Goal: Task Accomplishment & Management: Use online tool/utility

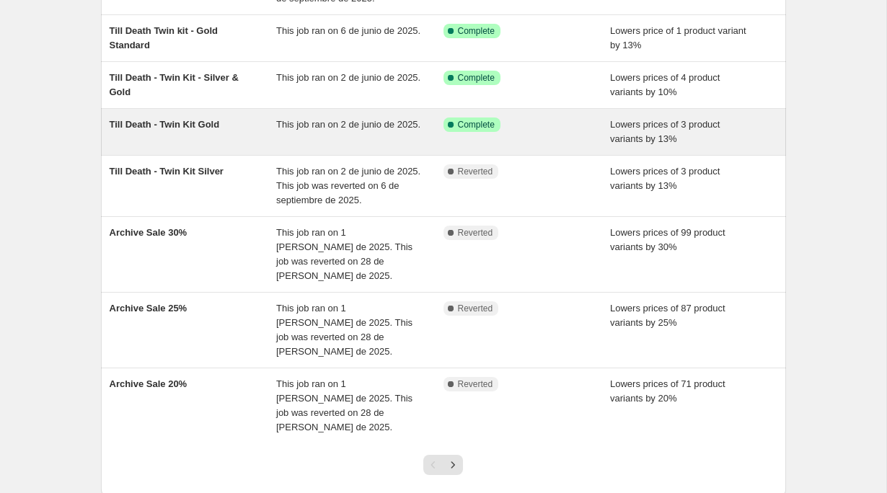
scroll to position [230, 0]
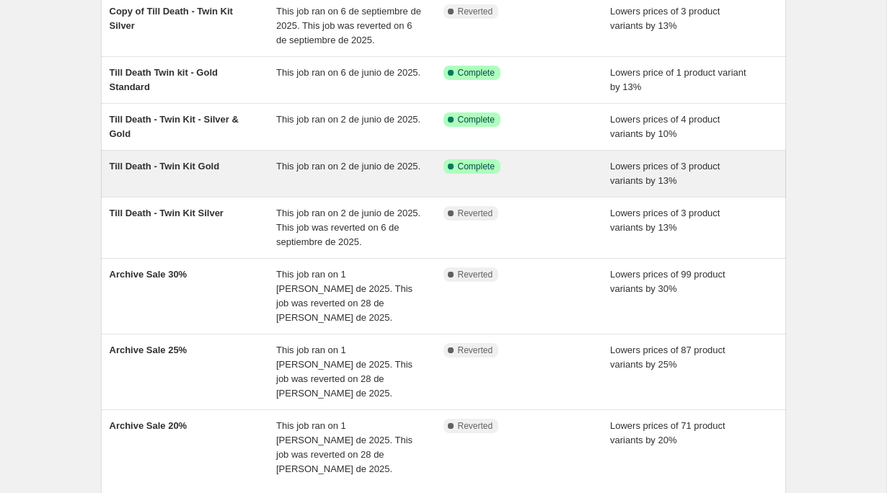
click at [211, 172] on span "Till Death - Twin Kit Gold" at bounding box center [165, 166] width 110 height 11
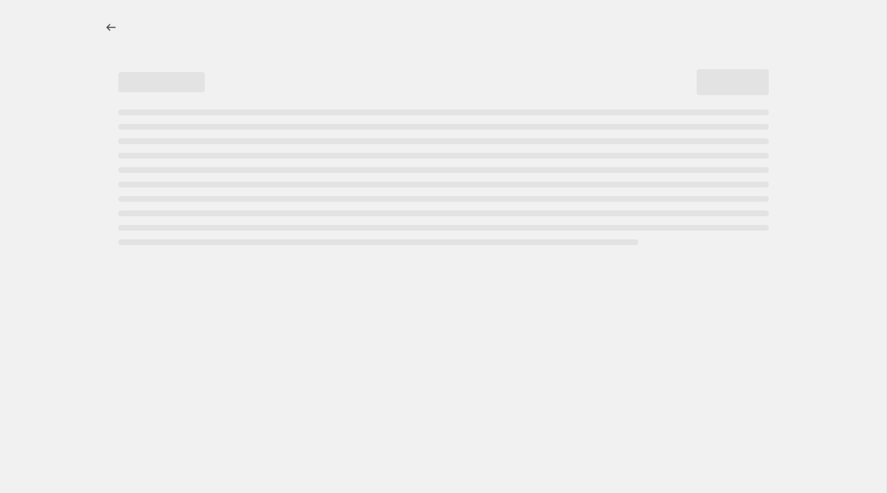
select select "percentage"
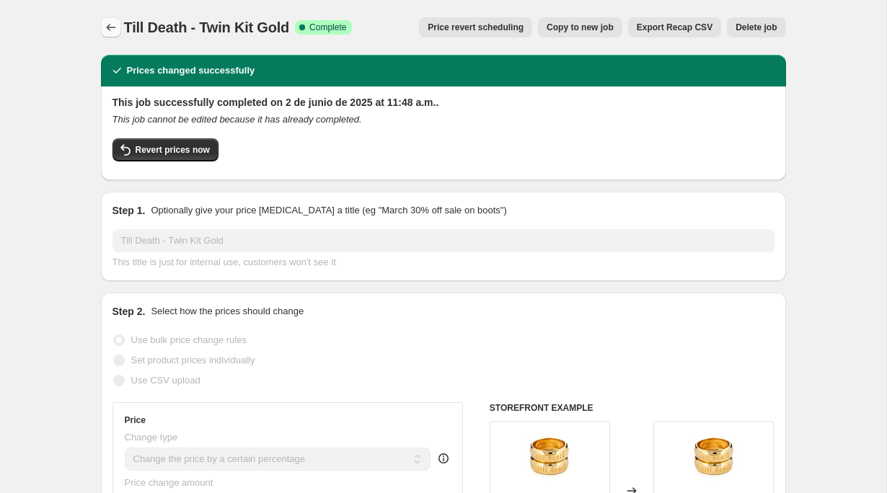
click at [110, 28] on icon "Price change jobs" at bounding box center [111, 27] width 14 height 14
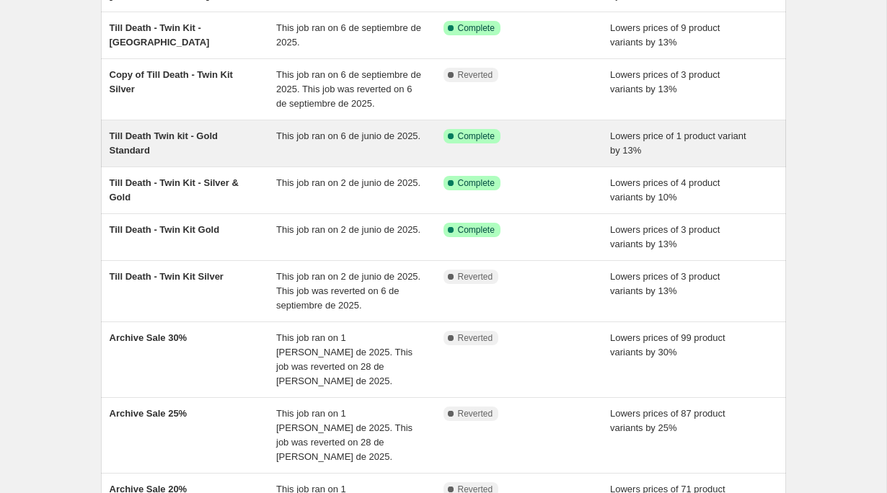
scroll to position [322, 0]
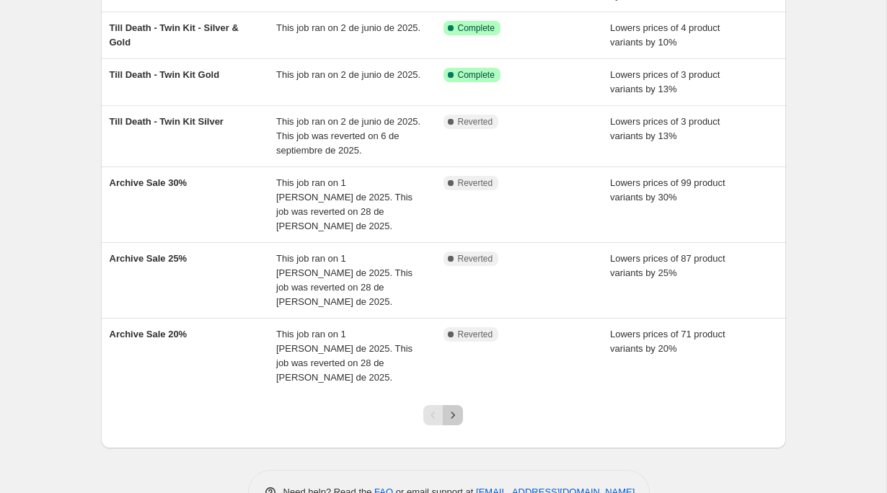
click at [452, 408] on icon "Next" at bounding box center [453, 415] width 14 height 14
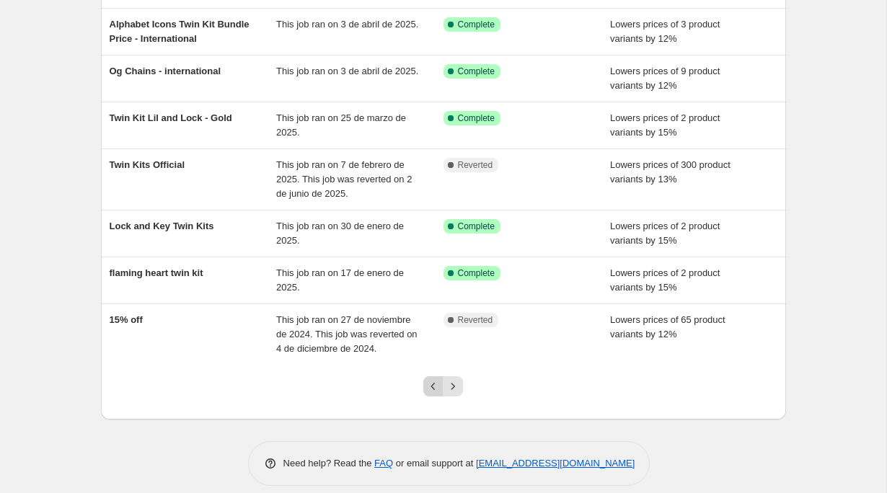
click at [435, 379] on icon "Previous" at bounding box center [433, 386] width 14 height 14
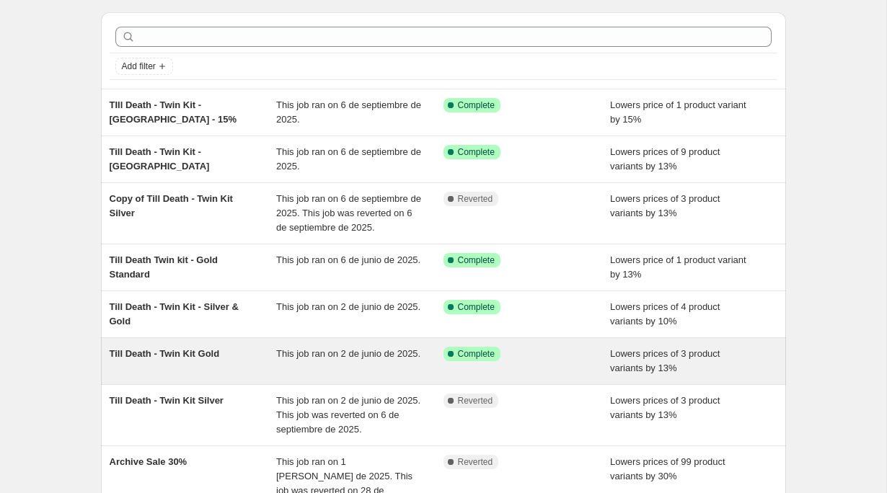
scroll to position [45, 0]
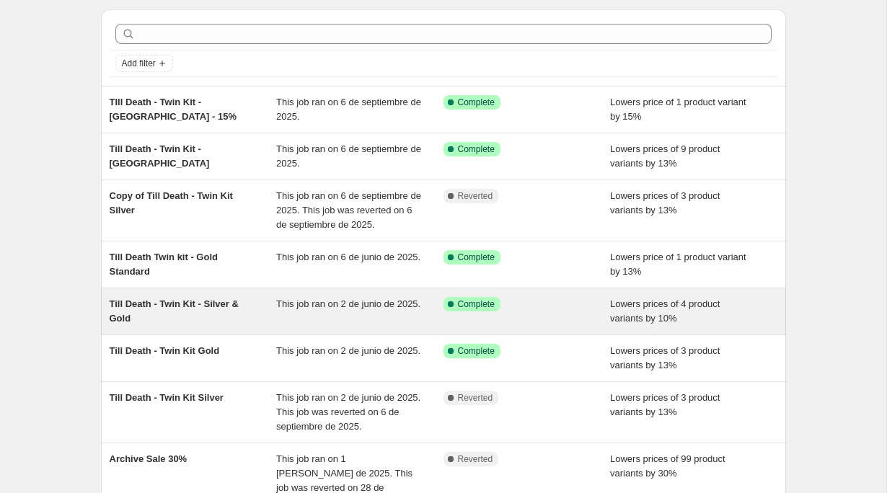
click at [194, 306] on span "Till Death - Twin Kit - Silver & Gold" at bounding box center [174, 311] width 129 height 25
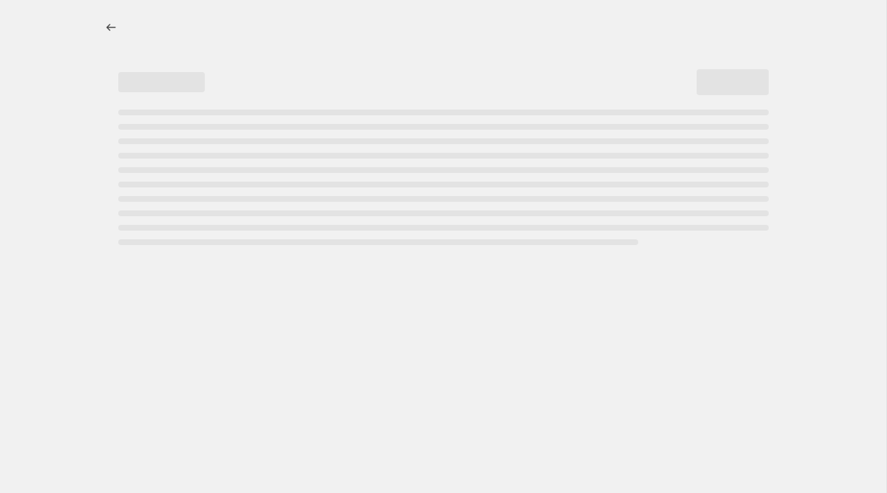
select select "percentage"
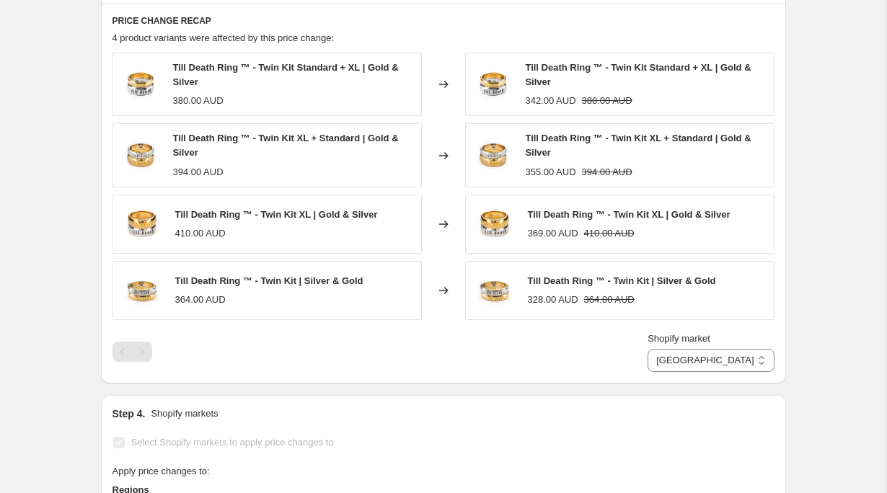
scroll to position [983, 0]
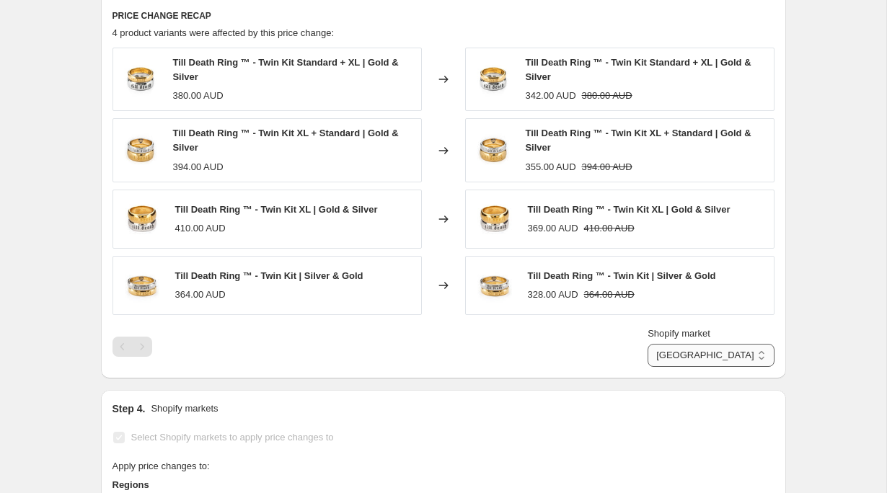
click at [730, 357] on select "Australia Canada New Zealand United States" at bounding box center [710, 355] width 126 height 23
select select "21777449131"
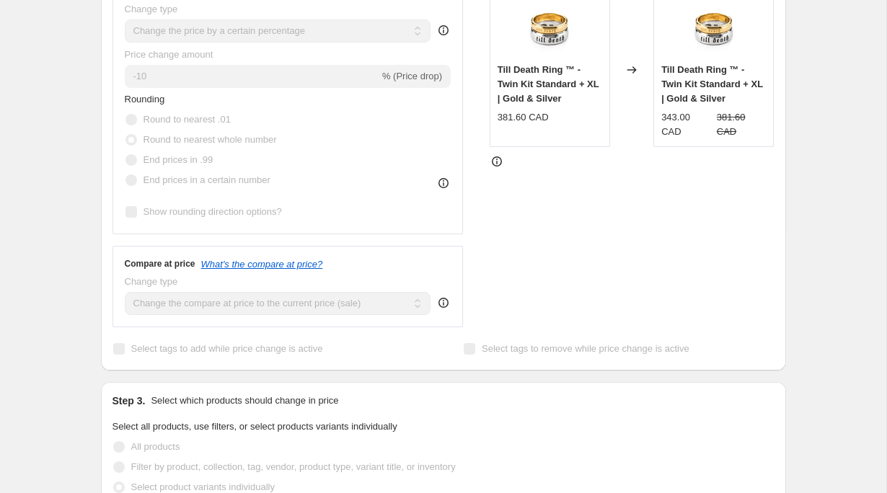
scroll to position [22, 0]
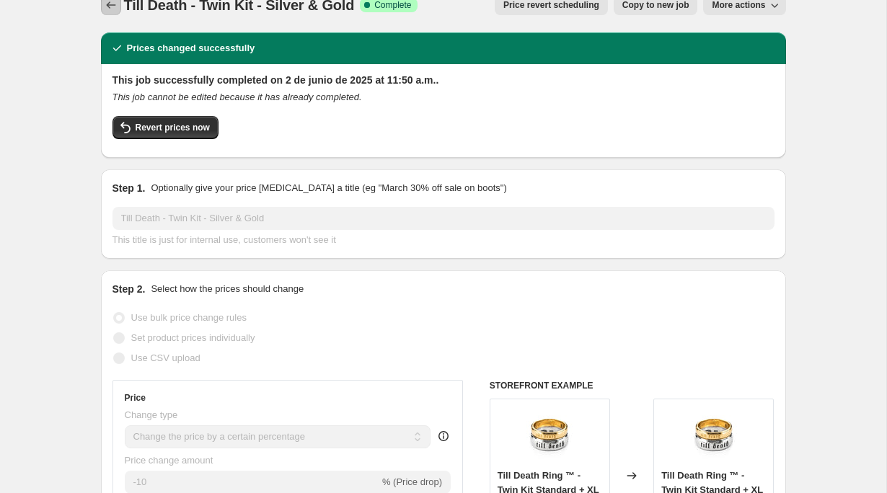
click at [109, 2] on icon "Price change jobs" at bounding box center [110, 4] width 9 height 6
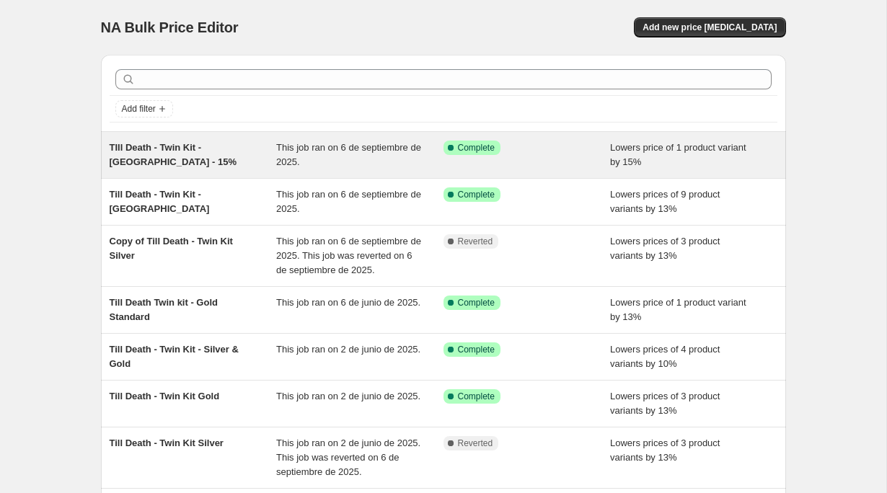
click at [203, 160] on div "TIll Death - Twin Kit - [GEOGRAPHIC_DATA] - 15%" at bounding box center [193, 155] width 167 height 29
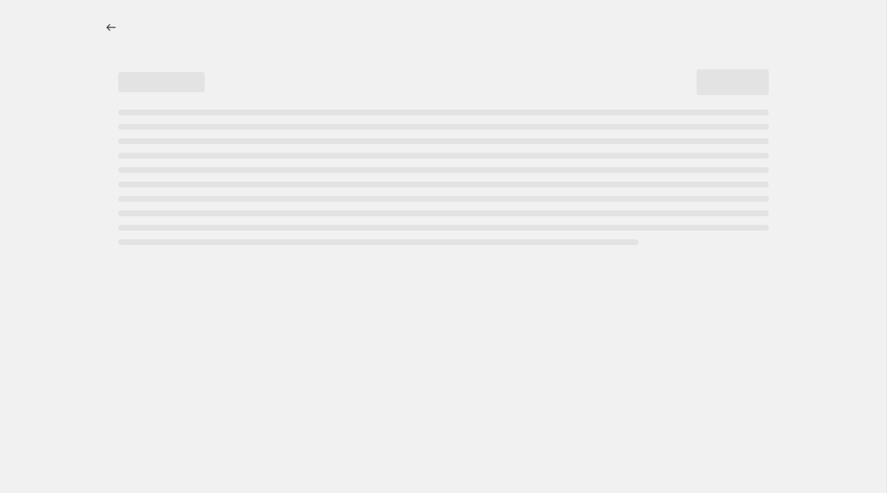
select select "percentage"
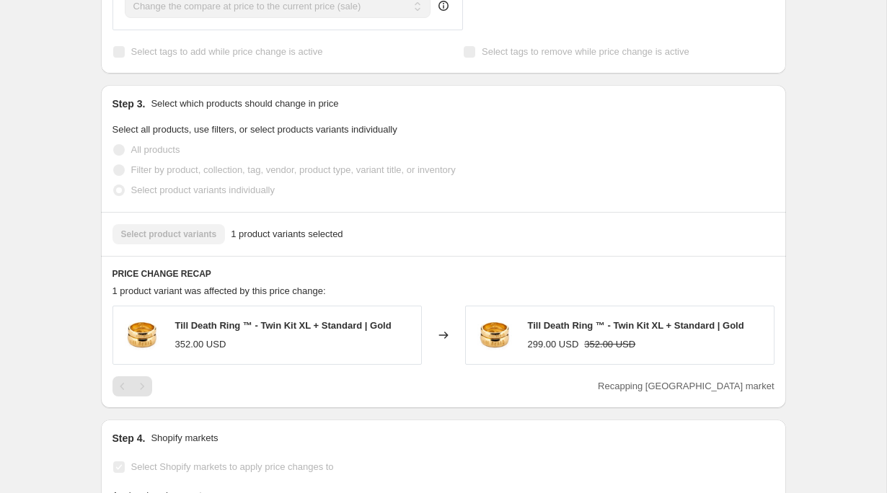
scroll to position [839, 0]
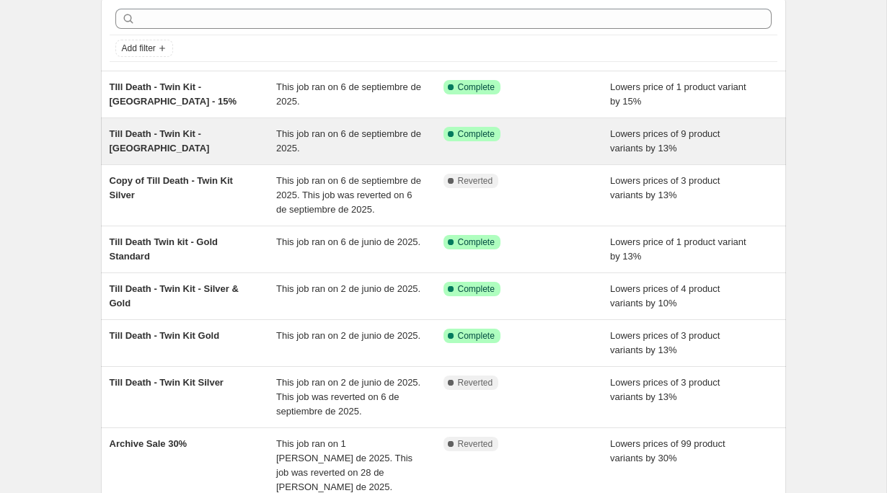
scroll to position [77, 0]
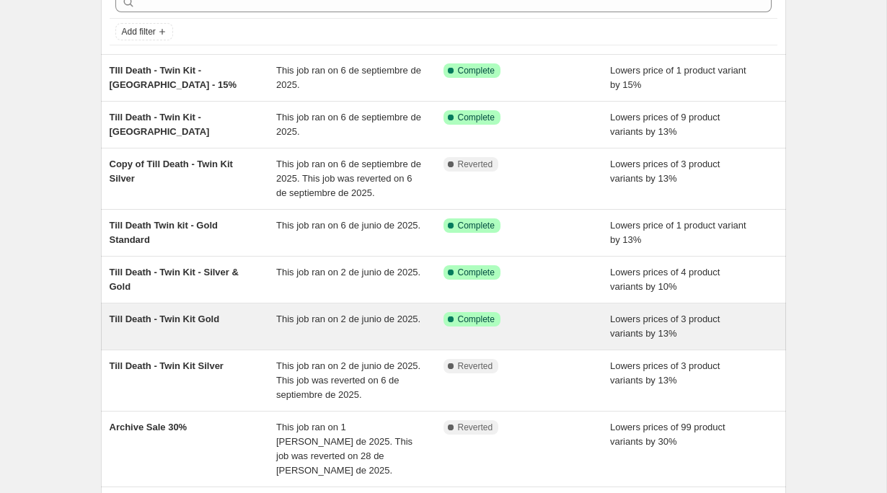
click at [149, 333] on div "Till Death - Twin Kit Gold" at bounding box center [193, 326] width 167 height 29
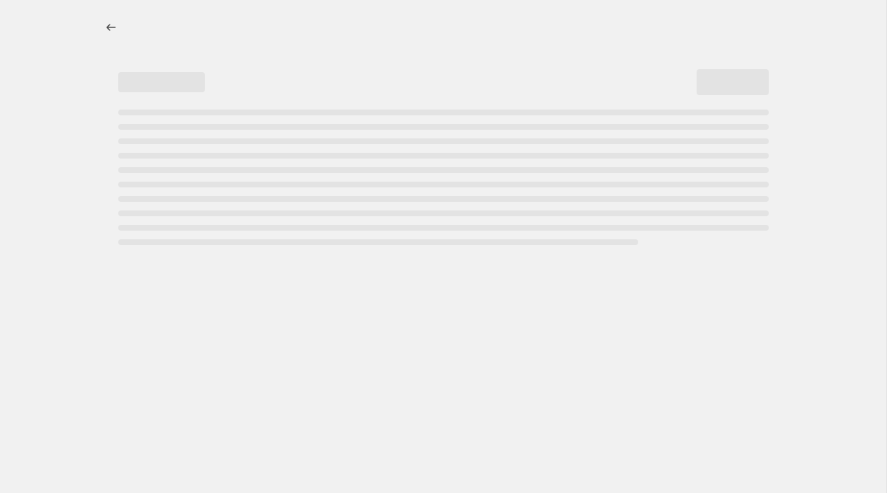
select select "percentage"
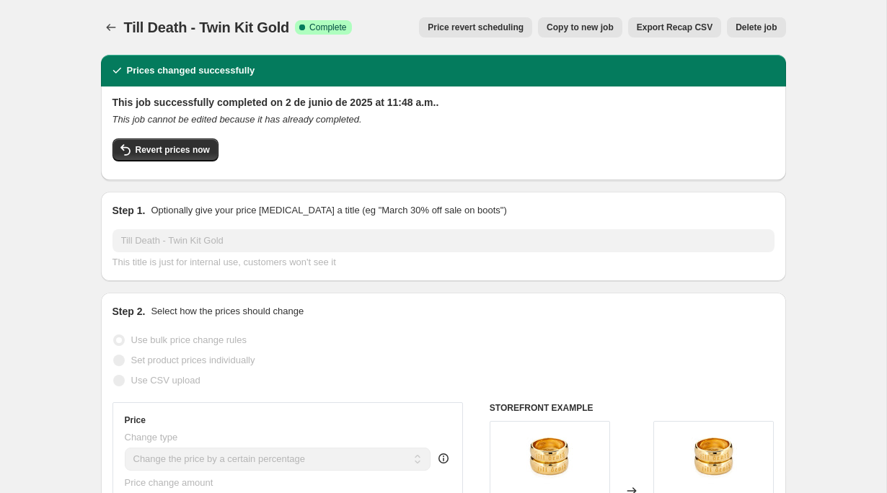
scroll to position [31, 0]
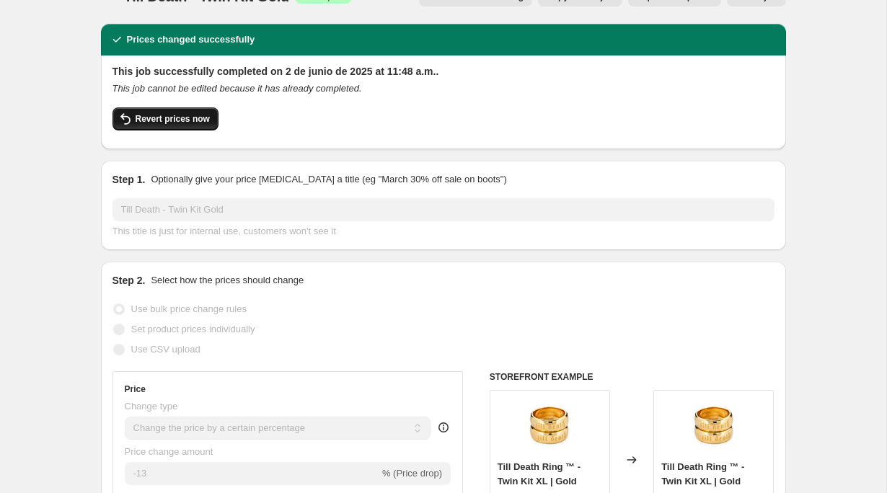
click at [156, 119] on span "Revert prices now" at bounding box center [173, 119] width 74 height 12
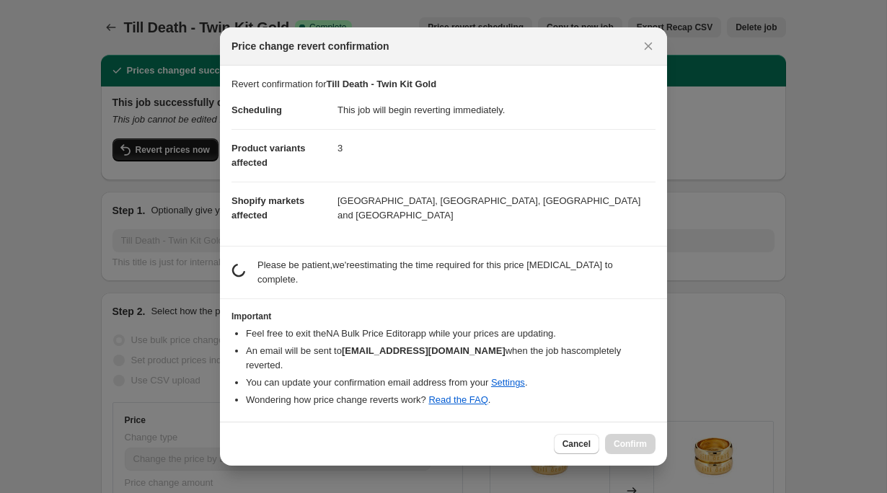
scroll to position [0, 0]
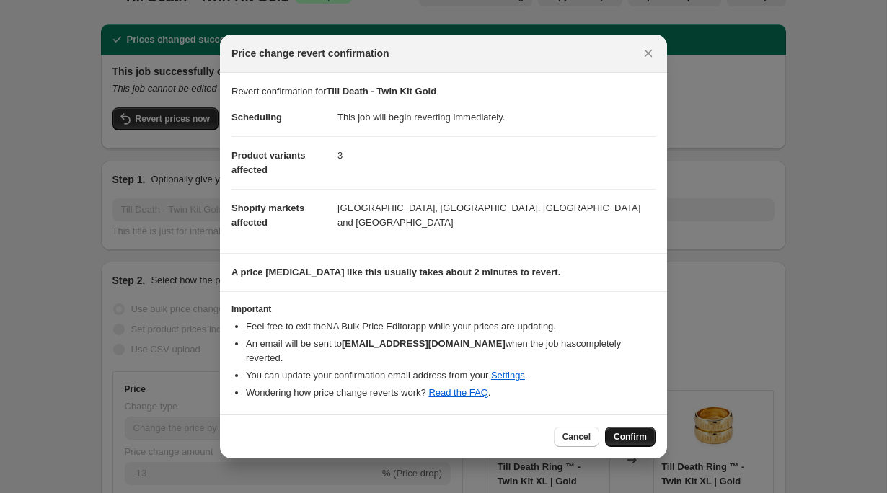
click at [635, 431] on span "Confirm" at bounding box center [630, 437] width 33 height 12
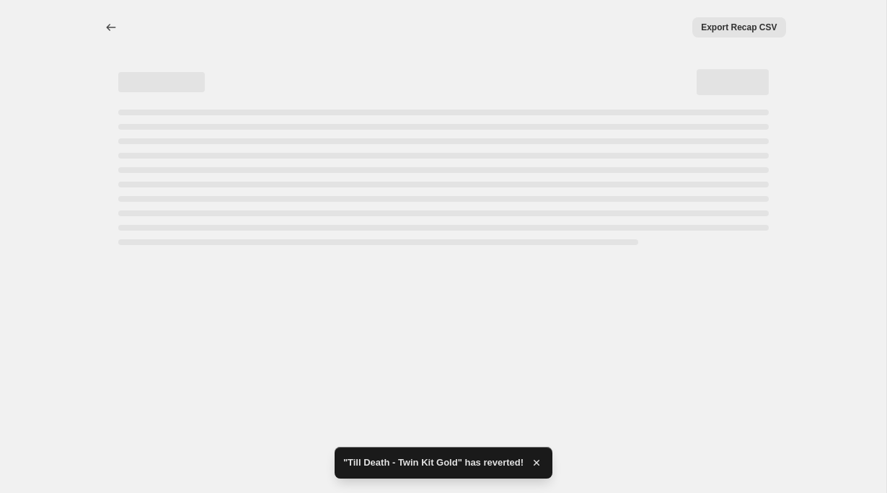
select select "percentage"
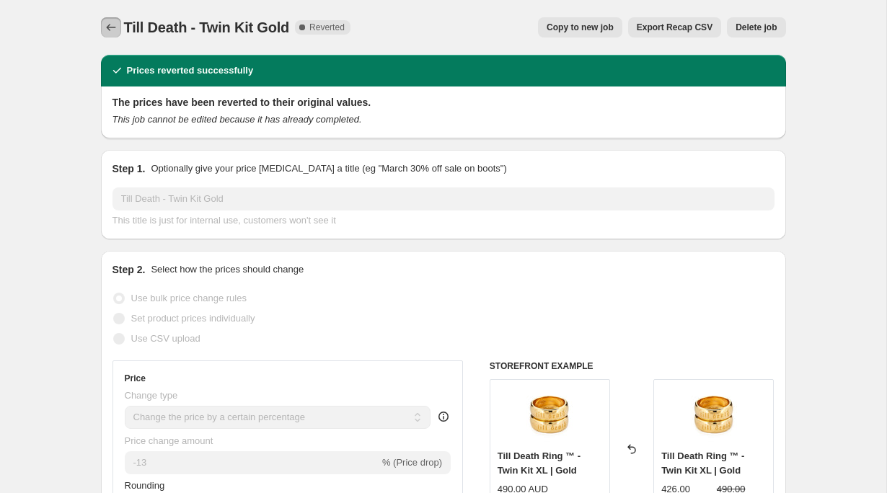
click at [107, 29] on icon "Price change jobs" at bounding box center [111, 27] width 14 height 14
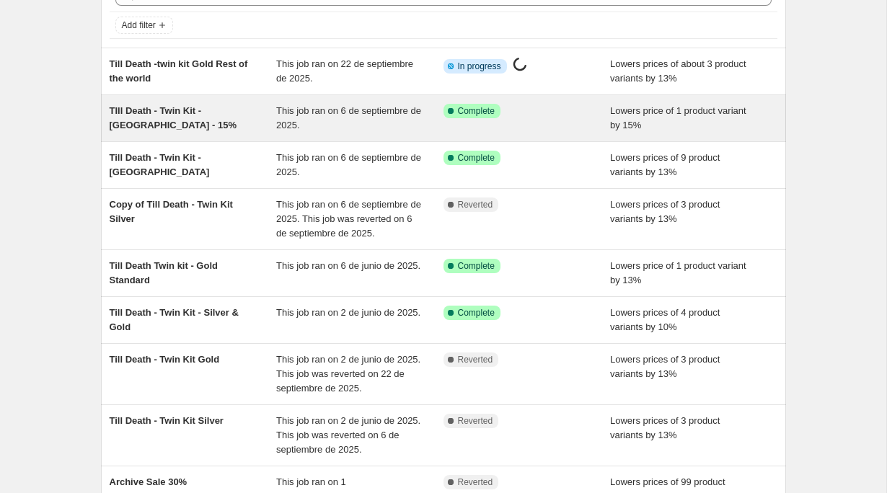
scroll to position [110, 0]
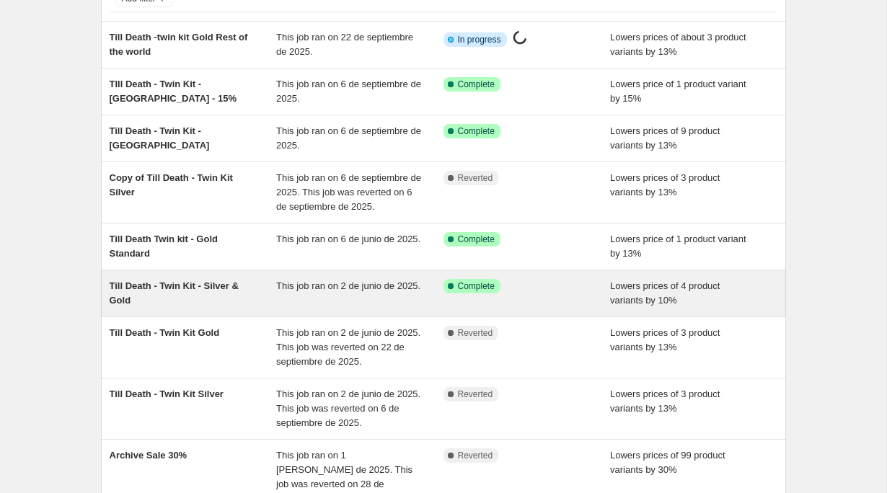
click at [242, 297] on div "Till Death - Twin Kit - Silver & Gold" at bounding box center [193, 293] width 167 height 29
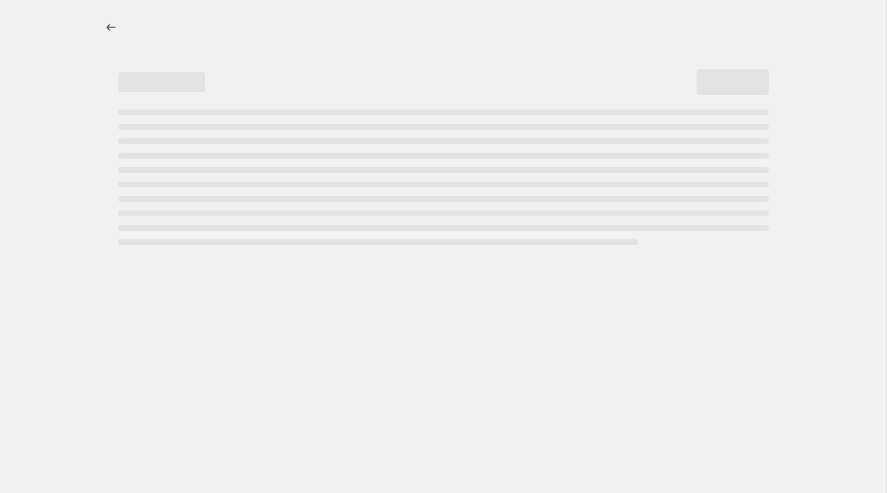
select select "percentage"
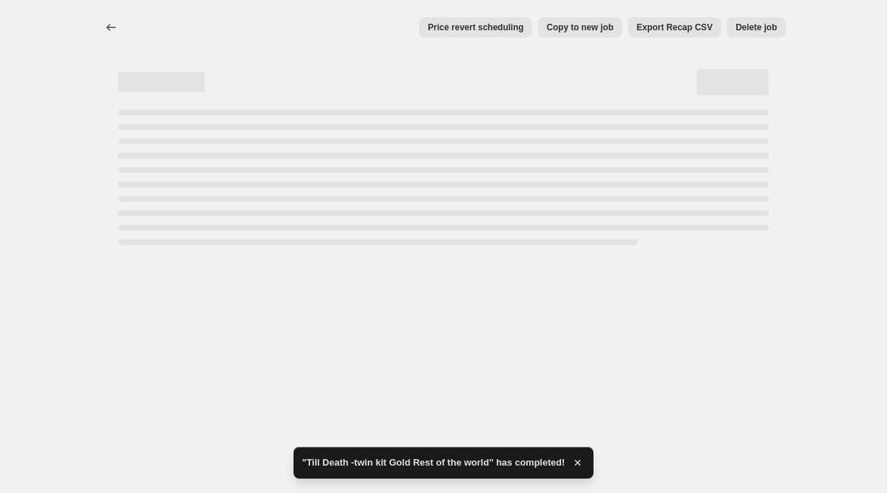
select select "percentage"
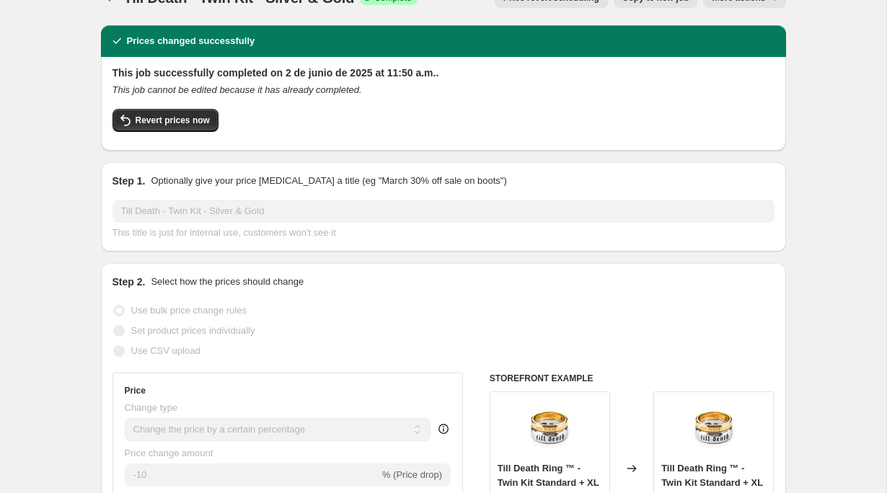
scroll to position [27, 0]
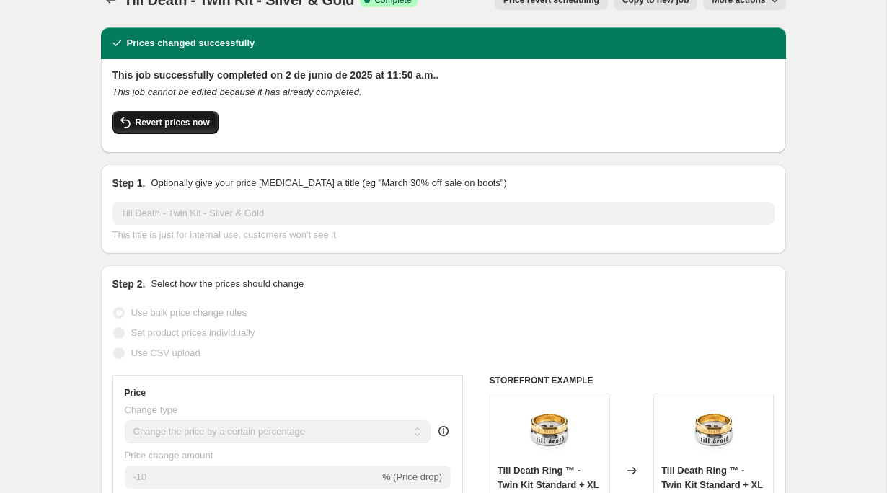
click at [172, 118] on span "Revert prices now" at bounding box center [173, 123] width 74 height 12
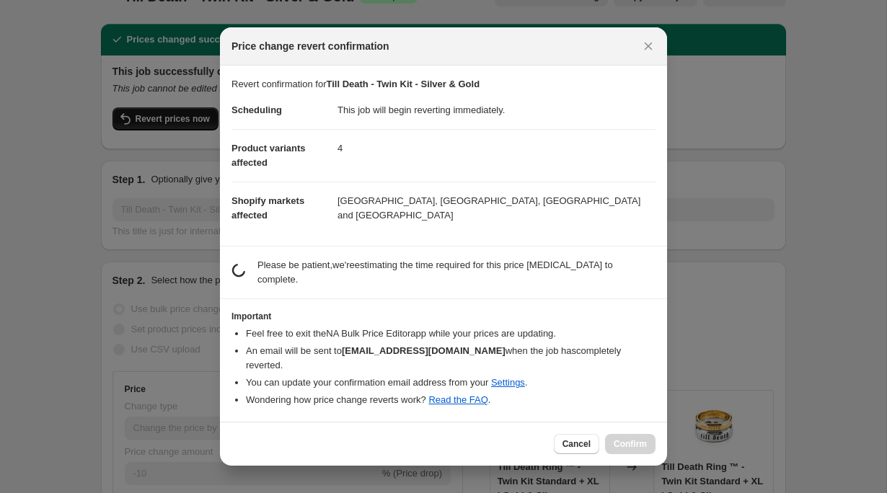
scroll to position [0, 0]
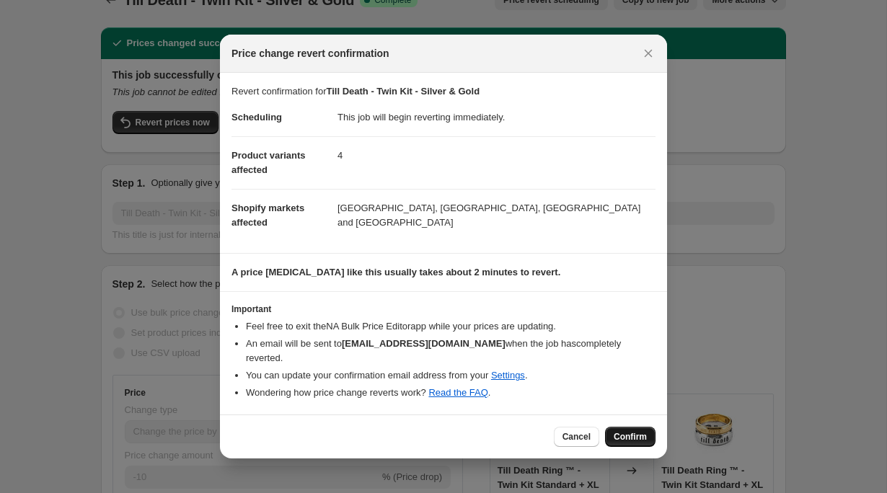
click at [645, 427] on button "Confirm" at bounding box center [630, 437] width 50 height 20
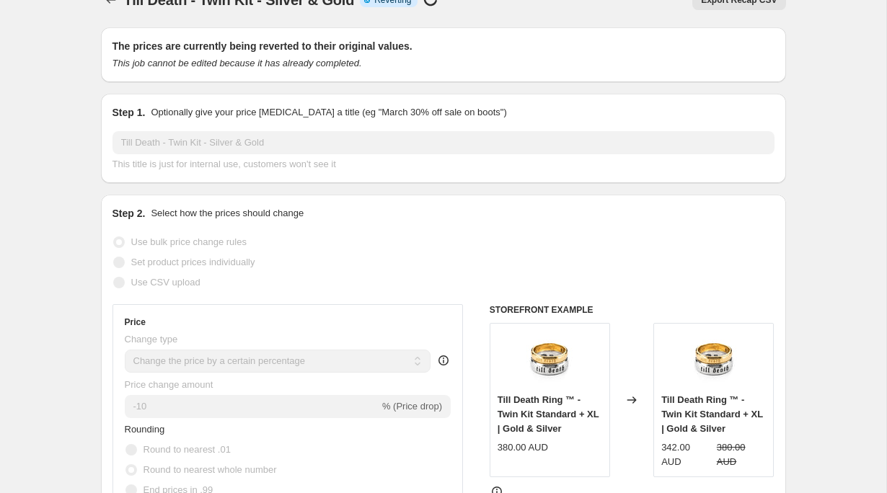
scroll to position [32, 0]
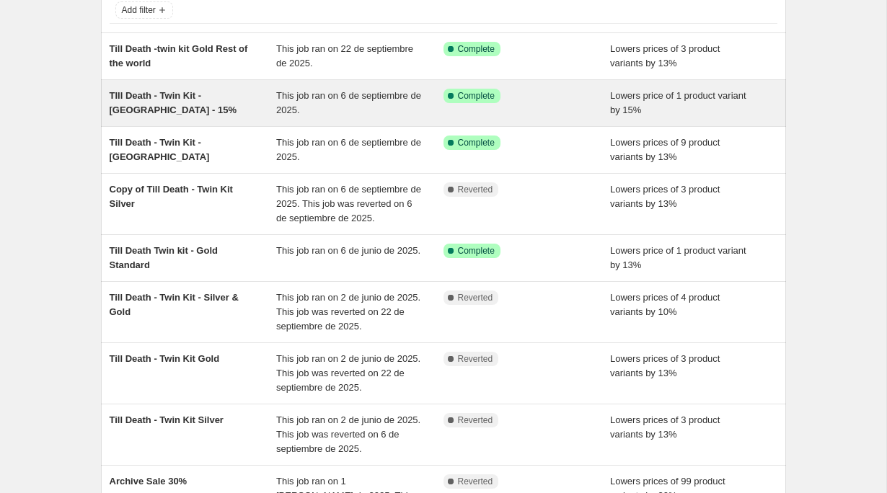
scroll to position [105, 0]
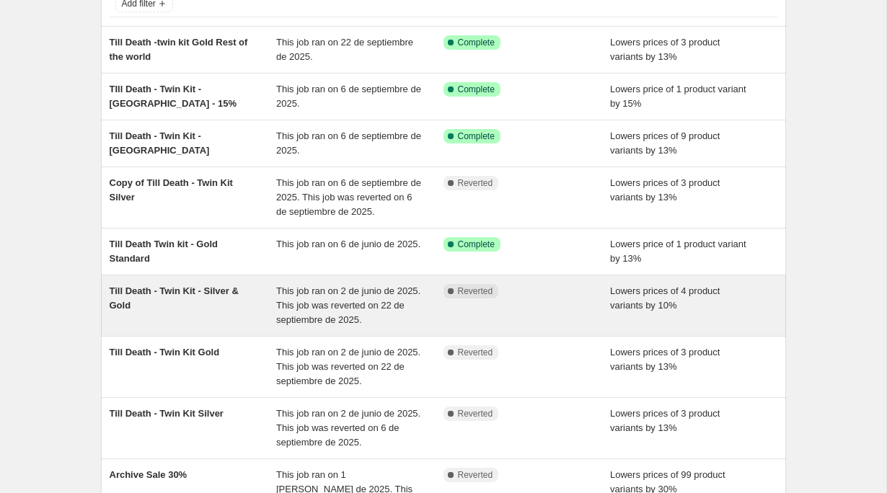
click at [218, 298] on div "Till Death - Twin Kit - Silver & Gold" at bounding box center [193, 305] width 167 height 43
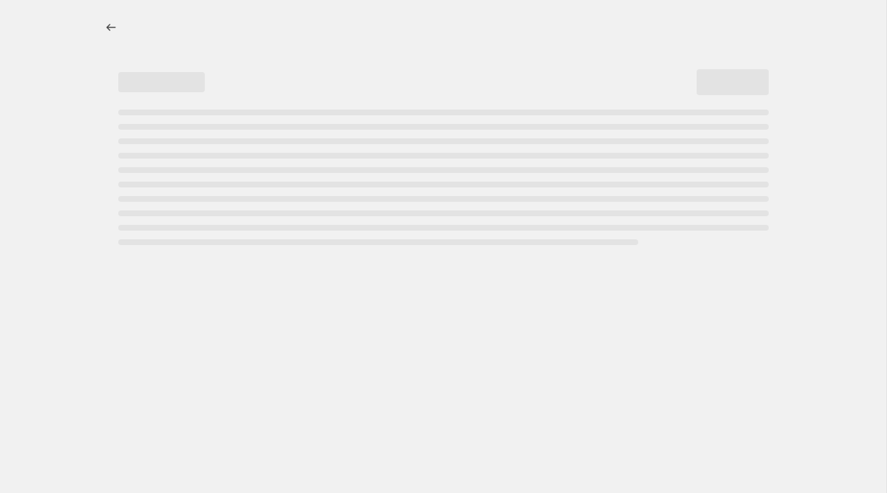
select select "percentage"
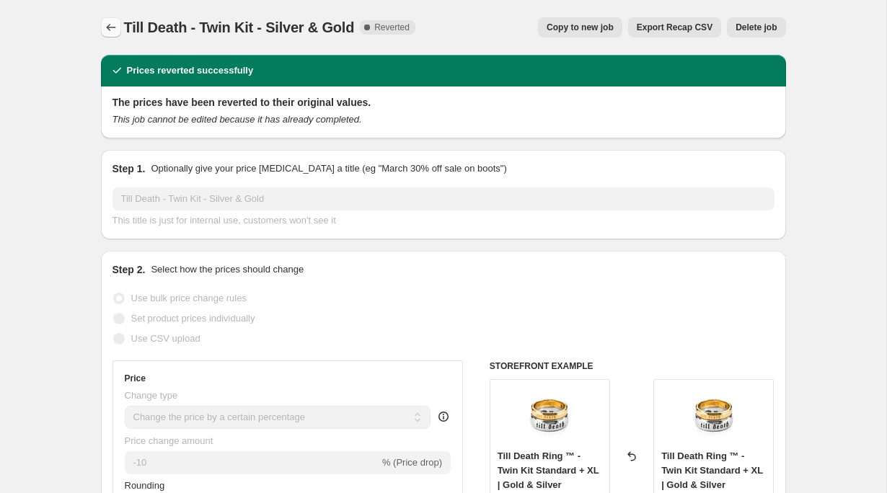
click at [105, 25] on icon "Price change jobs" at bounding box center [111, 27] width 14 height 14
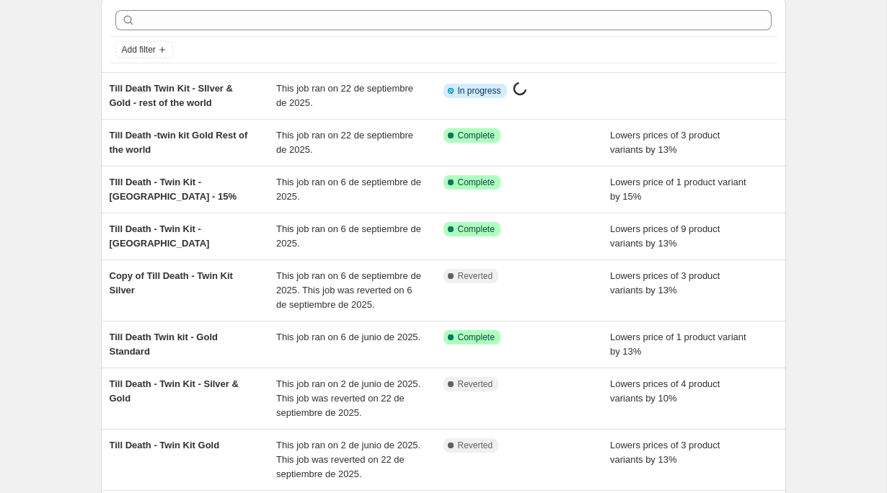
scroll to position [79, 0]
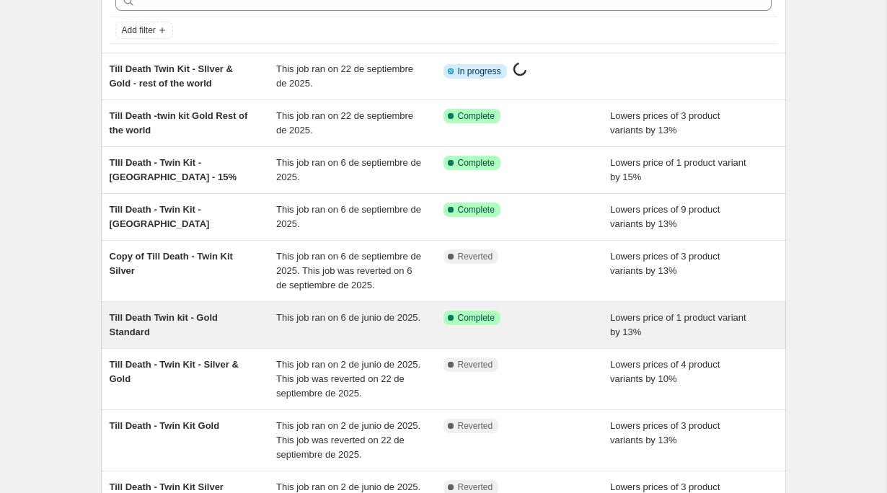
click at [216, 320] on span "Till Death Twin kit - Gold Standard" at bounding box center [164, 324] width 108 height 25
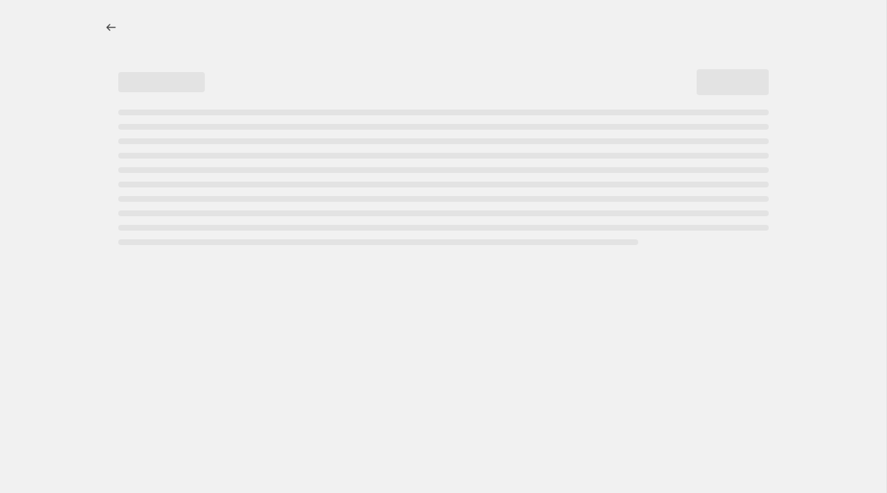
select select "percentage"
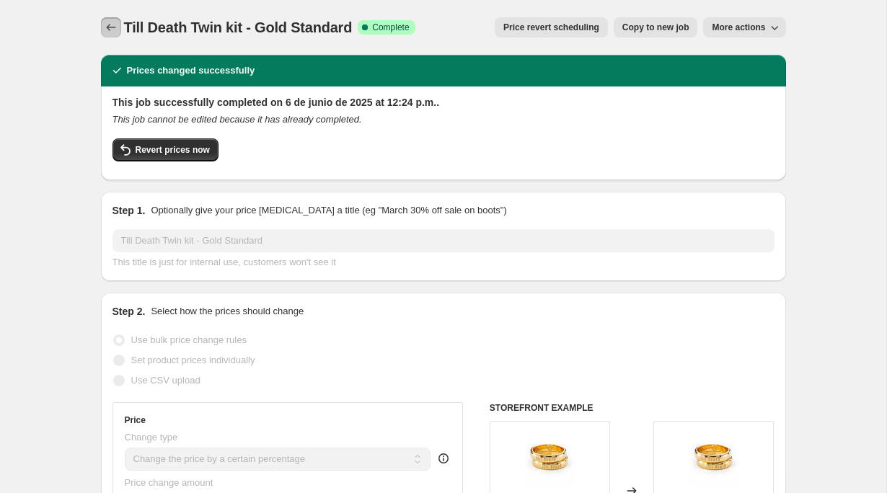
click at [104, 34] on icon "Price change jobs" at bounding box center [111, 27] width 14 height 14
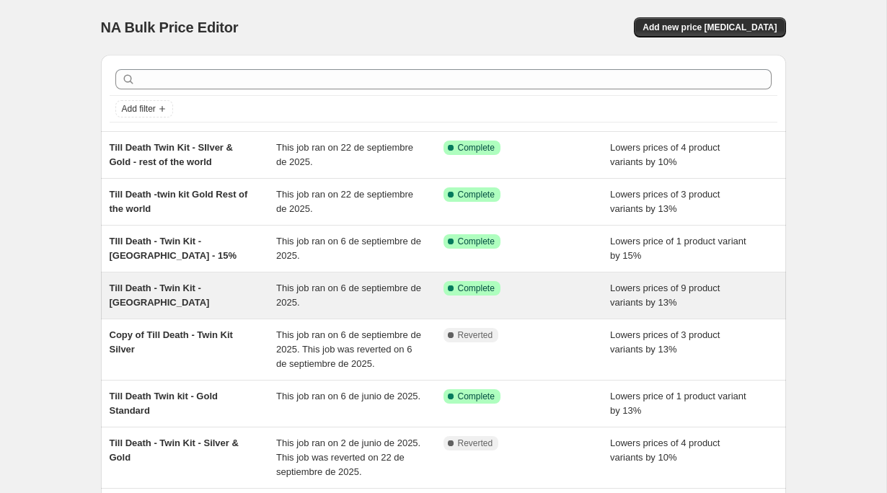
click at [210, 290] on span "Till Death - Twin Kit - [GEOGRAPHIC_DATA]" at bounding box center [160, 295] width 100 height 25
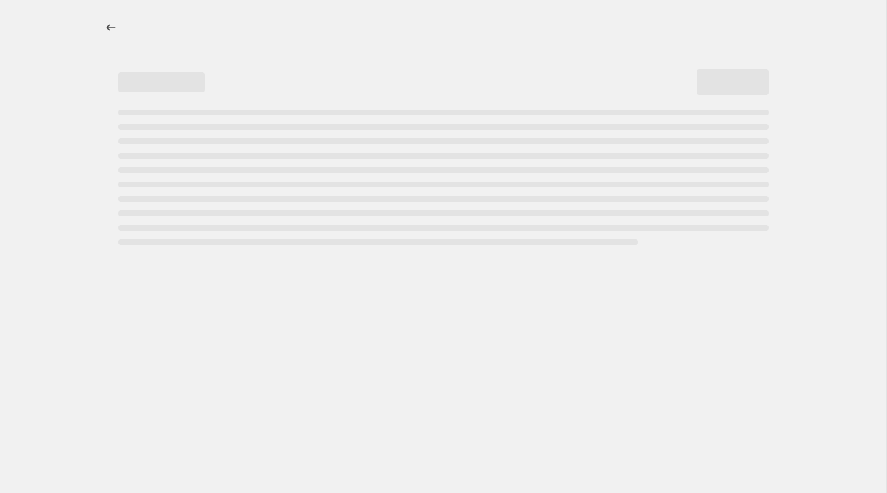
select select "percentage"
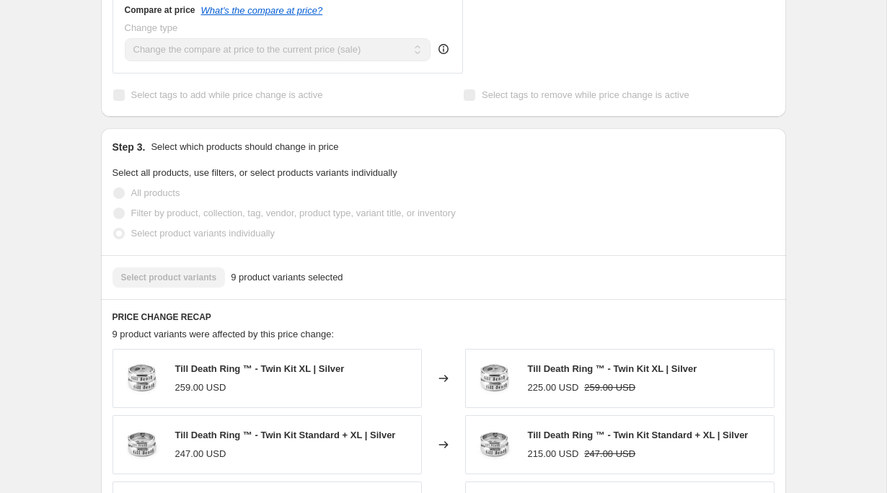
scroll to position [1007, 0]
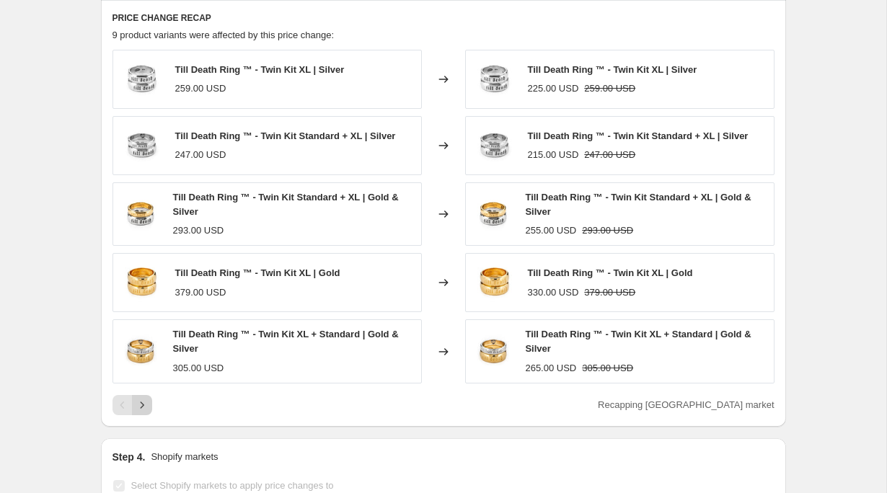
click at [132, 395] on button "Next" at bounding box center [142, 405] width 20 height 20
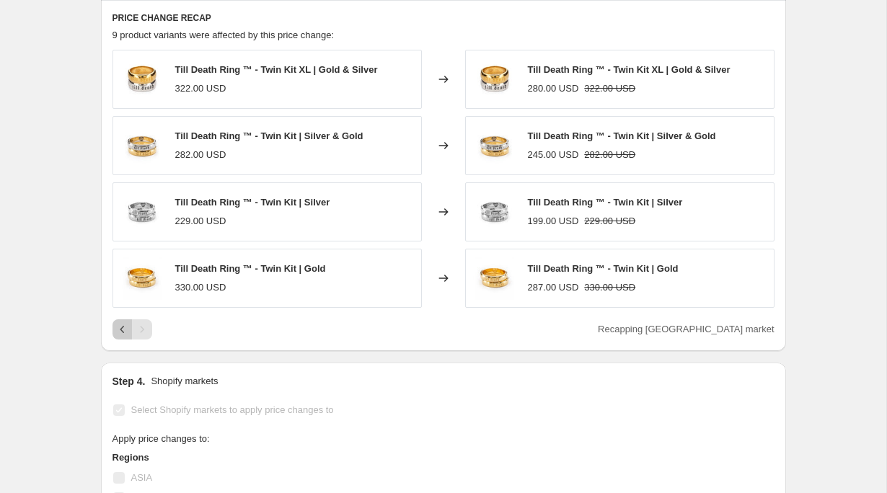
click at [119, 322] on icon "Previous" at bounding box center [122, 329] width 14 height 14
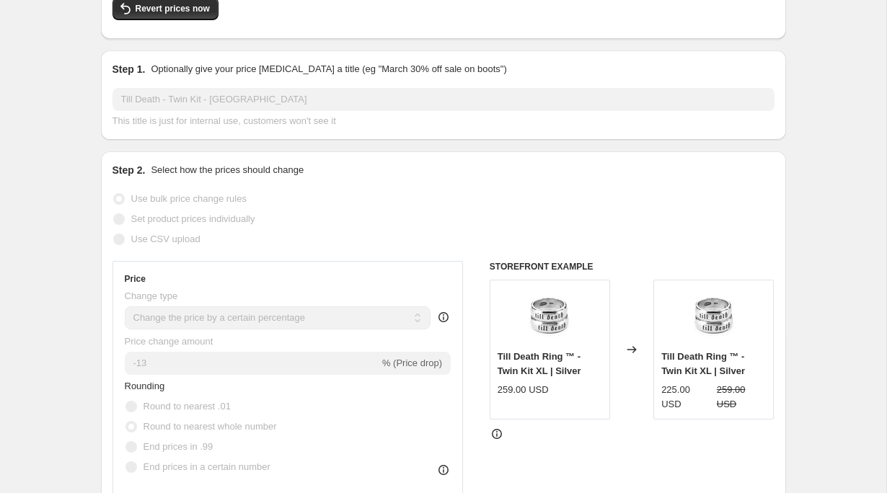
scroll to position [0, 0]
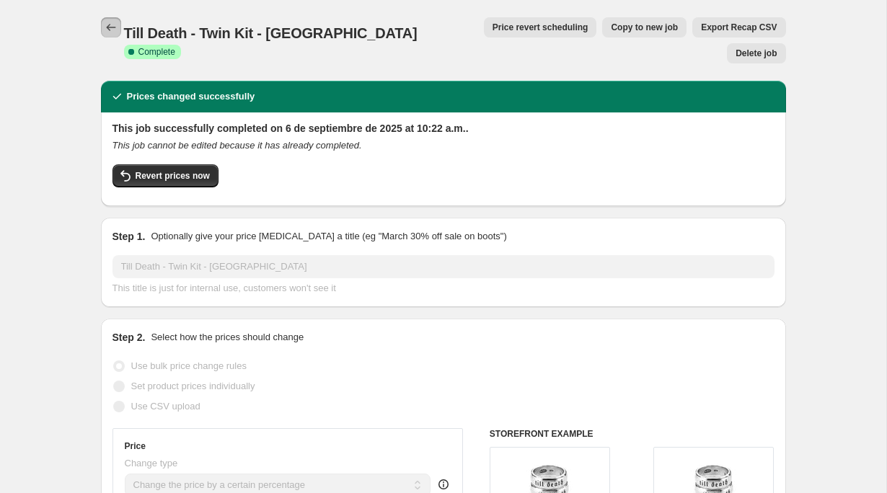
click at [107, 28] on icon "Price change jobs" at bounding box center [110, 27] width 9 height 7
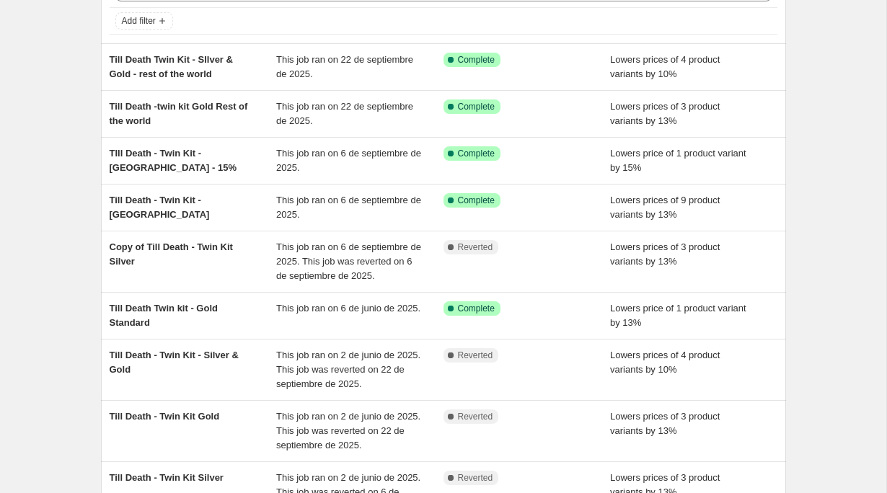
scroll to position [94, 0]
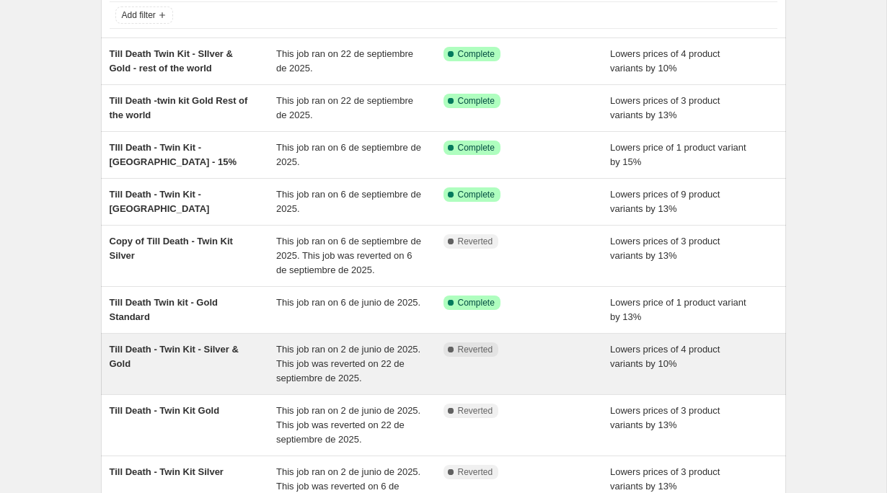
click at [213, 355] on span "Till Death - Twin Kit - Silver & Gold" at bounding box center [174, 356] width 129 height 25
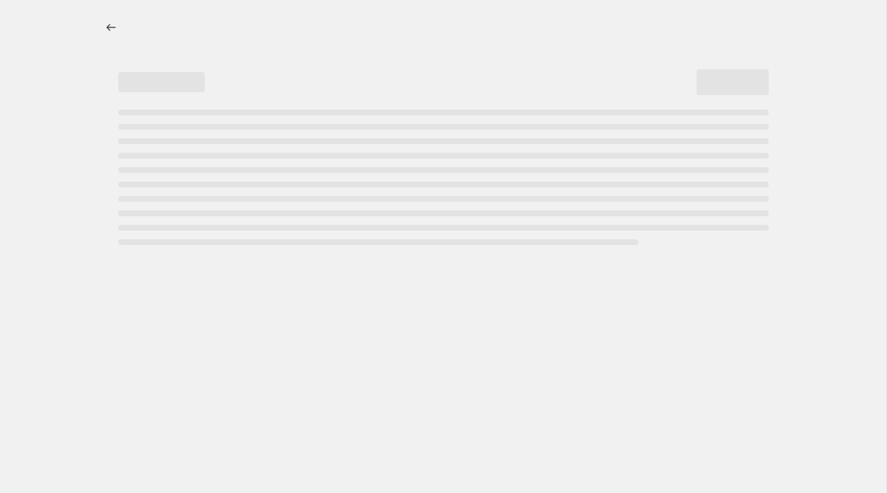
select select "percentage"
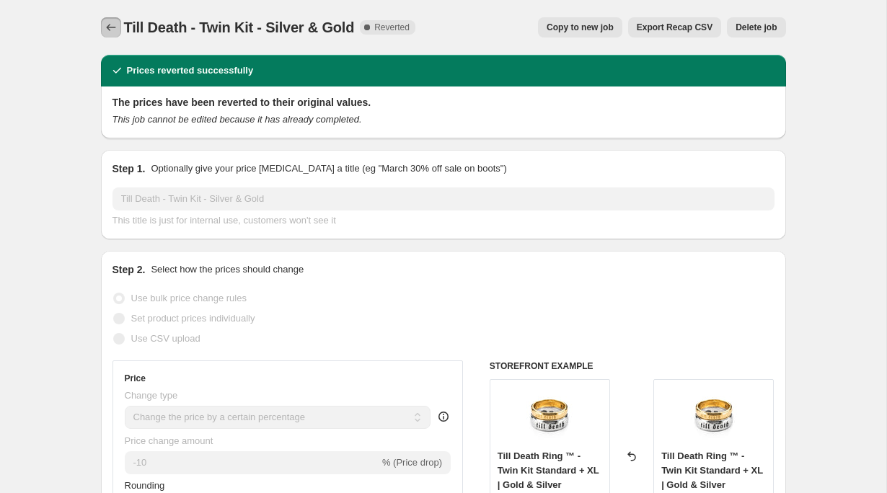
click at [112, 31] on icon "Price change jobs" at bounding box center [111, 27] width 14 height 14
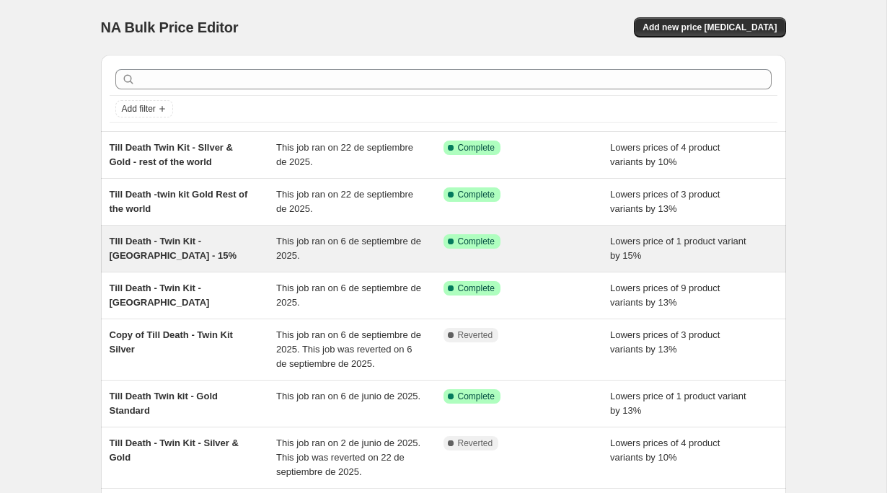
click at [177, 239] on span "TIll Death - Twin Kit - [GEOGRAPHIC_DATA] - 15%" at bounding box center [173, 248] width 127 height 25
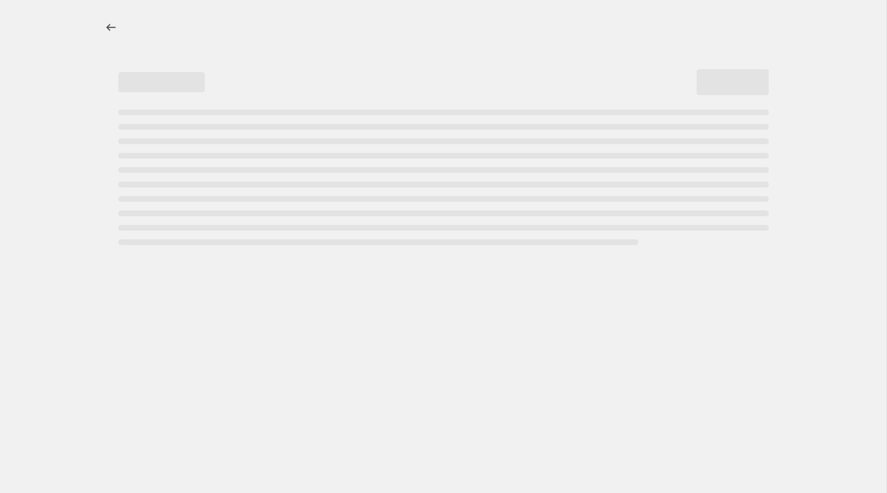
select select "percentage"
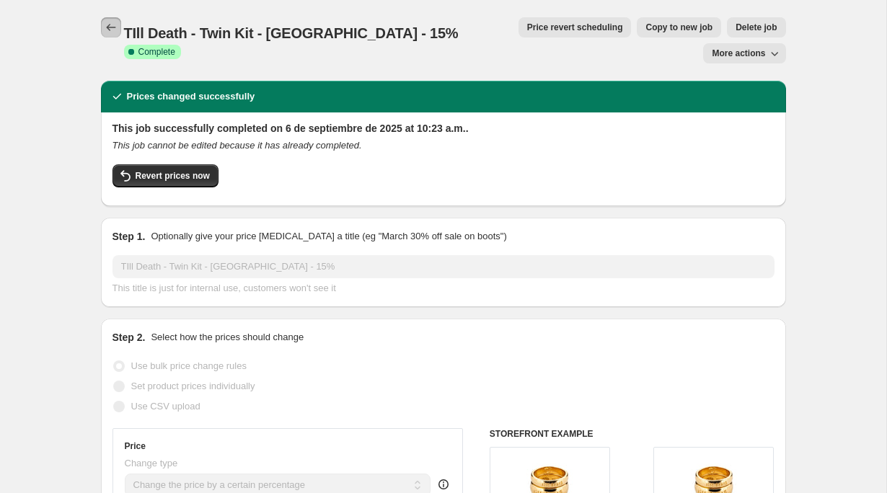
click at [114, 22] on icon "Price change jobs" at bounding box center [111, 27] width 14 height 14
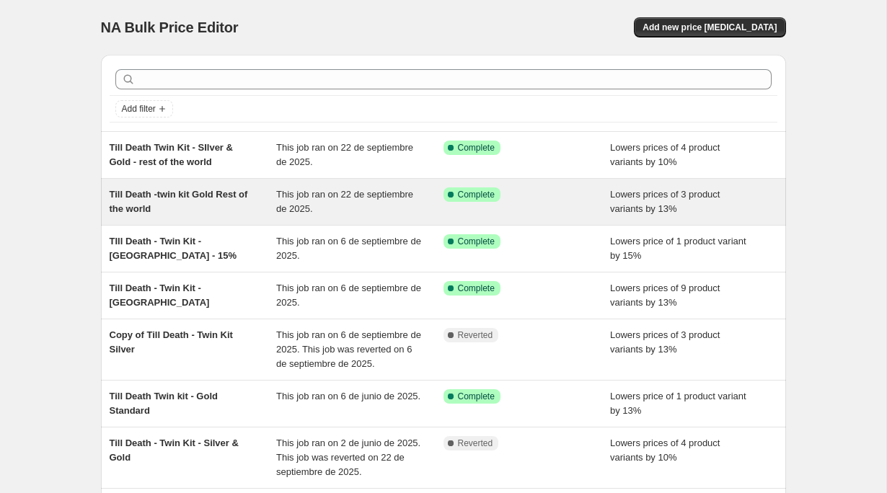
click at [195, 214] on div "Till Death -twin kit Gold Rest of the world" at bounding box center [193, 201] width 167 height 29
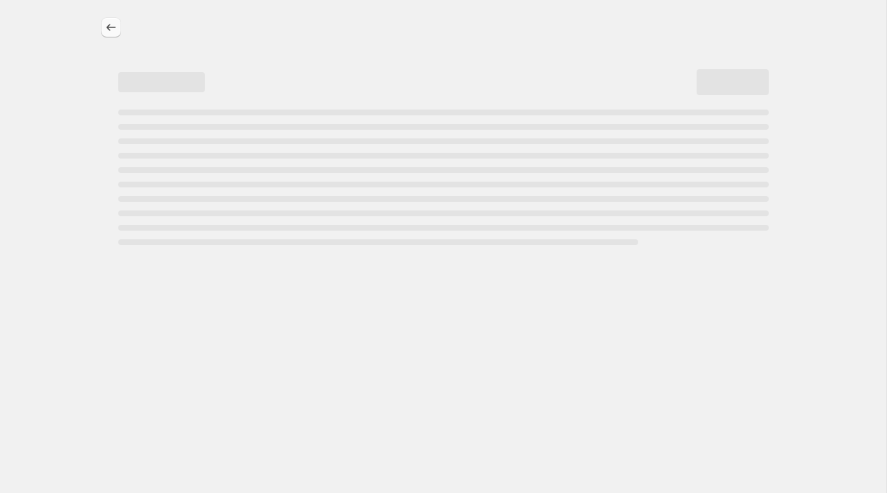
click at [115, 23] on icon "Price change jobs" at bounding box center [111, 27] width 14 height 14
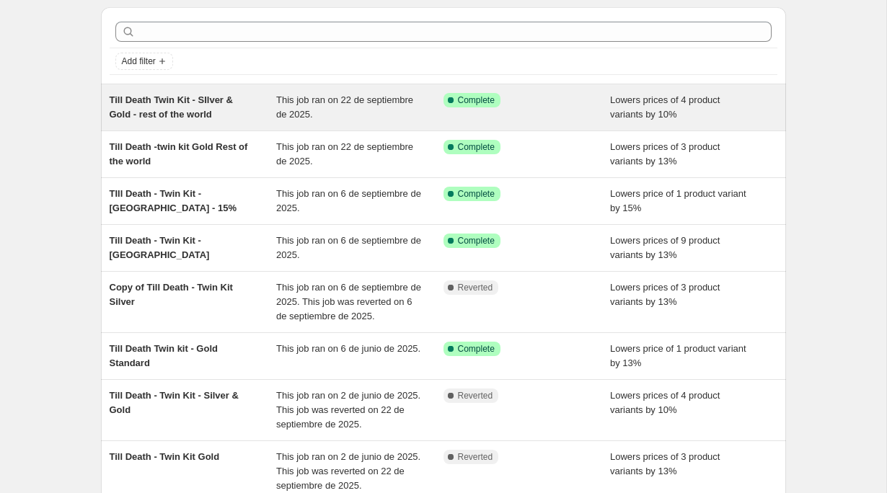
scroll to position [52, 0]
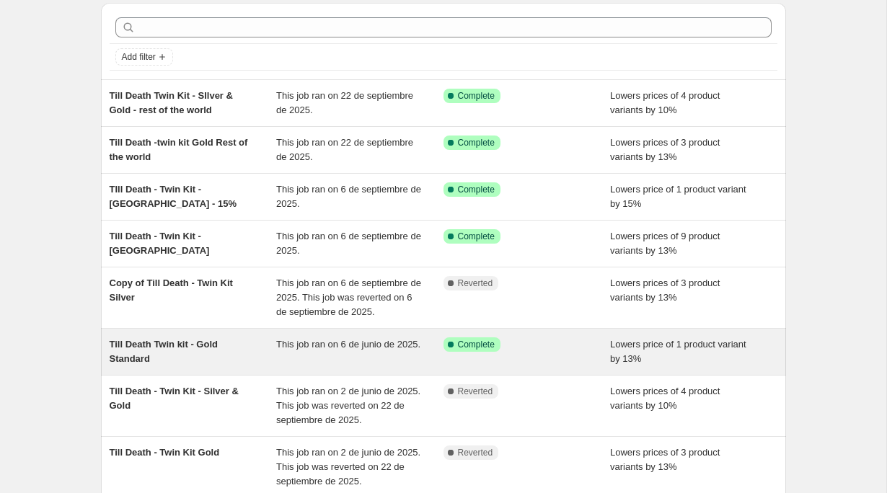
click at [188, 345] on span "Till Death Twin kit - Gold Standard" at bounding box center [164, 351] width 108 height 25
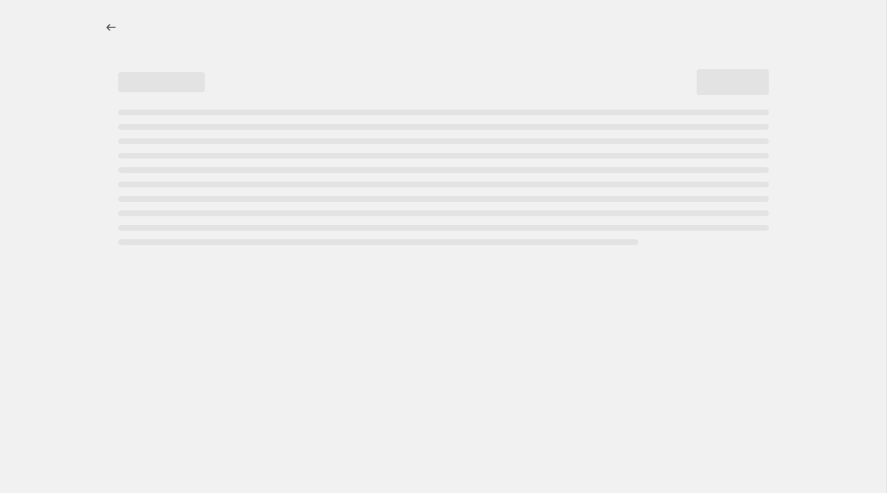
select select "percentage"
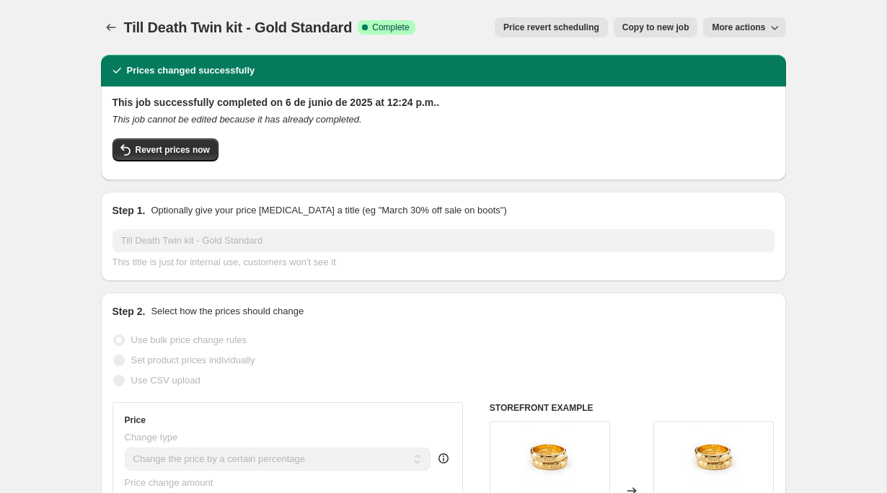
click at [159, 162] on div "Revert prices now" at bounding box center [443, 153] width 662 height 30
click at [154, 155] on span "Revert prices now" at bounding box center [173, 150] width 74 height 12
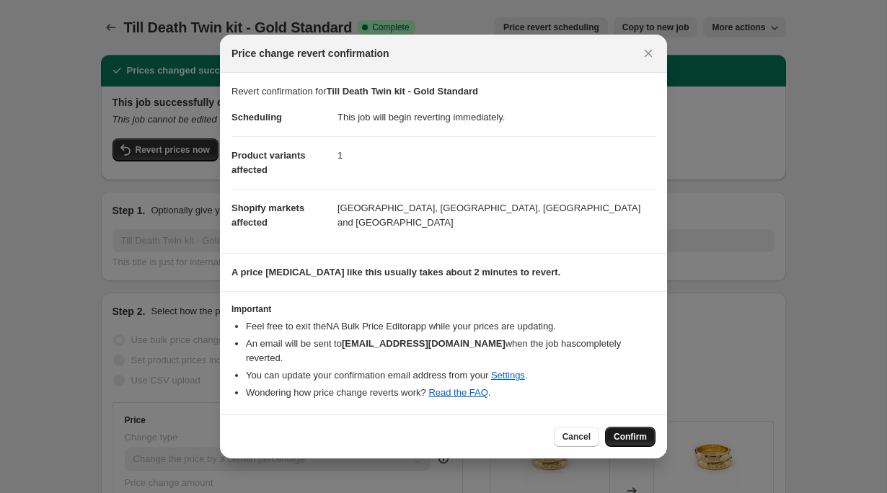
click at [634, 437] on button "Confirm" at bounding box center [630, 437] width 50 height 20
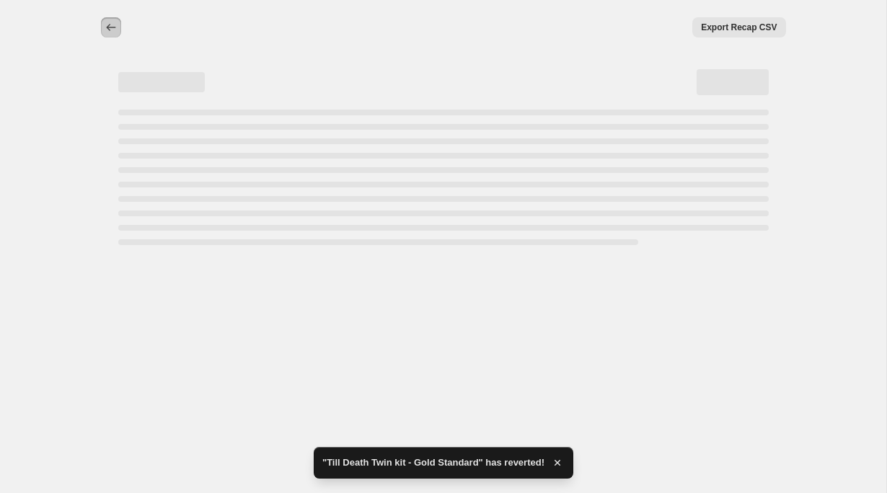
click at [112, 25] on icon "Price change jobs" at bounding box center [111, 27] width 14 height 14
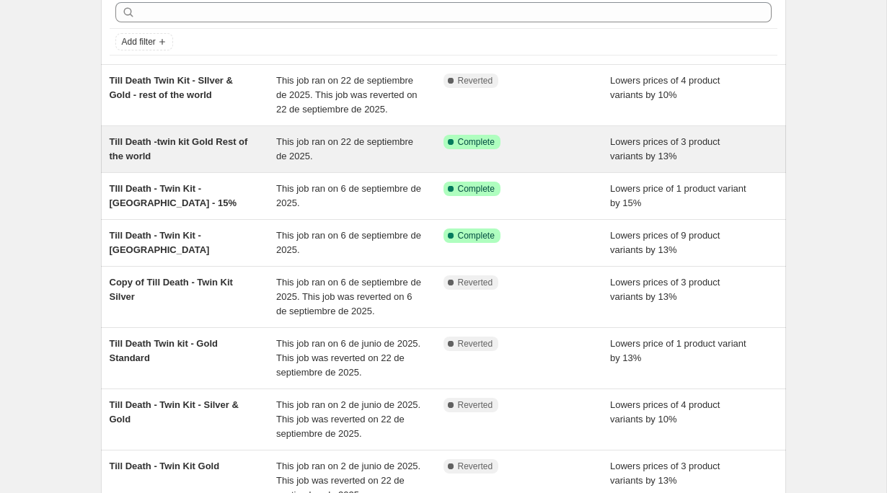
scroll to position [76, 0]
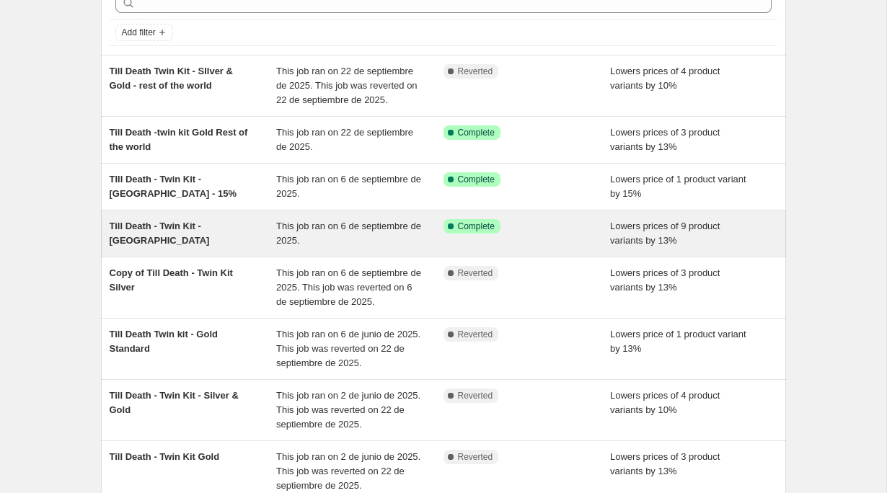
click at [203, 240] on div "Till Death - Twin Kit - [GEOGRAPHIC_DATA]" at bounding box center [193, 233] width 167 height 29
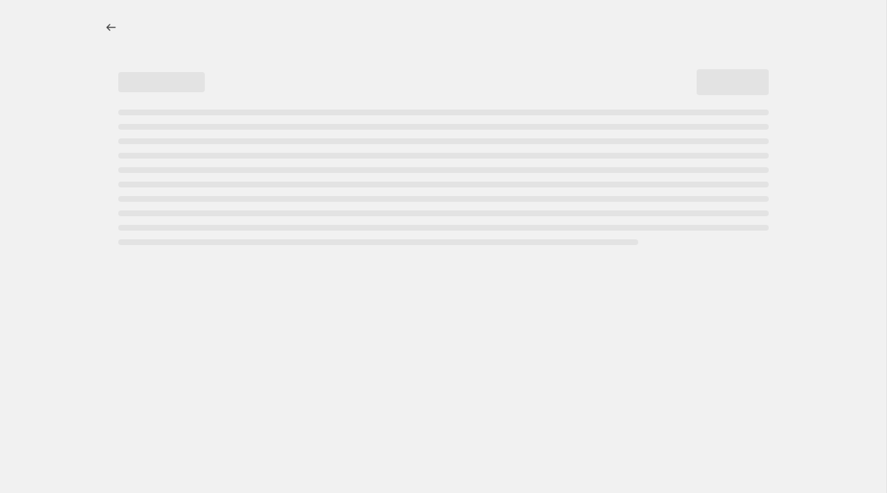
select select "percentage"
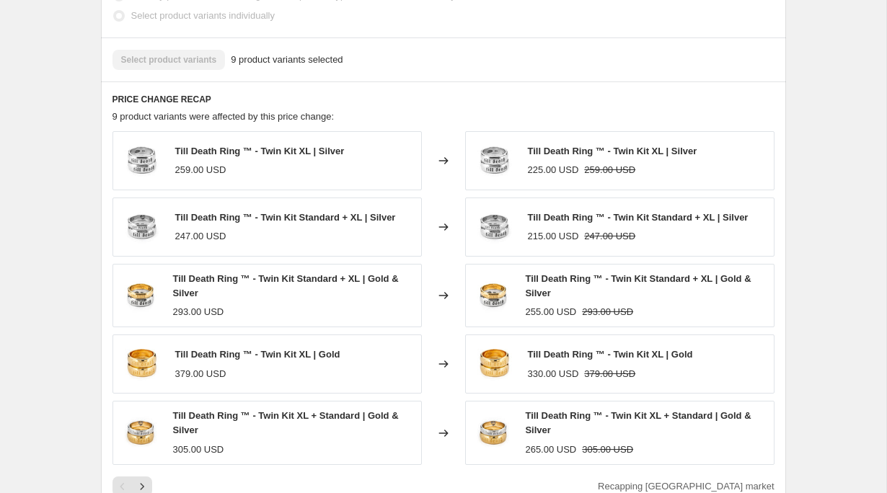
scroll to position [927, 0]
click at [139, 479] on icon "Next" at bounding box center [142, 486] width 14 height 14
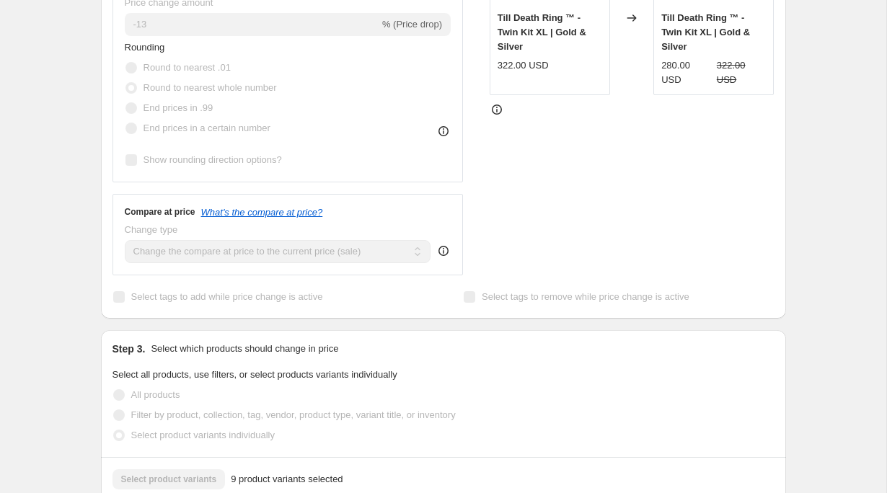
scroll to position [0, 0]
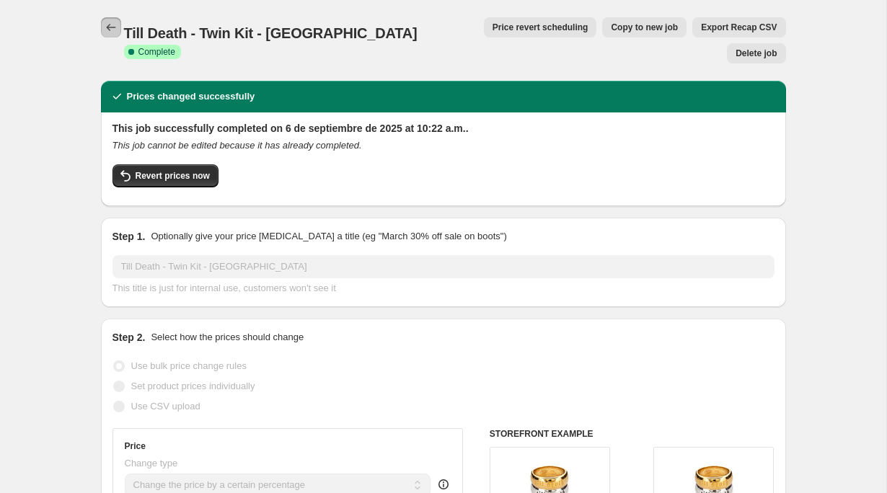
click at [107, 24] on icon "Price change jobs" at bounding box center [111, 27] width 14 height 14
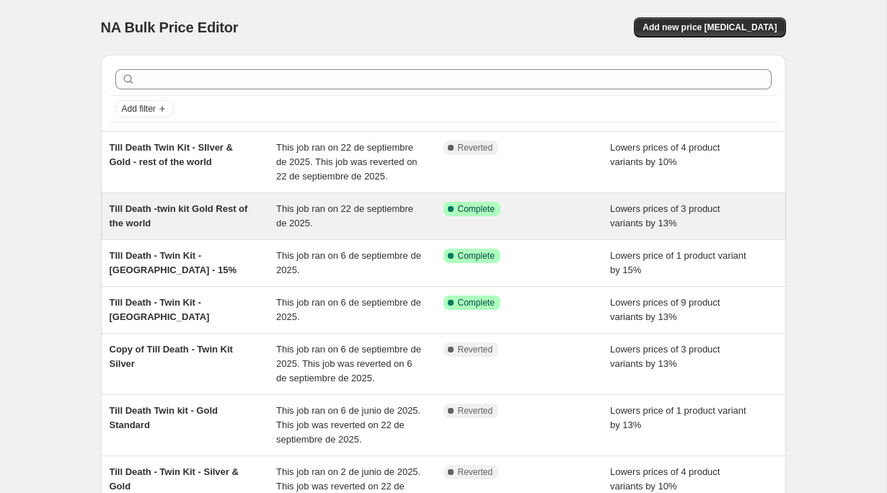
click at [221, 229] on div "Till Death -twin kit Gold Rest of the world" at bounding box center [193, 216] width 167 height 29
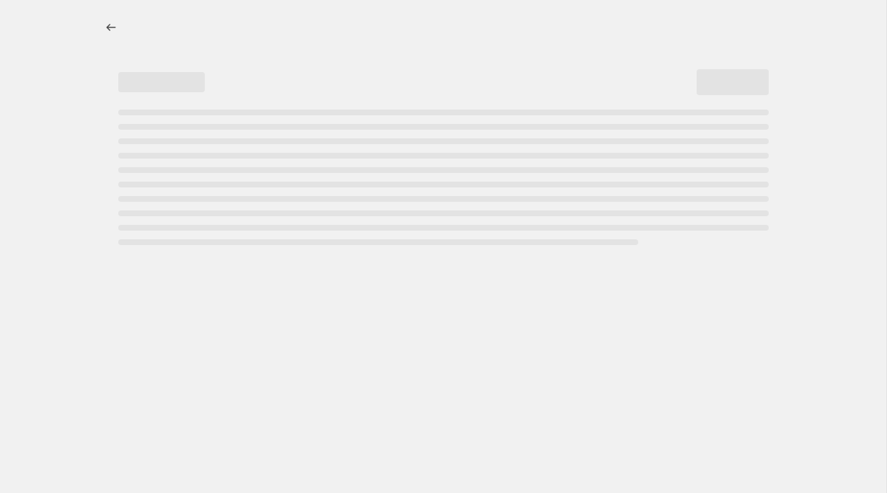
select select "percentage"
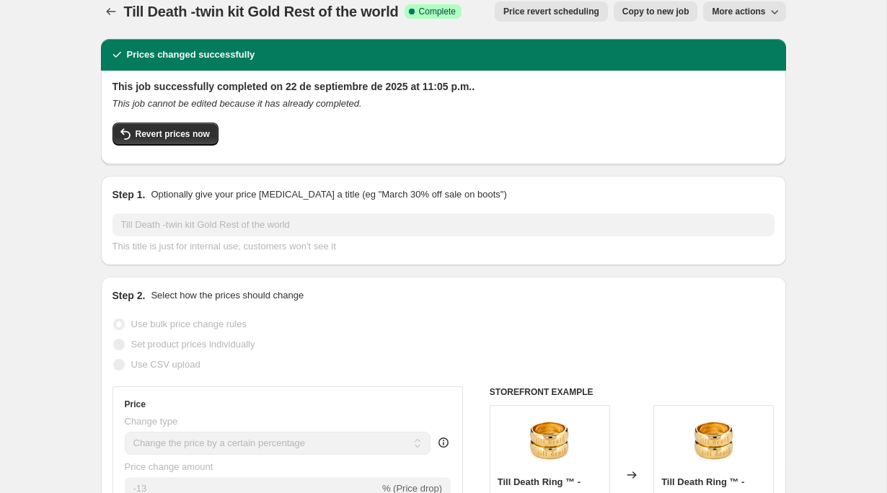
scroll to position [17, 0]
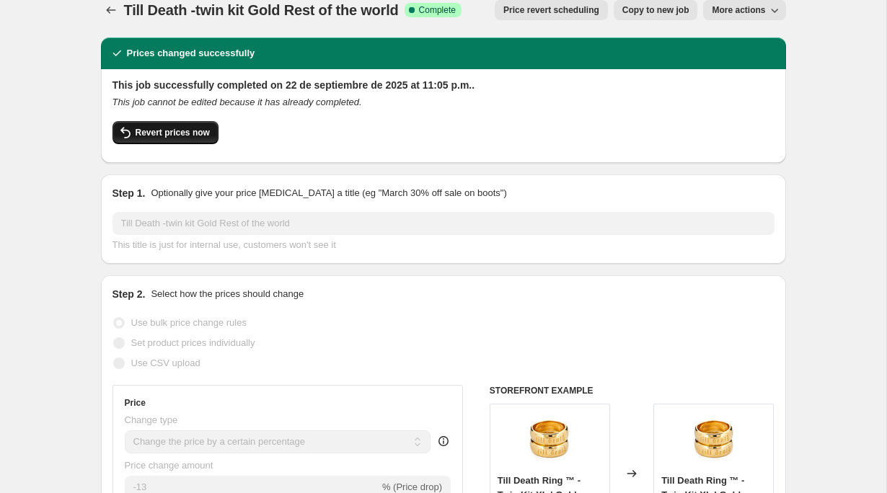
click at [180, 139] on button "Revert prices now" at bounding box center [165, 132] width 106 height 23
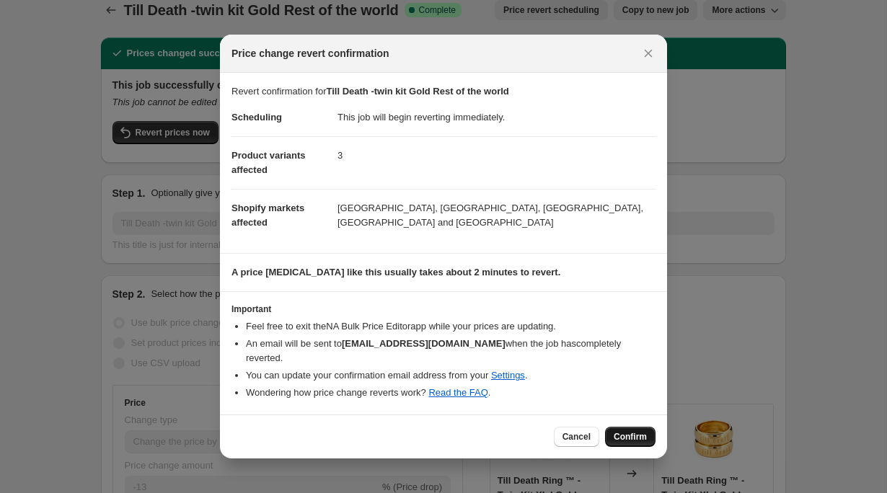
click at [642, 431] on span "Confirm" at bounding box center [630, 437] width 33 height 12
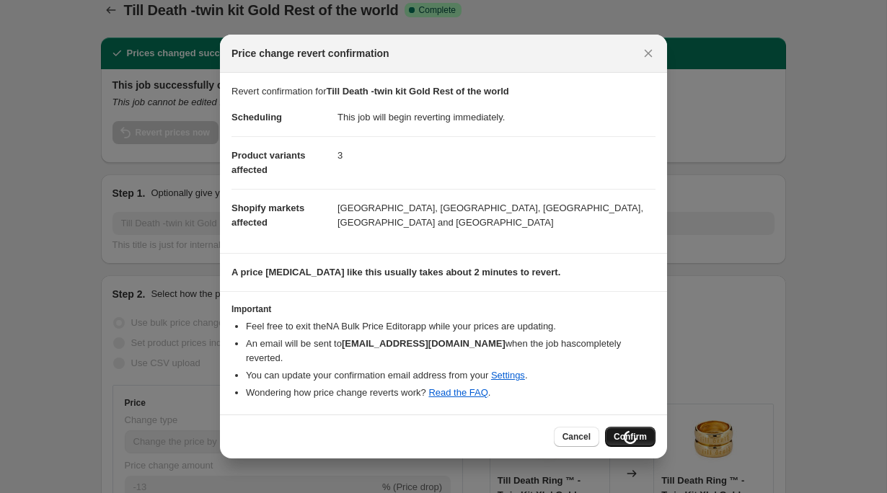
scroll to position [17, 0]
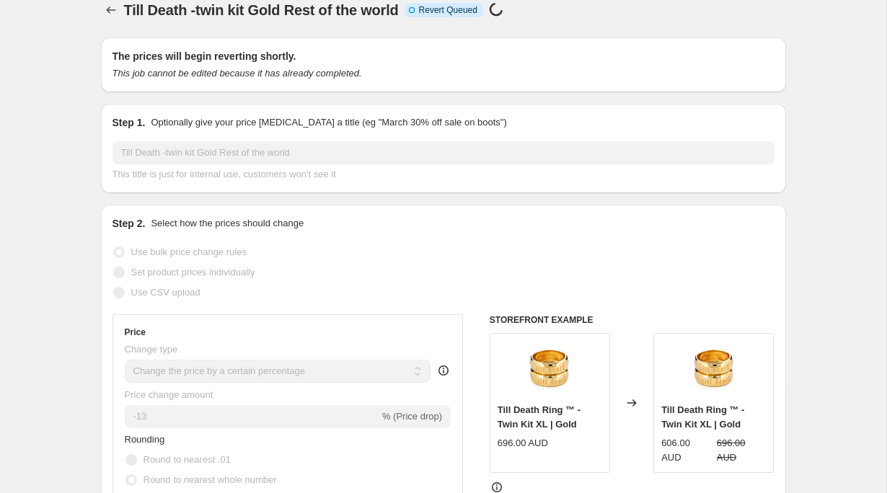
select select "percentage"
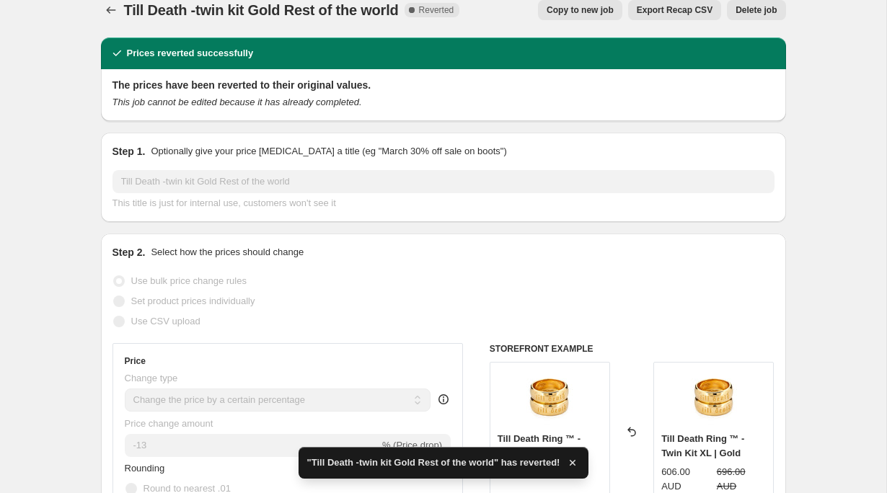
scroll to position [0, 0]
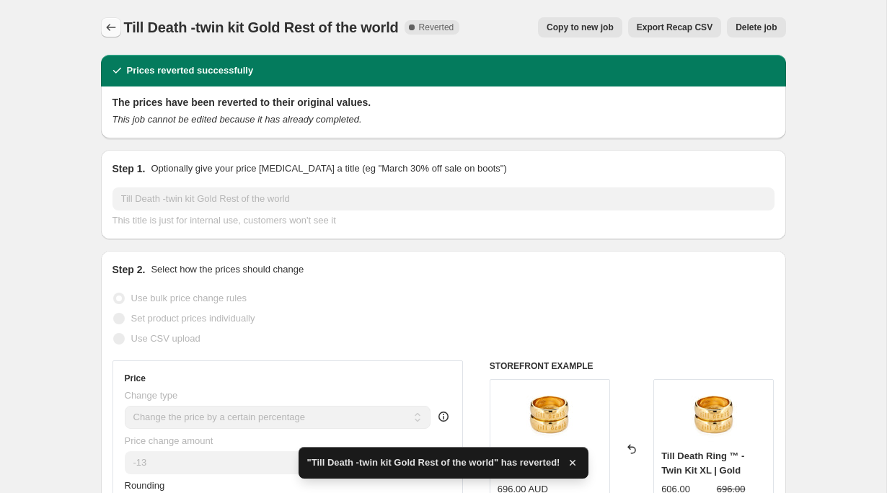
click at [110, 27] on icon "Price change jobs" at bounding box center [110, 27] width 9 height 7
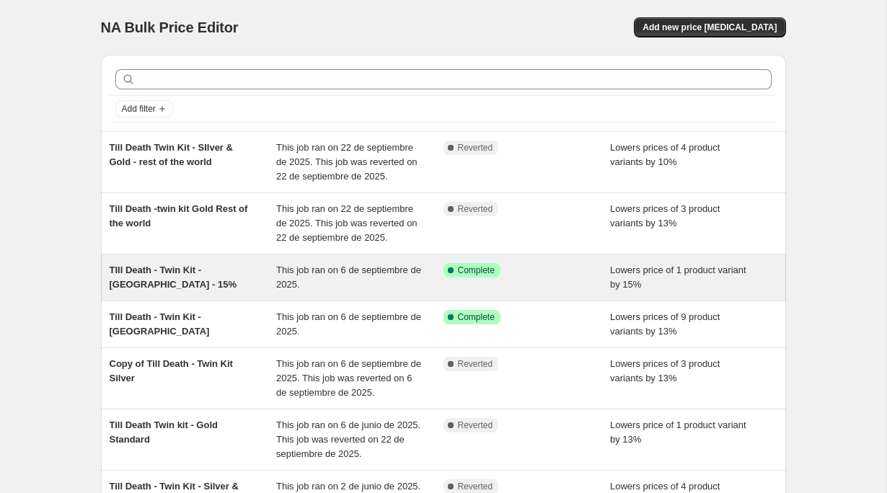
click at [155, 286] on div "TIll Death - Twin Kit - [GEOGRAPHIC_DATA] - 15%" at bounding box center [193, 277] width 167 height 29
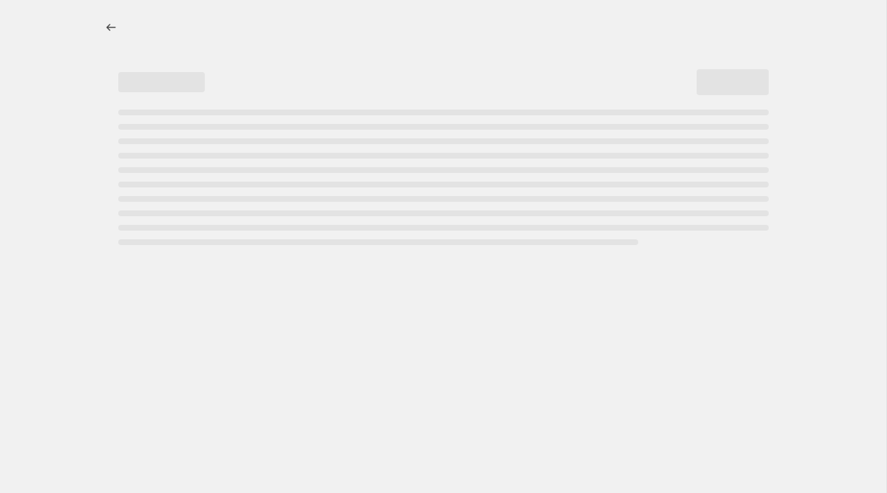
select select "percentage"
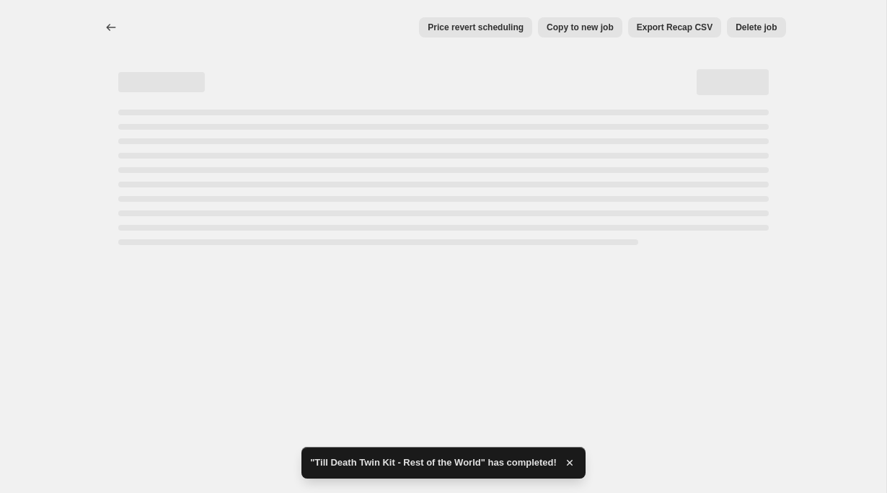
select select "percentage"
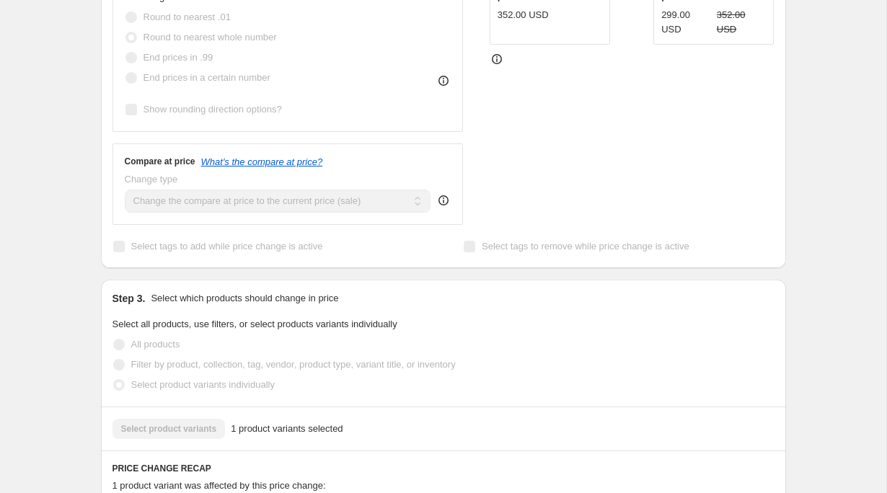
scroll to position [766, 0]
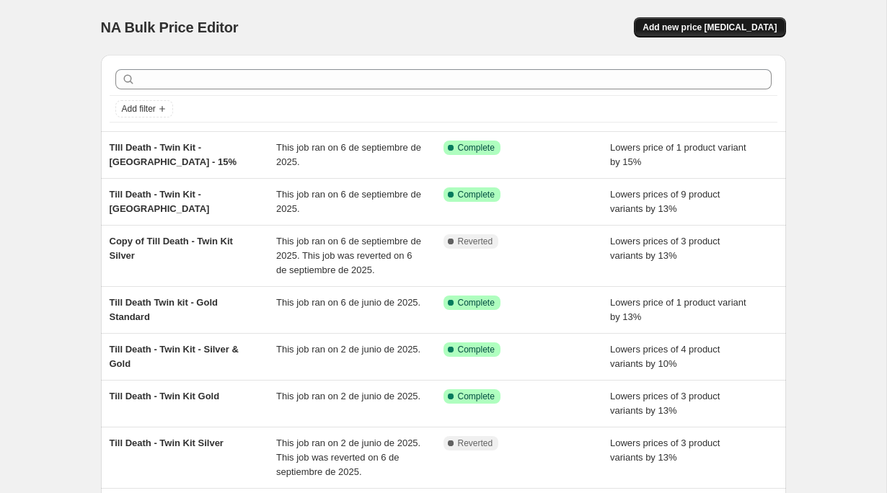
click at [743, 32] on span "Add new price [MEDICAL_DATA]" at bounding box center [709, 28] width 134 height 12
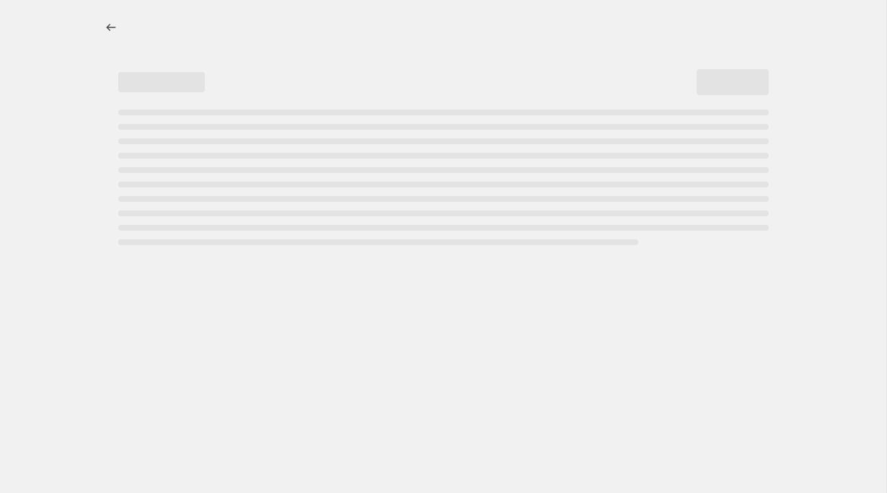
select select "percentage"
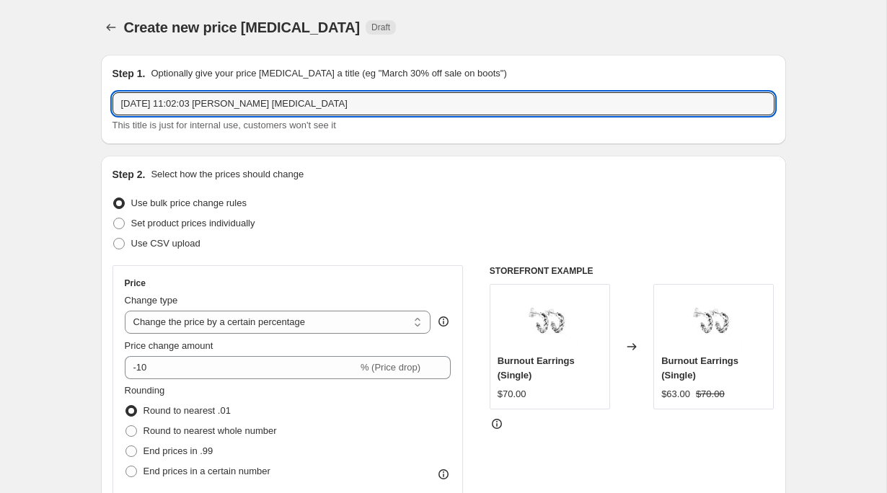
drag, startPoint x: 331, startPoint y: 101, endPoint x: 47, endPoint y: 100, distance: 284.1
type input "Till Death -twin kit Gold Rest of the world"
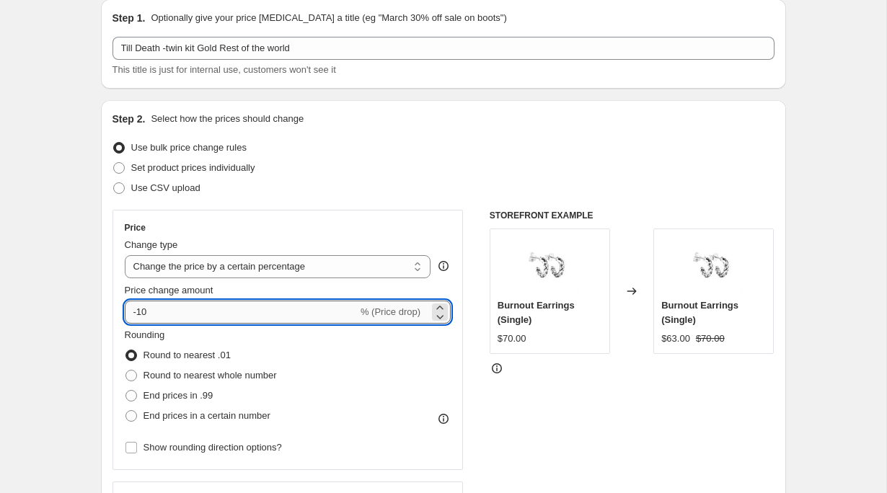
click at [189, 306] on input "-10" at bounding box center [241, 312] width 233 height 23
type input "-3"
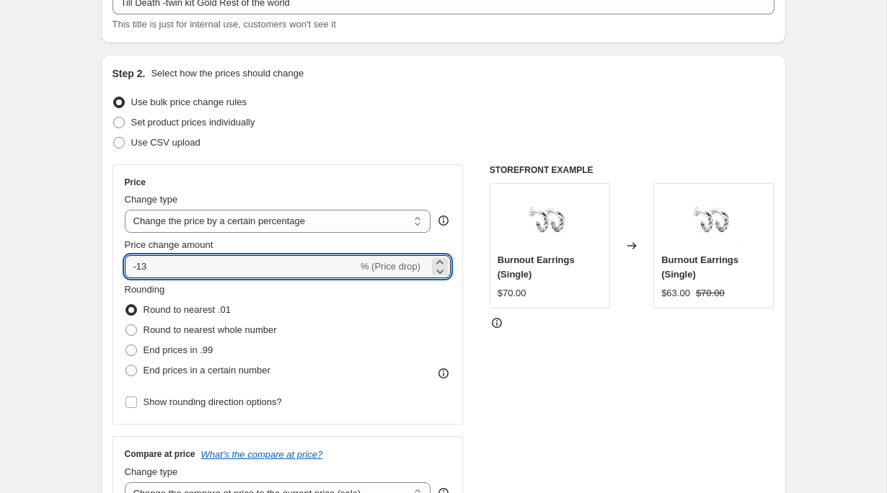
scroll to position [120, 0]
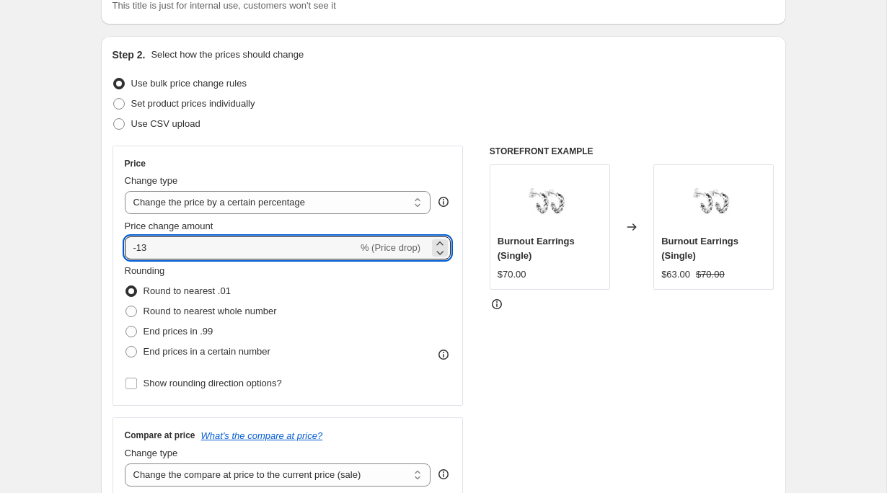
type input "-13"
click at [202, 309] on span "Round to nearest whole number" at bounding box center [209, 311] width 133 height 11
click at [126, 306] on input "Round to nearest whole number" at bounding box center [125, 306] width 1 height 1
radio input "true"
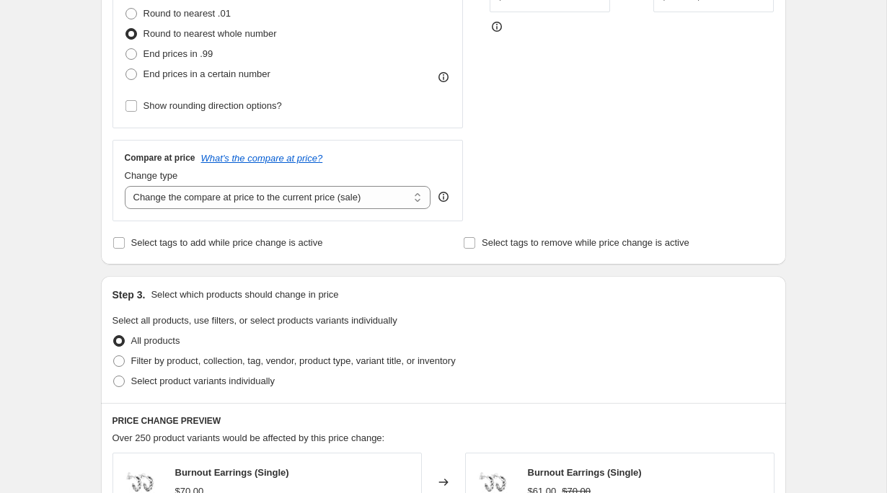
scroll to position [402, 0]
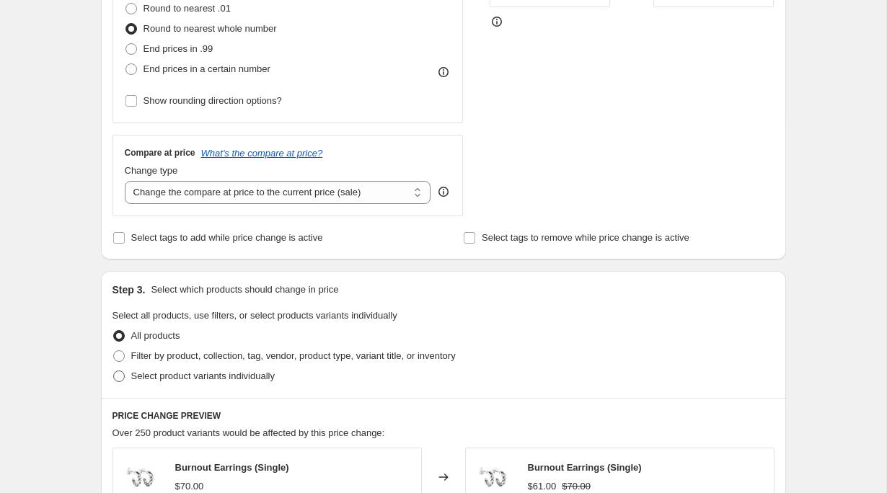
click at [243, 373] on span "Select product variants individually" at bounding box center [202, 376] width 143 height 11
click at [114, 371] on input "Select product variants individually" at bounding box center [113, 371] width 1 height 1
radio input "true"
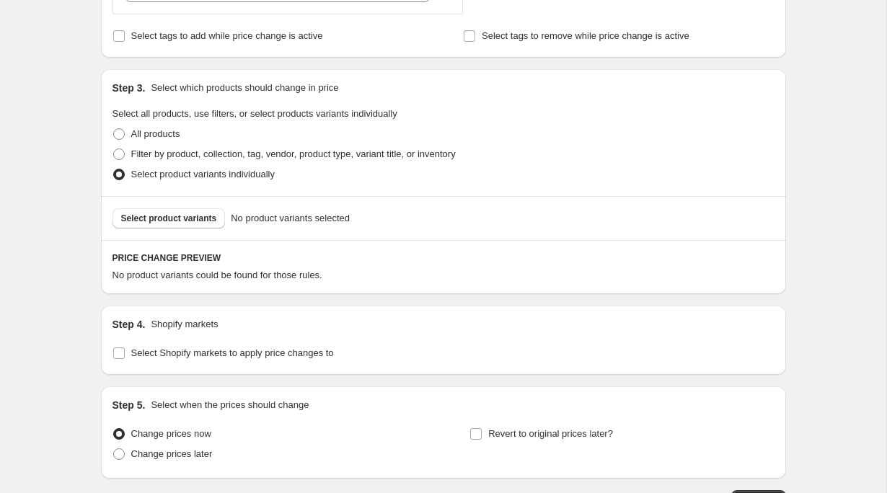
scroll to position [600, 0]
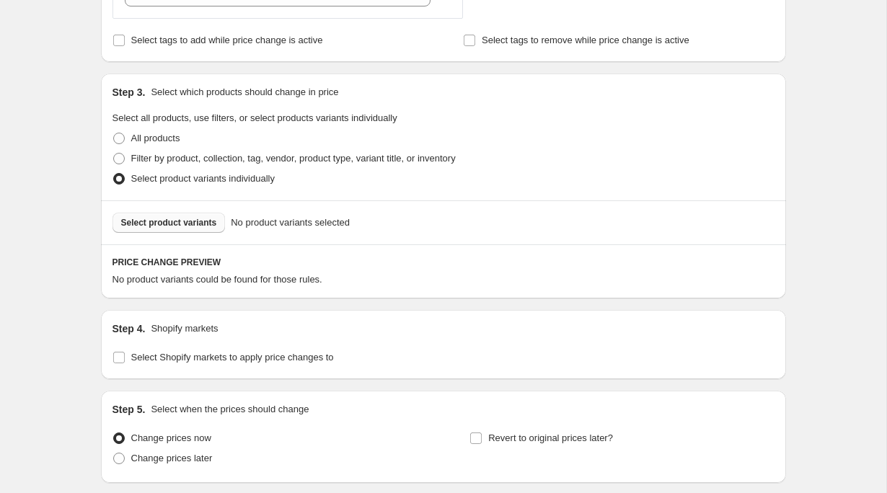
click at [176, 227] on span "Select product variants" at bounding box center [169, 223] width 96 height 12
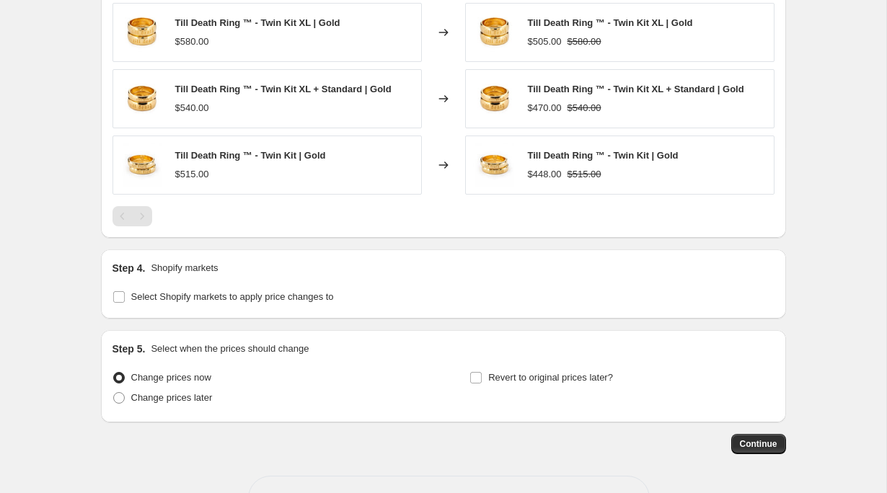
scroll to position [899, 0]
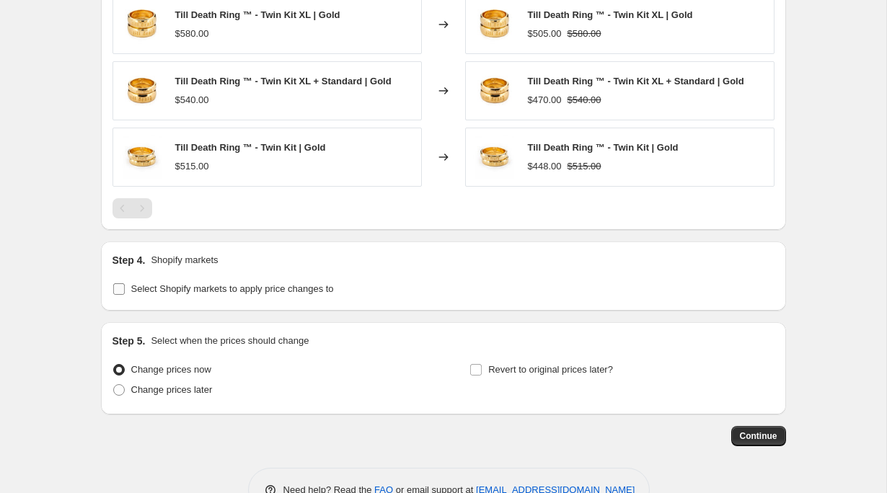
click at [194, 292] on span "Select Shopify markets to apply price changes to" at bounding box center [232, 288] width 203 height 11
click at [125, 292] on input "Select Shopify markets to apply price changes to" at bounding box center [119, 289] width 12 height 12
checkbox input "true"
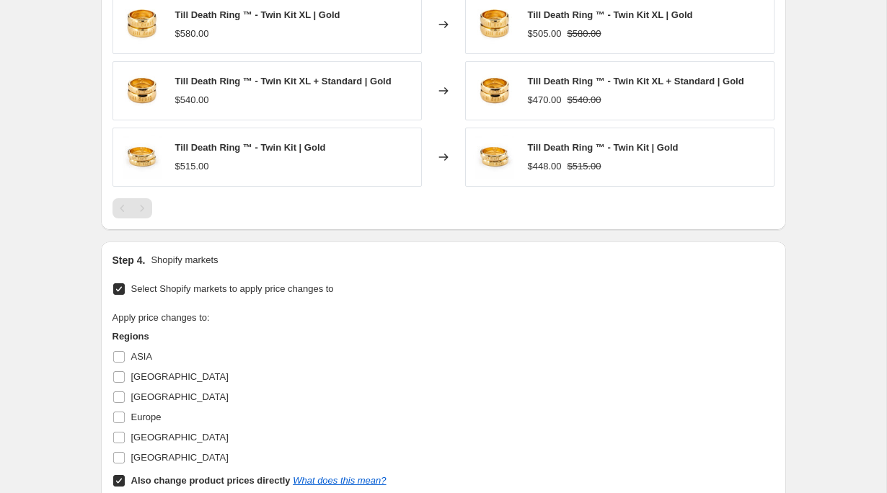
click at [122, 477] on input "Also change product prices directly What does this mean?" at bounding box center [119, 481] width 12 height 12
checkbox input "false"
click at [120, 438] on input "[GEOGRAPHIC_DATA]" at bounding box center [119, 438] width 12 height 12
checkbox input "true"
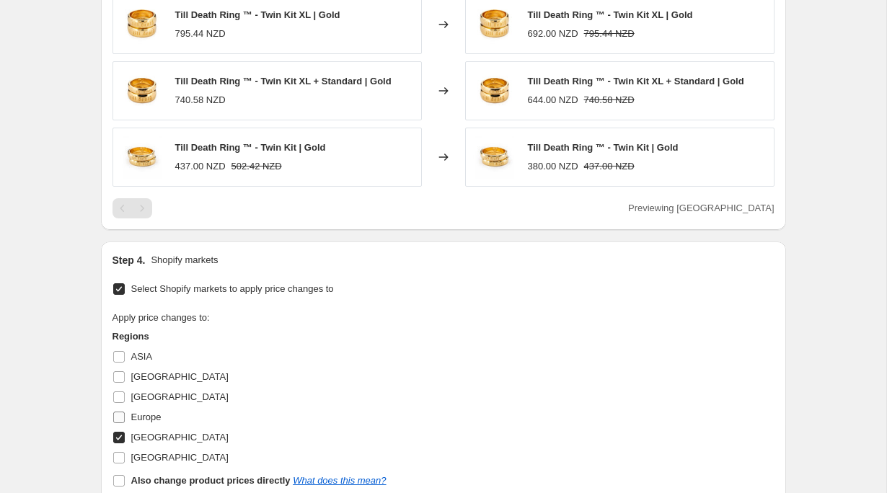
click at [120, 417] on input "Europe" at bounding box center [119, 418] width 12 height 12
checkbox input "true"
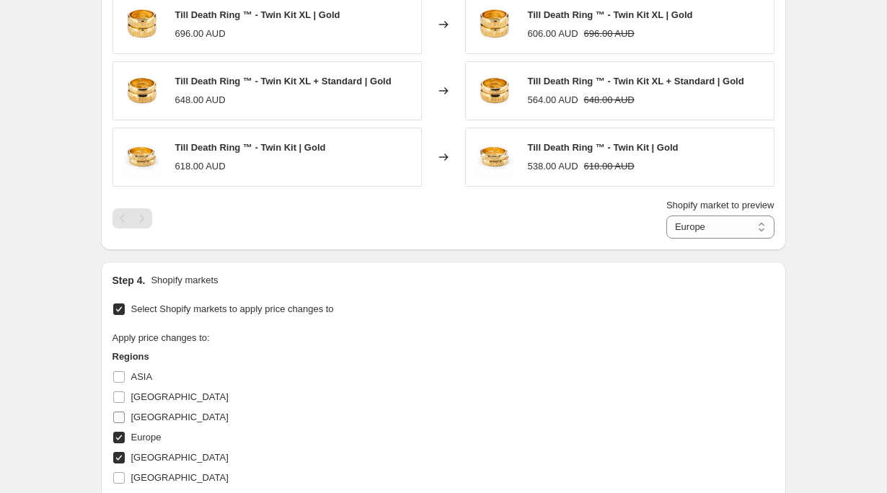
click at [121, 418] on input "[GEOGRAPHIC_DATA]" at bounding box center [119, 418] width 12 height 12
checkbox input "true"
select select "21777449131"
click at [119, 398] on input "[GEOGRAPHIC_DATA]" at bounding box center [119, 398] width 12 height 12
checkbox input "true"
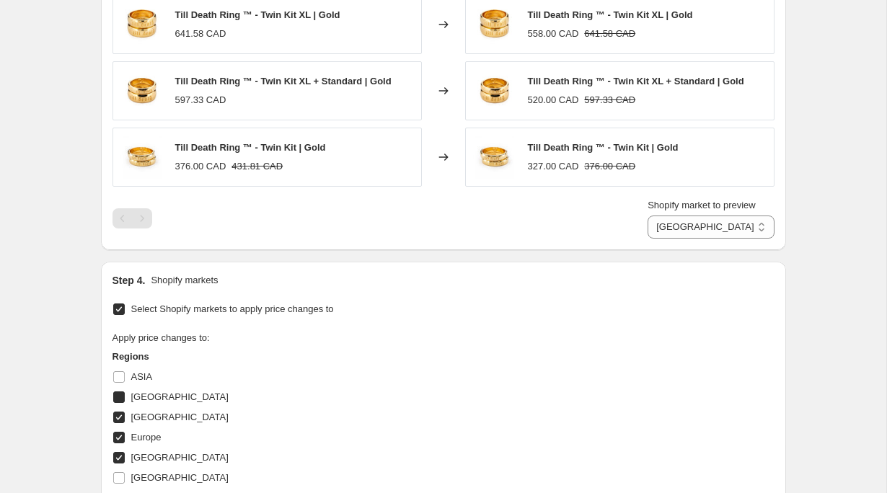
select select "2151219371"
click at [118, 376] on input "ASIA" at bounding box center [119, 377] width 12 height 12
checkbox input "true"
select select "39603634347"
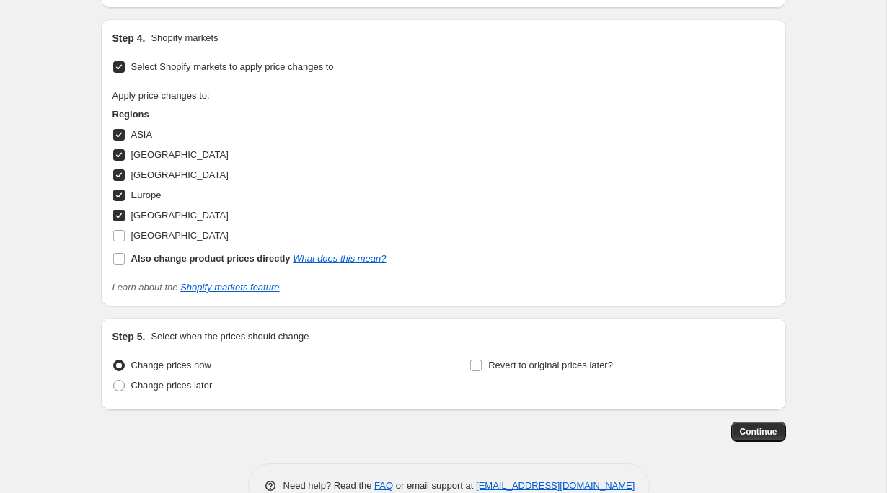
scroll to position [1178, 0]
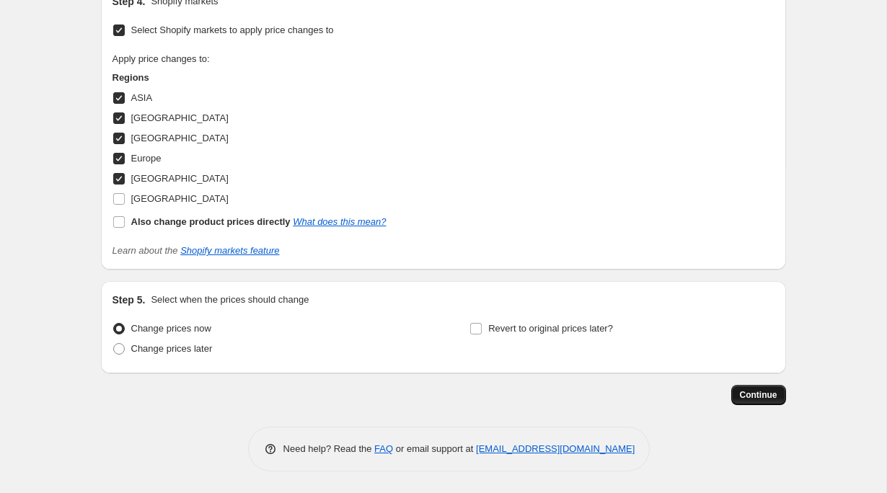
click at [770, 394] on span "Continue" at bounding box center [758, 395] width 37 height 12
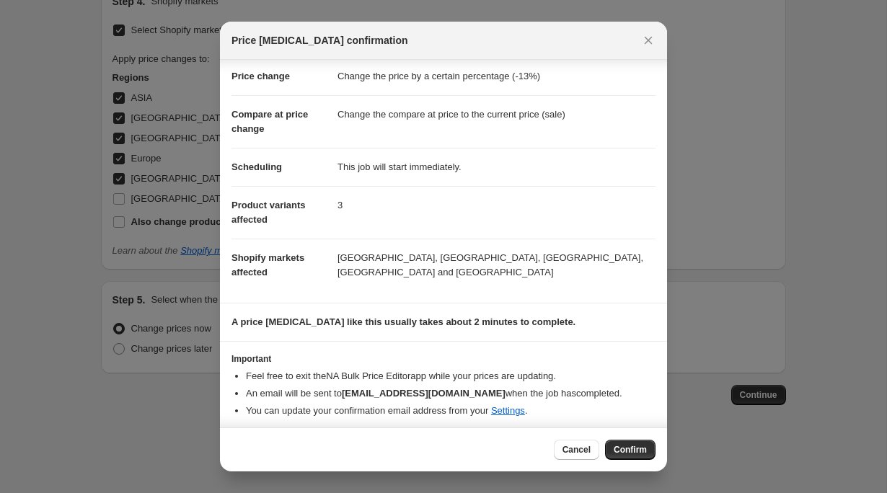
scroll to position [33, 0]
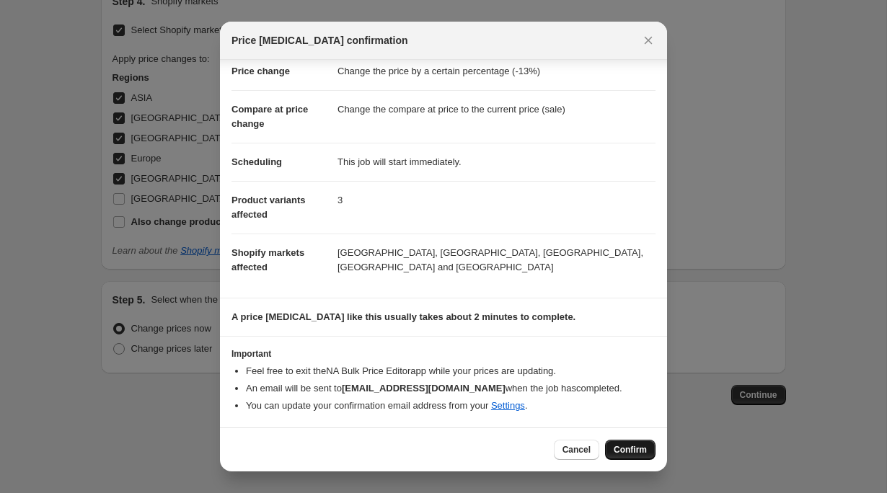
click at [629, 446] on span "Confirm" at bounding box center [630, 450] width 33 height 12
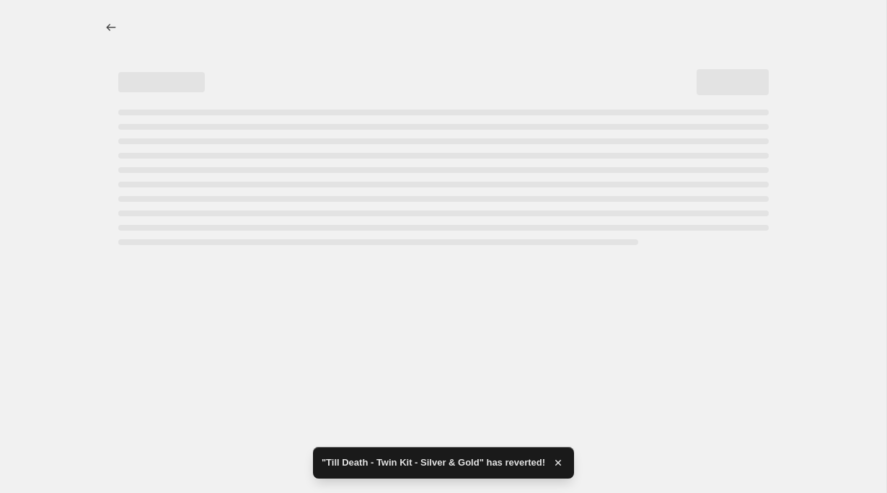
select select "percentage"
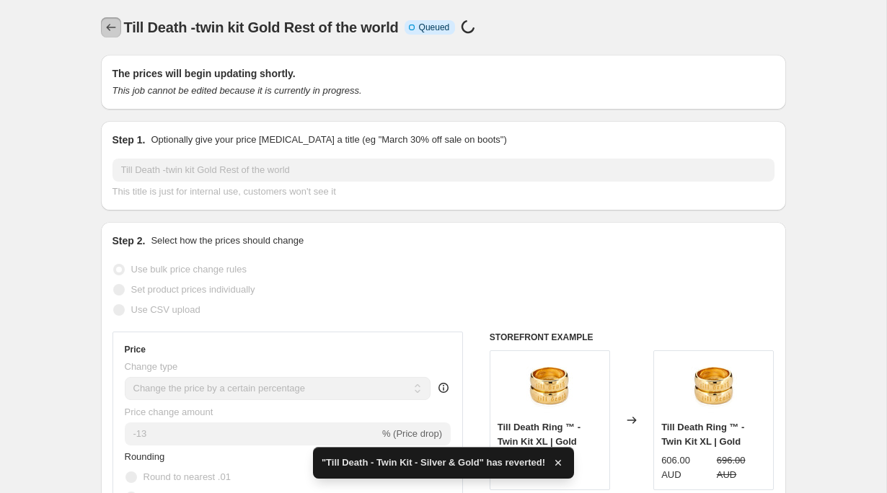
click at [111, 23] on icon "Price change jobs" at bounding box center [111, 27] width 14 height 14
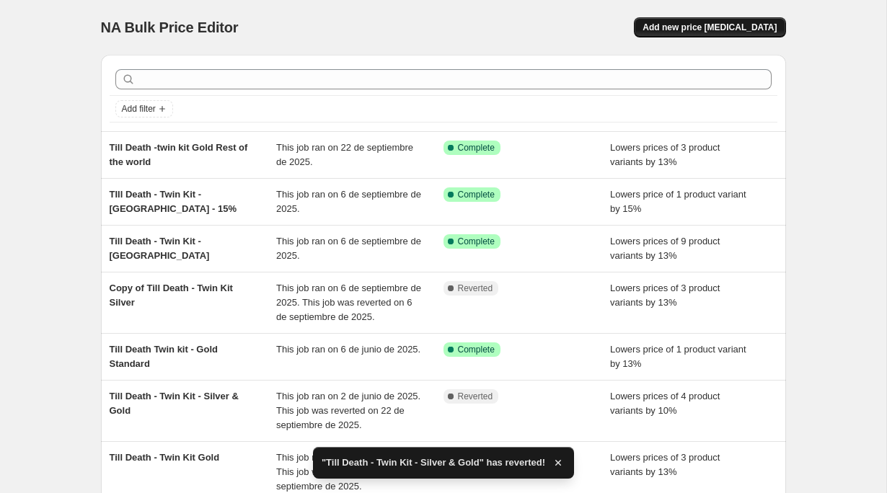
click at [702, 21] on button "Add new price [MEDICAL_DATA]" at bounding box center [709, 27] width 151 height 20
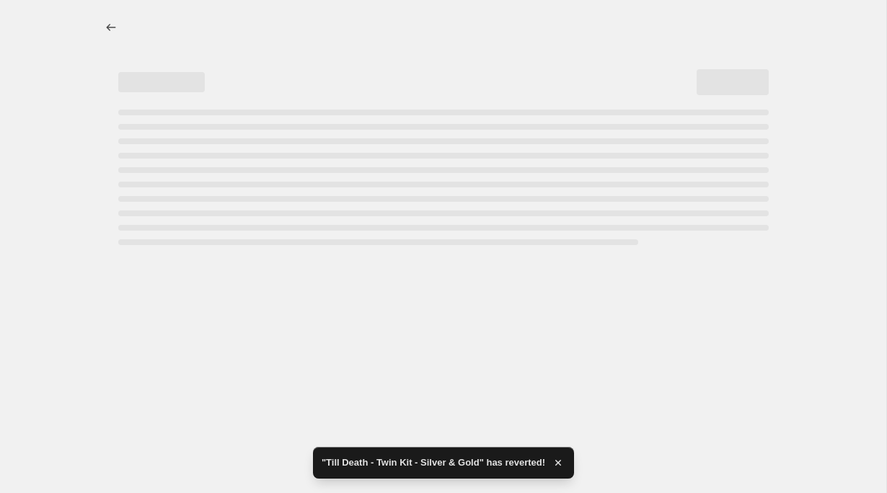
select select "percentage"
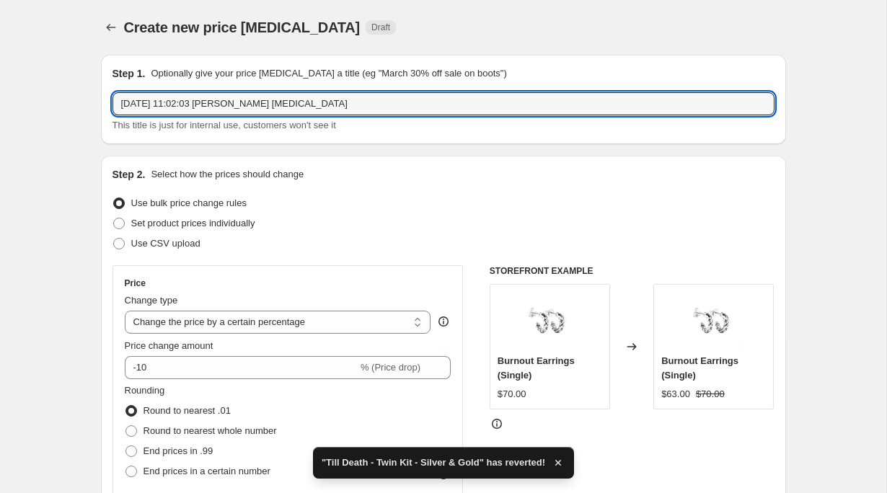
drag, startPoint x: 332, startPoint y: 101, endPoint x: 40, endPoint y: 102, distance: 291.3
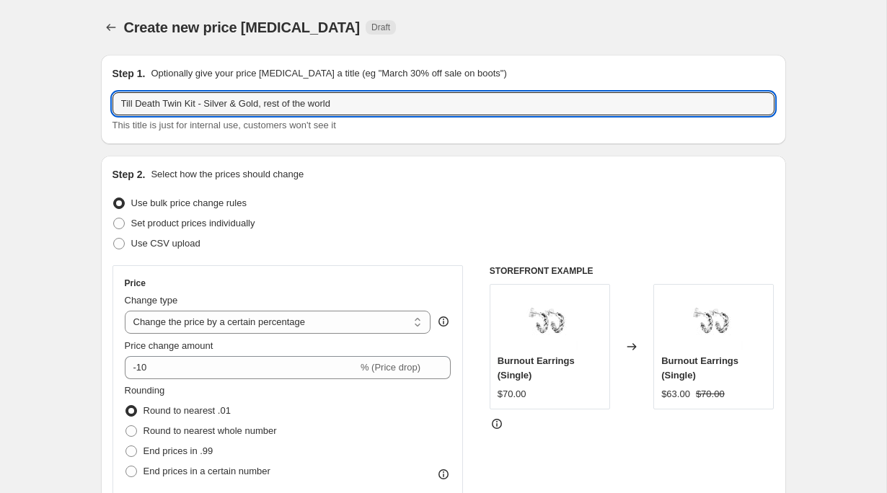
type input "Till Death Twin Kit - Silver & Gold, rest of the world"
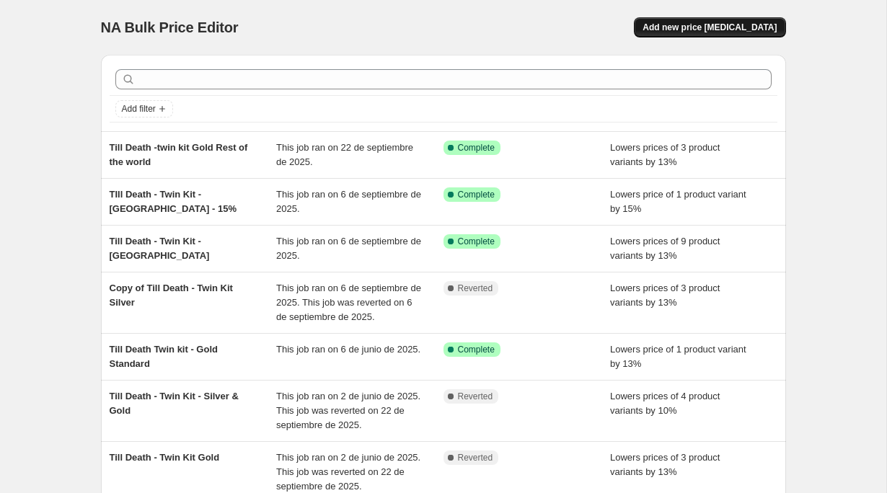
click at [699, 31] on span "Add new price [MEDICAL_DATA]" at bounding box center [709, 28] width 134 height 12
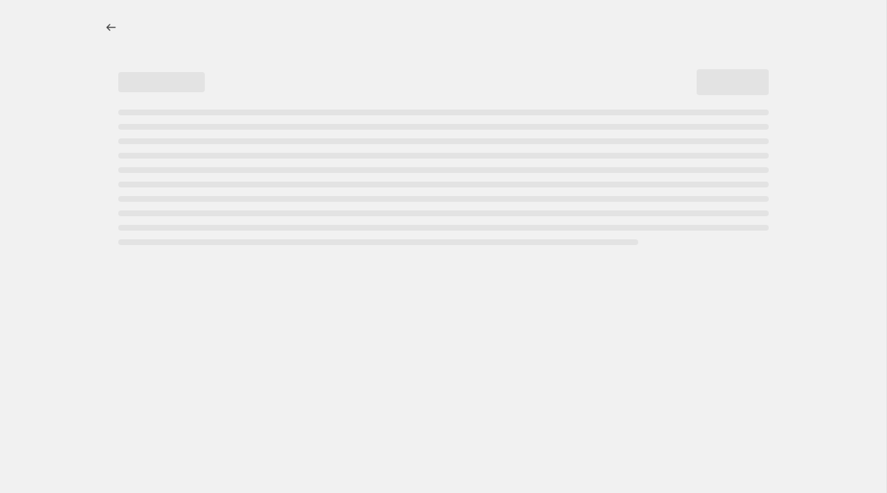
select select "percentage"
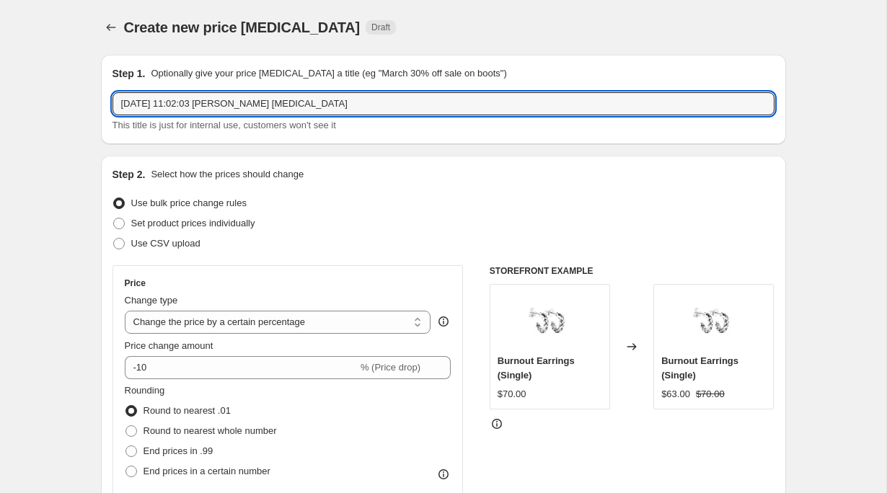
drag, startPoint x: 343, startPoint y: 110, endPoint x: 81, endPoint y: 102, distance: 262.6
type input "Till Death Twin Kit - SIlver & Gold - rest of the world"
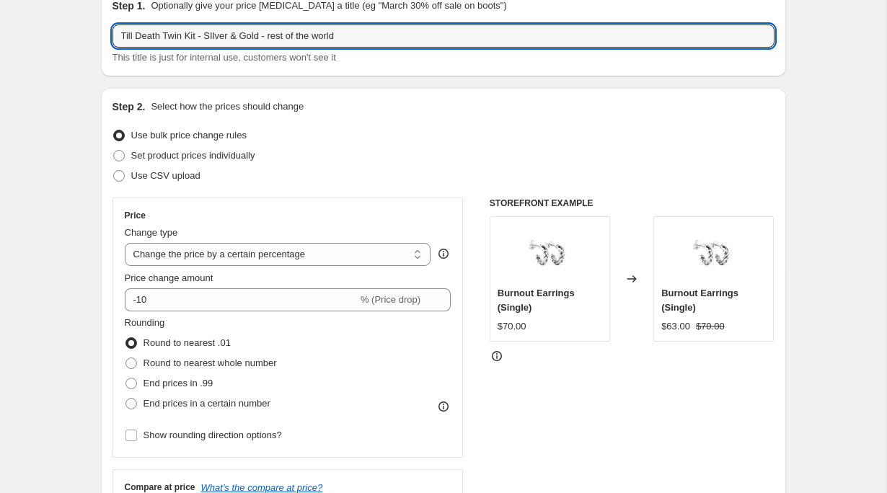
scroll to position [69, 0]
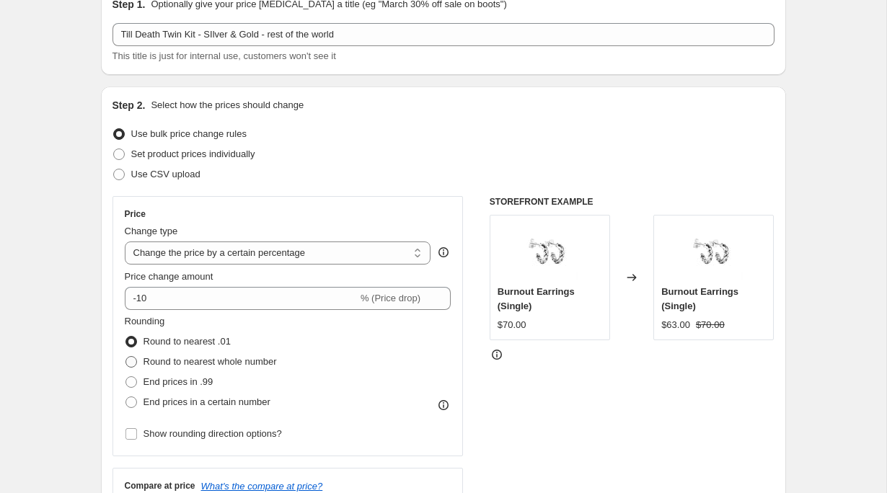
click at [172, 367] on span "Round to nearest whole number" at bounding box center [209, 361] width 133 height 11
click at [126, 357] on input "Round to nearest whole number" at bounding box center [125, 356] width 1 height 1
radio input "true"
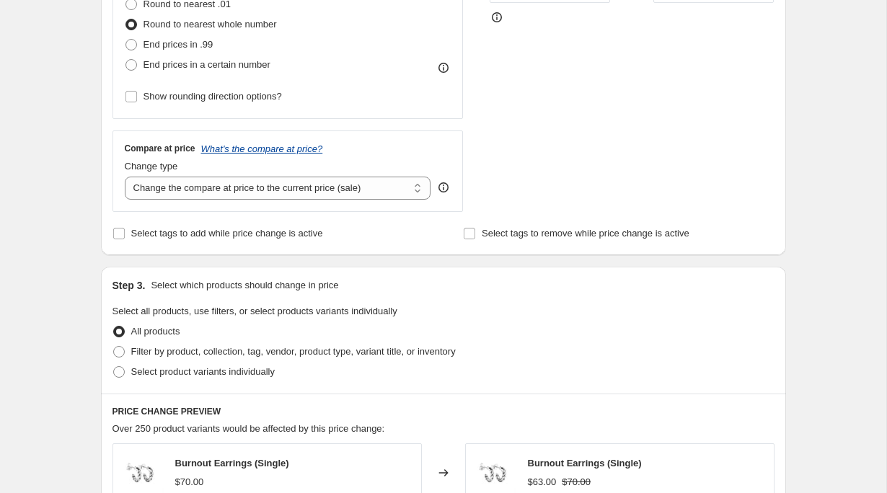
scroll to position [408, 0]
click at [198, 373] on span "Select product variants individually" at bounding box center [202, 370] width 143 height 11
click at [114, 366] on input "Select product variants individually" at bounding box center [113, 365] width 1 height 1
radio input "true"
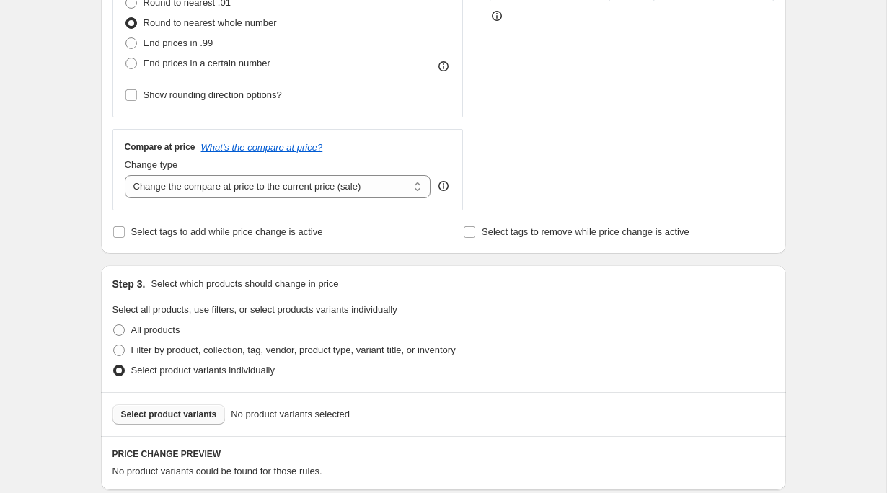
click at [188, 407] on button "Select product variants" at bounding box center [168, 414] width 113 height 20
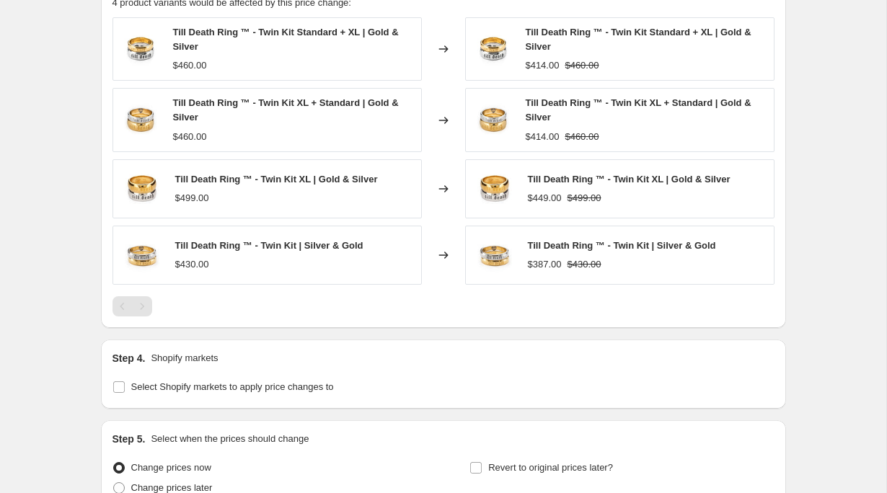
scroll to position [1016, 0]
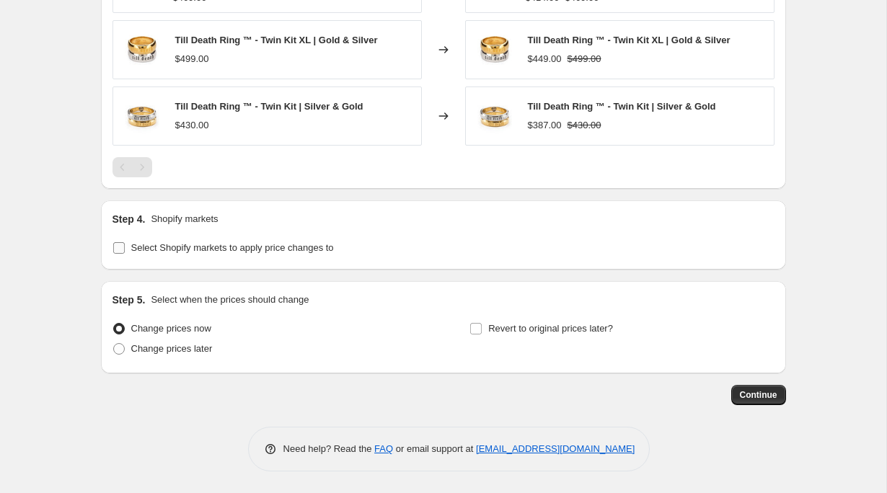
click at [211, 246] on span "Select Shopify markets to apply price changes to" at bounding box center [232, 247] width 203 height 11
click at [125, 246] on input "Select Shopify markets to apply price changes to" at bounding box center [119, 248] width 12 height 12
checkbox input "true"
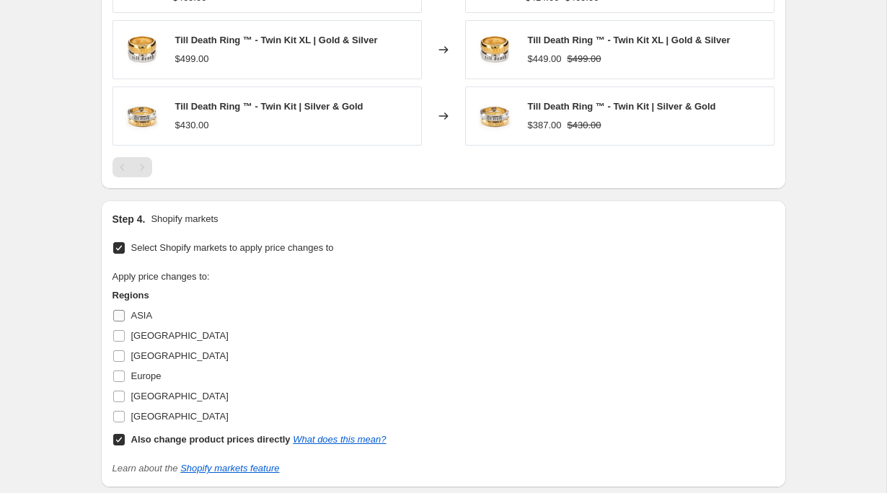
click at [123, 316] on input "ASIA" at bounding box center [119, 316] width 12 height 12
checkbox input "true"
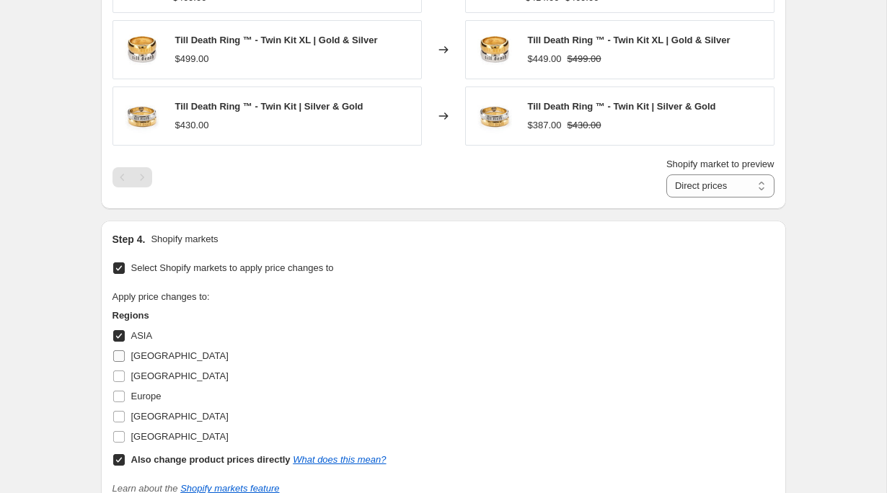
click at [123, 358] on input "[GEOGRAPHIC_DATA]" at bounding box center [119, 356] width 12 height 12
checkbox input "true"
click at [120, 380] on input "[GEOGRAPHIC_DATA]" at bounding box center [119, 377] width 12 height 12
checkbox input "true"
click at [118, 401] on input "Europe" at bounding box center [119, 397] width 12 height 12
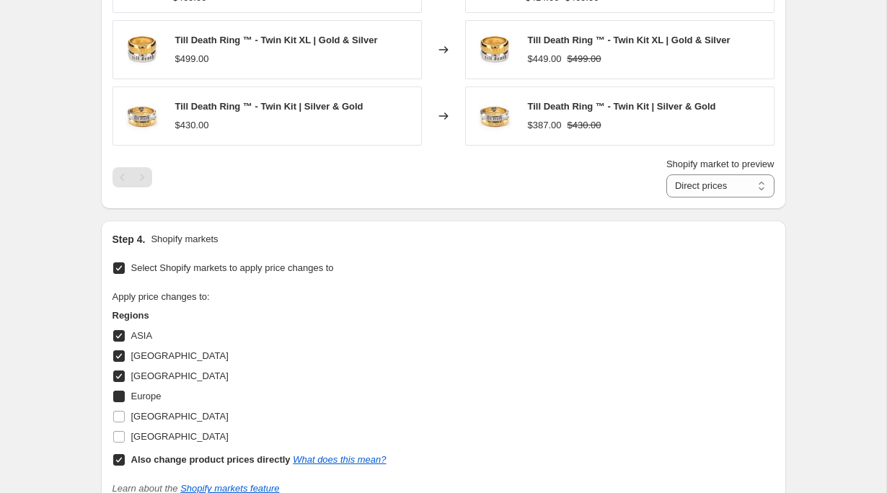
checkbox input "true"
click at [118, 419] on input "[GEOGRAPHIC_DATA]" at bounding box center [119, 417] width 12 height 12
checkbox input "true"
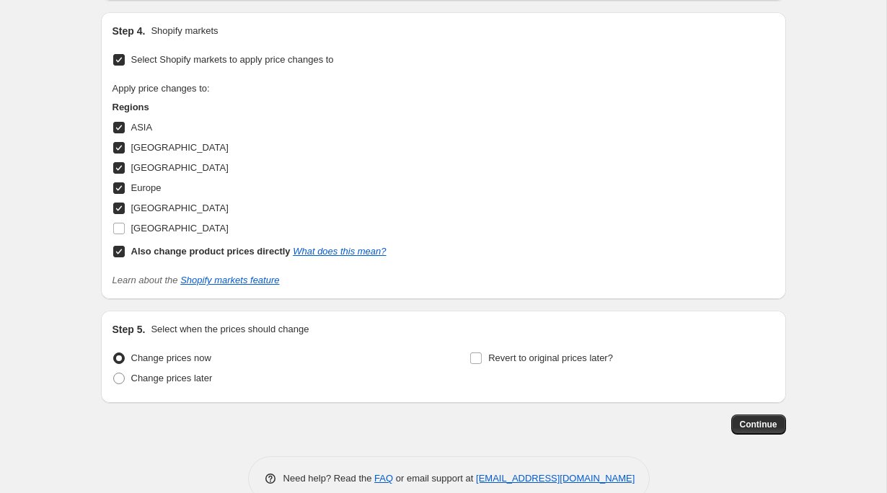
scroll to position [1254, 0]
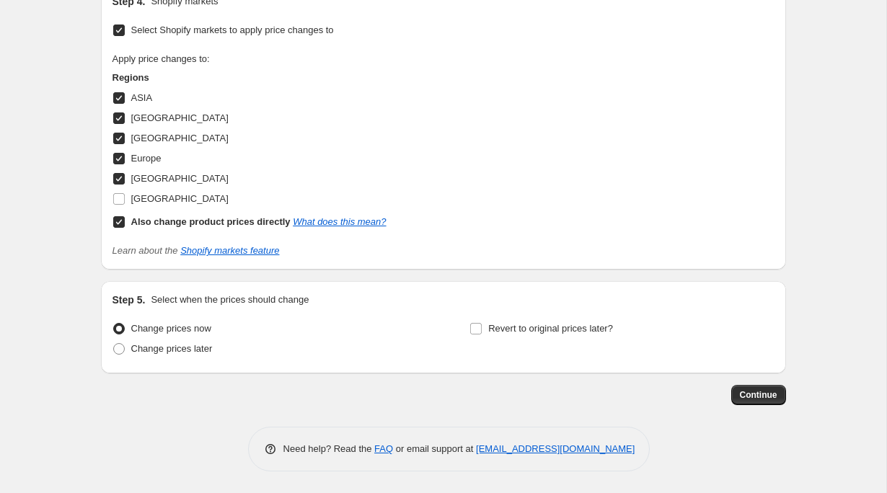
click at [115, 225] on input "Also change product prices directly What does this mean?" at bounding box center [119, 222] width 12 height 12
checkbox input "false"
select select "39603634347"
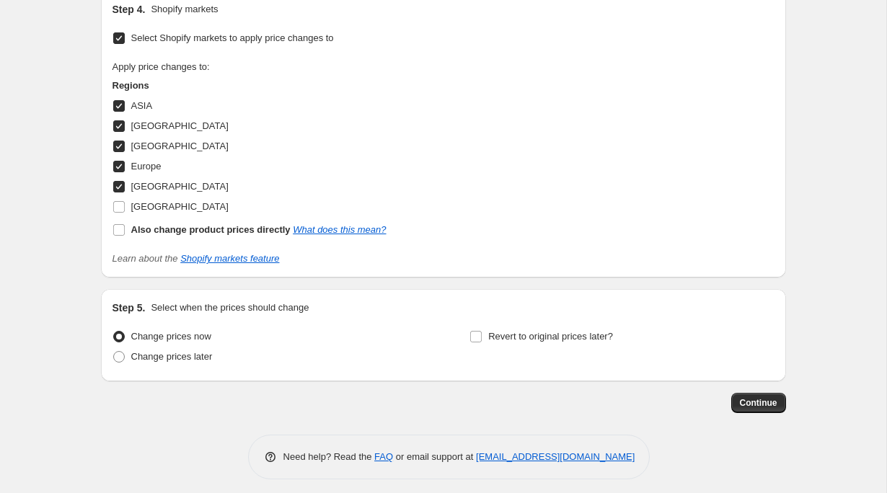
scroll to position [1244, 0]
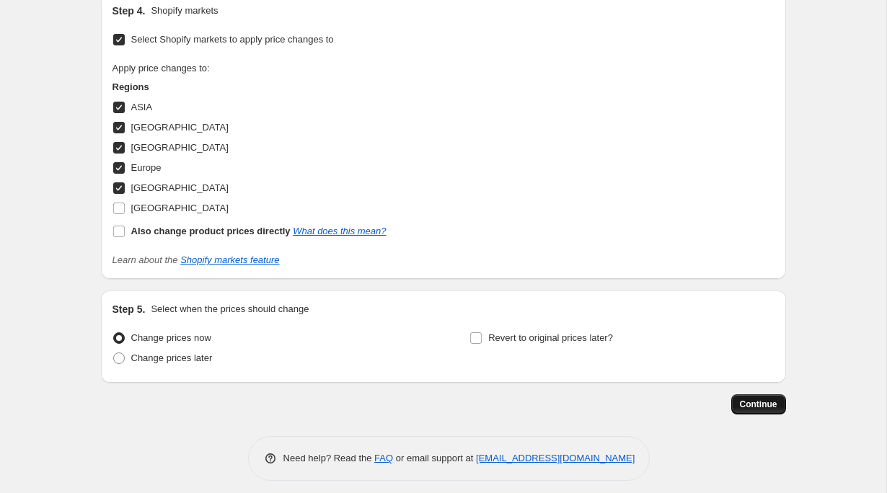
click at [768, 402] on span "Continue" at bounding box center [758, 405] width 37 height 12
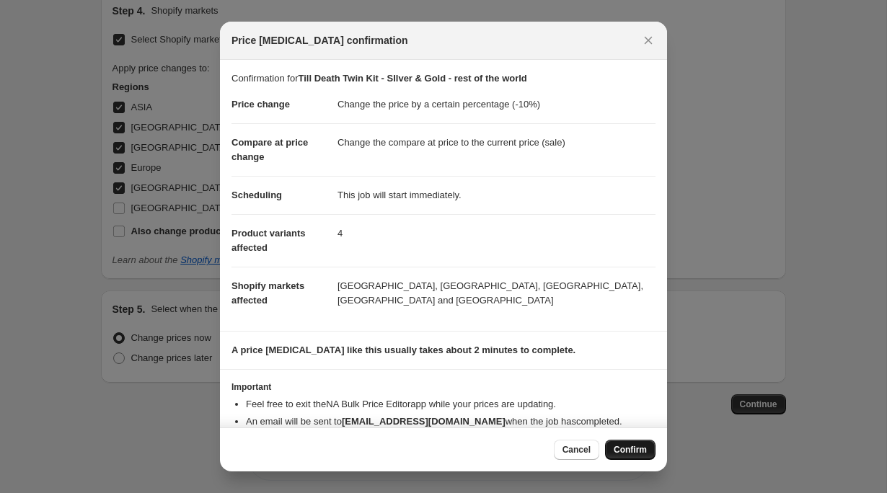
click at [630, 451] on span "Confirm" at bounding box center [630, 450] width 33 height 12
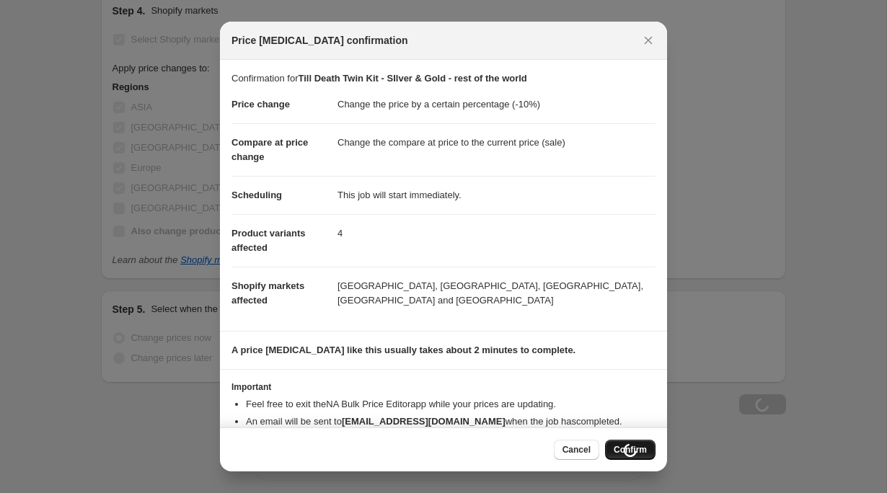
scroll to position [1244, 0]
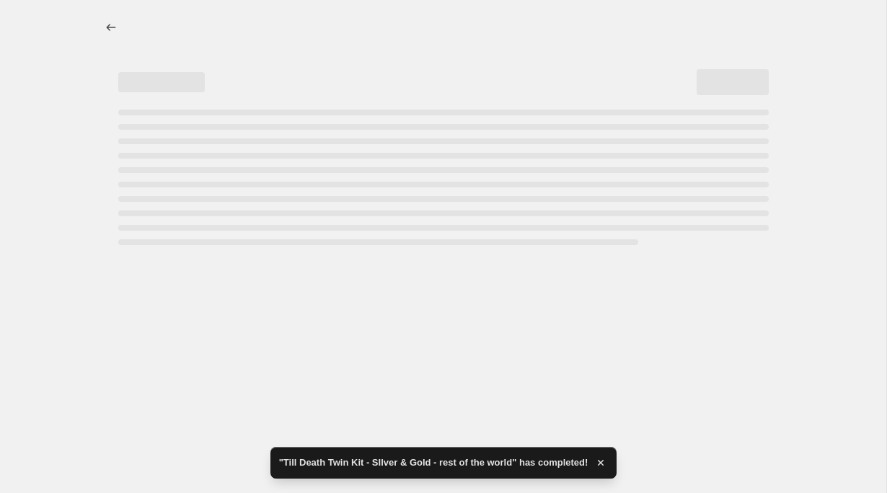
select select "percentage"
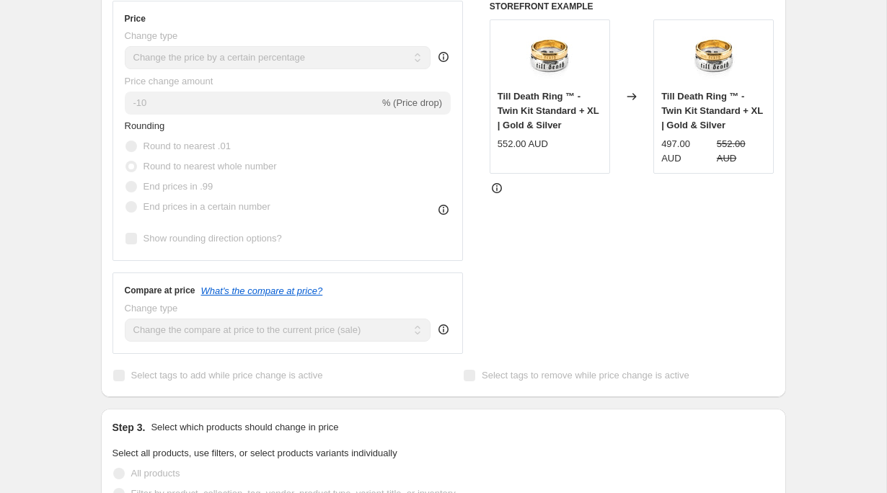
scroll to position [0, 0]
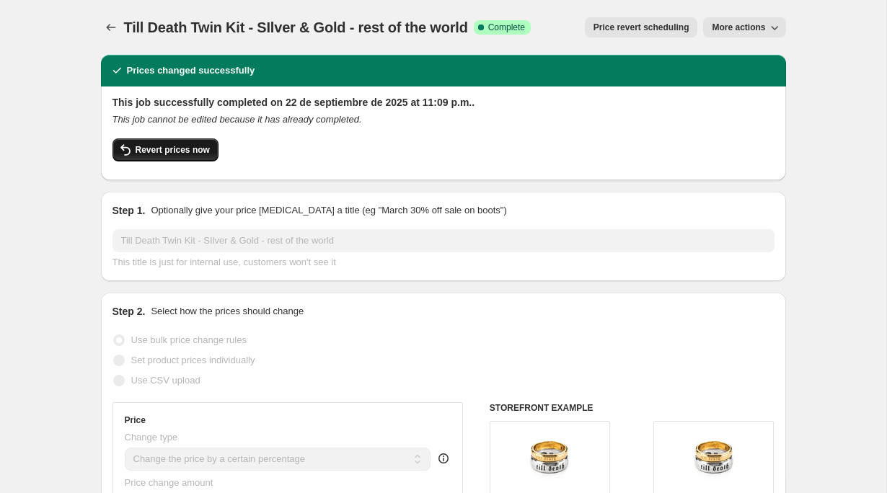
click at [154, 139] on button "Revert prices now" at bounding box center [165, 149] width 106 height 23
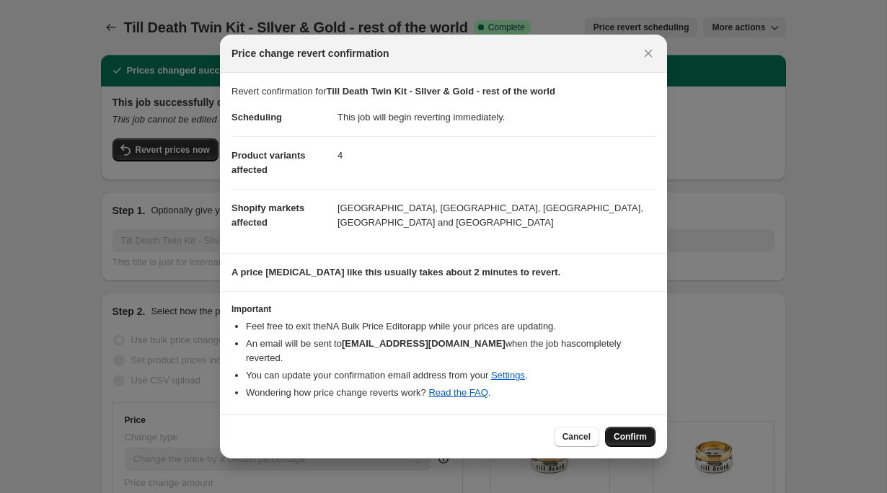
click at [627, 431] on span "Confirm" at bounding box center [630, 437] width 33 height 12
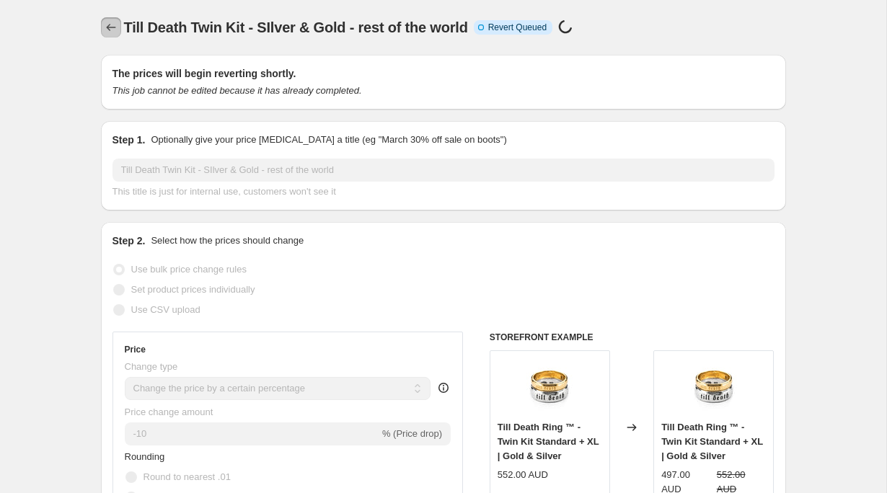
click at [110, 31] on icon "Price change jobs" at bounding box center [111, 27] width 14 height 14
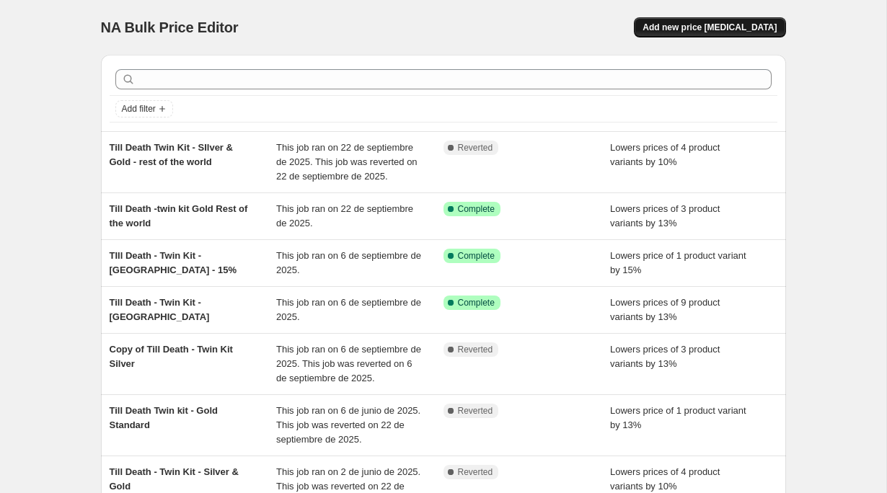
click at [743, 23] on span "Add new price [MEDICAL_DATA]" at bounding box center [709, 28] width 134 height 12
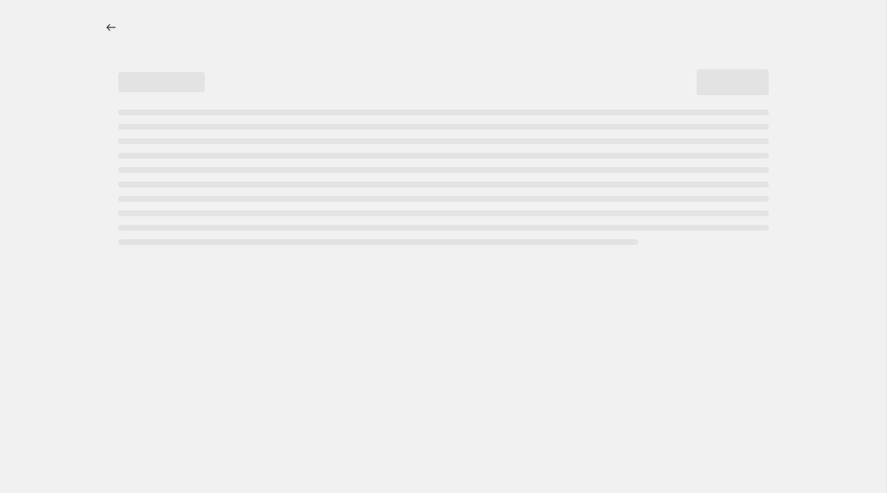
select select "percentage"
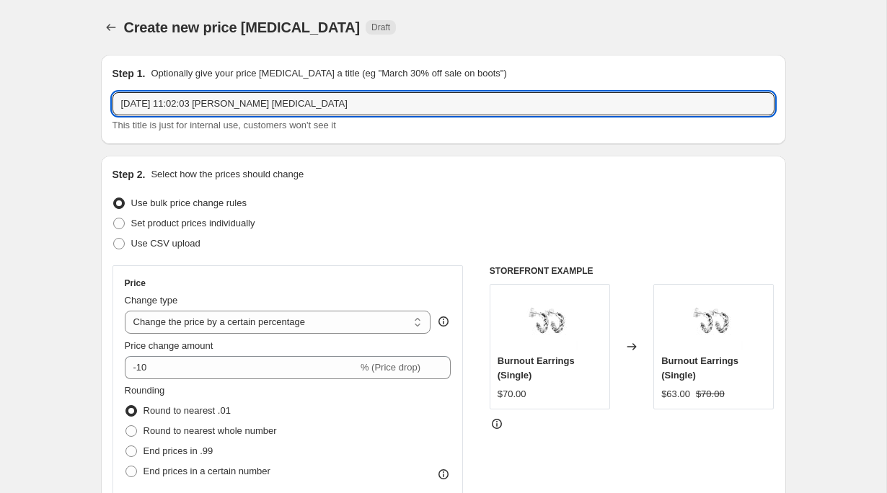
drag, startPoint x: 355, startPoint y: 98, endPoint x: 63, endPoint y: 96, distance: 292.7
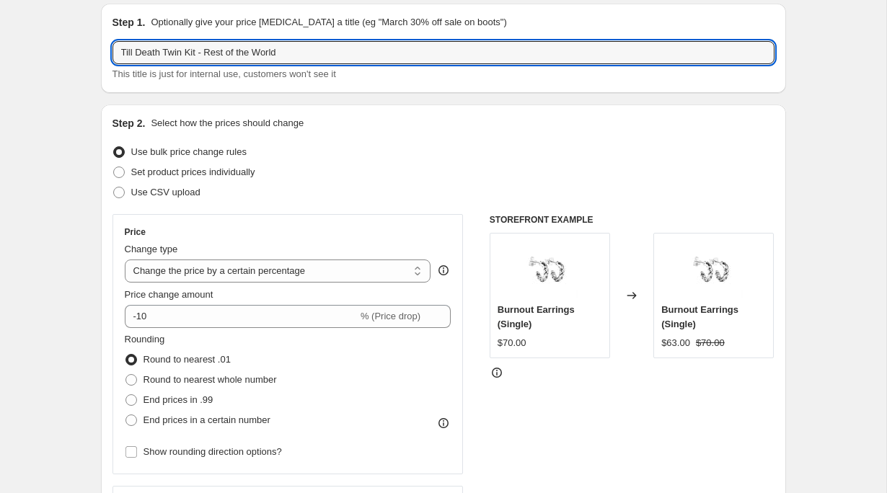
scroll to position [59, 0]
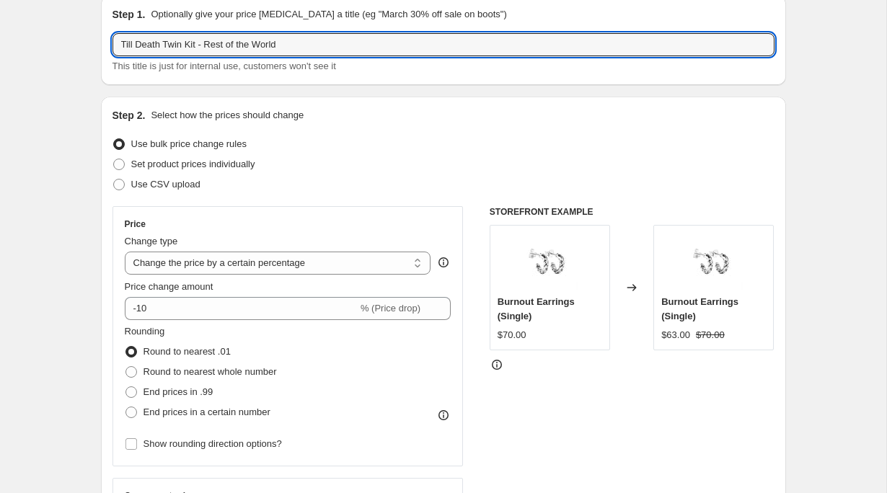
type input "Till Death Twin Kit - Rest of the World"
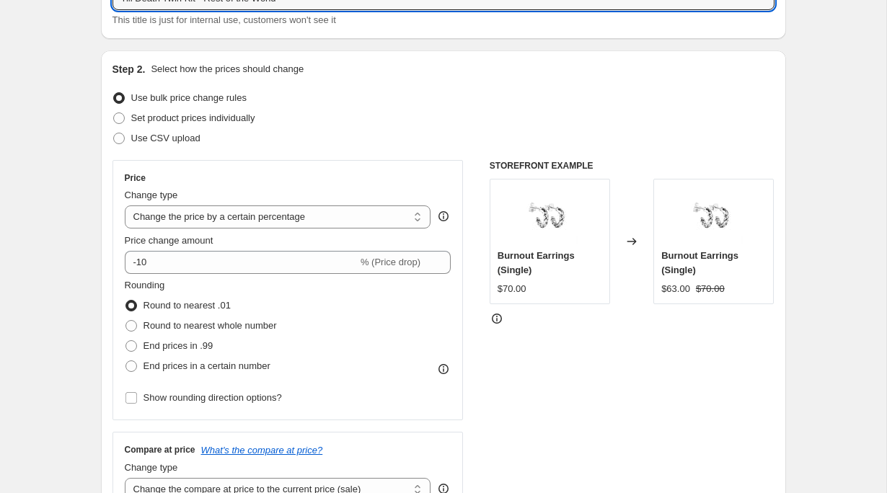
scroll to position [148, 0]
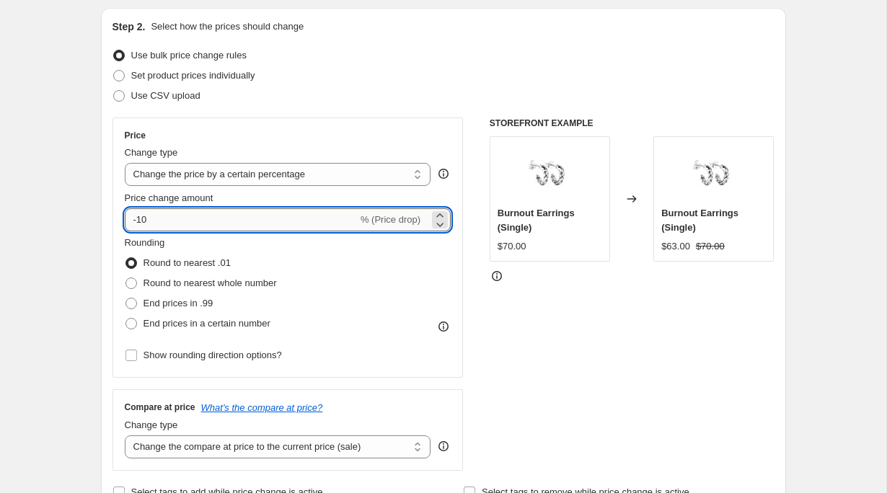
click at [218, 213] on input "-10" at bounding box center [241, 219] width 233 height 23
type input "-13"
click at [209, 278] on span "Round to nearest whole number" at bounding box center [209, 283] width 133 height 11
click at [126, 278] on input "Round to nearest whole number" at bounding box center [125, 278] width 1 height 1
radio input "true"
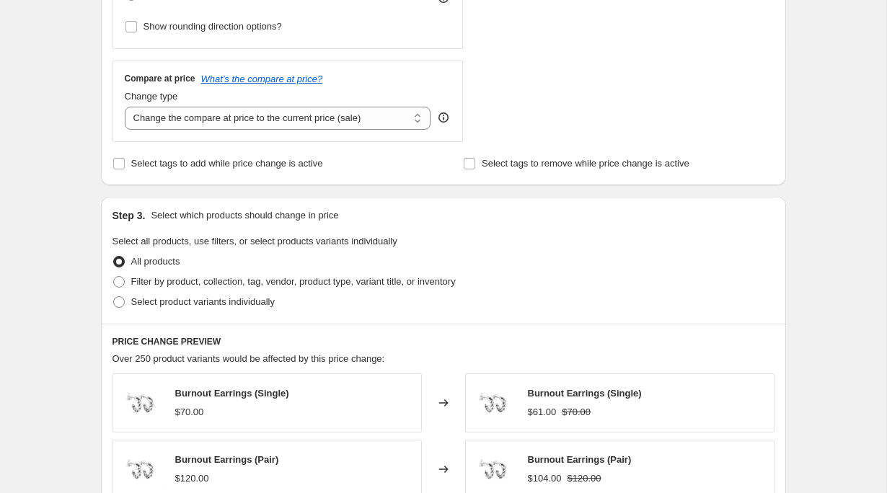
scroll to position [485, 0]
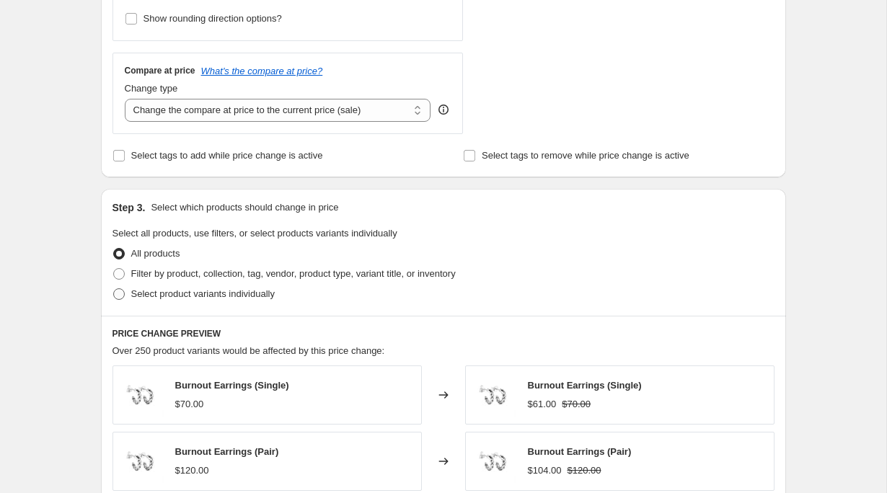
click at [172, 287] on span "Select product variants individually" at bounding box center [202, 294] width 143 height 14
click at [114, 288] on input "Select product variants individually" at bounding box center [113, 288] width 1 height 1
radio input "true"
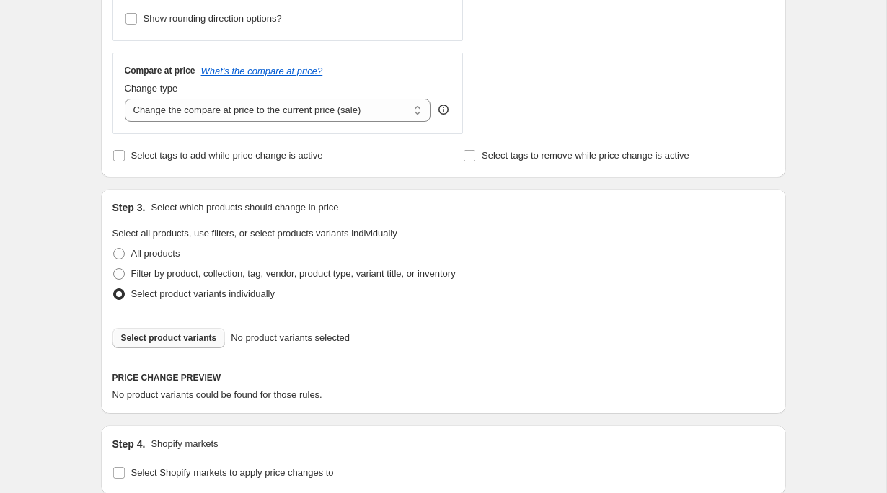
click at [196, 342] on span "Select product variants" at bounding box center [169, 338] width 96 height 12
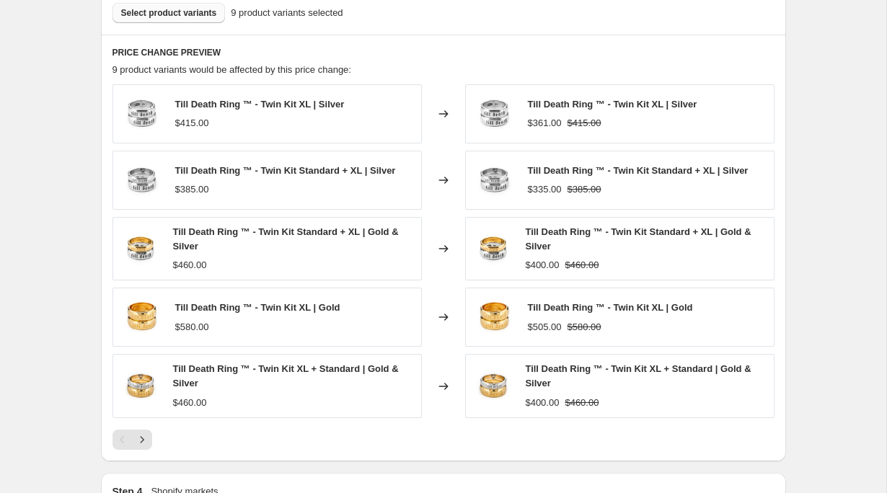
scroll to position [808, 0]
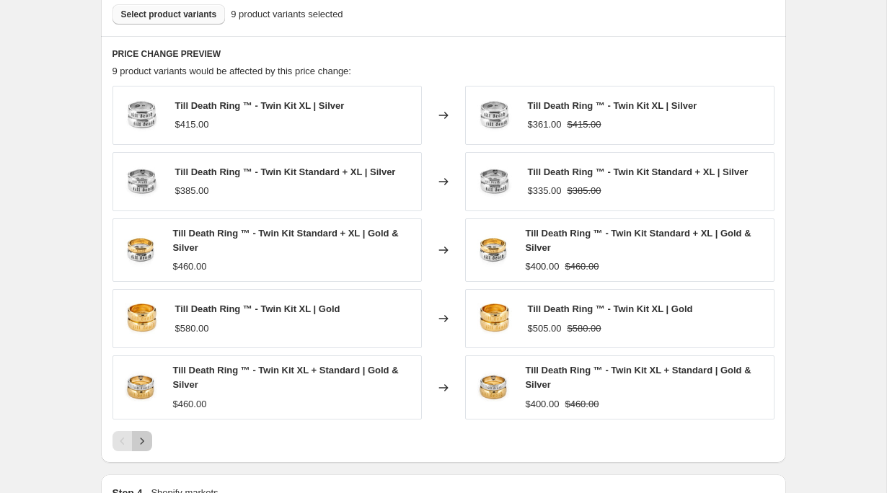
click at [149, 443] on button "Next" at bounding box center [142, 441] width 20 height 20
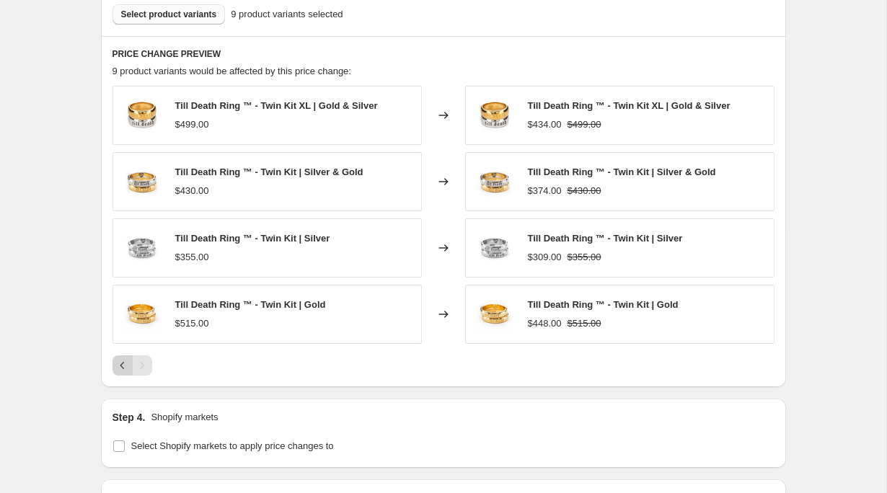
click at [119, 371] on icon "Previous" at bounding box center [122, 365] width 14 height 14
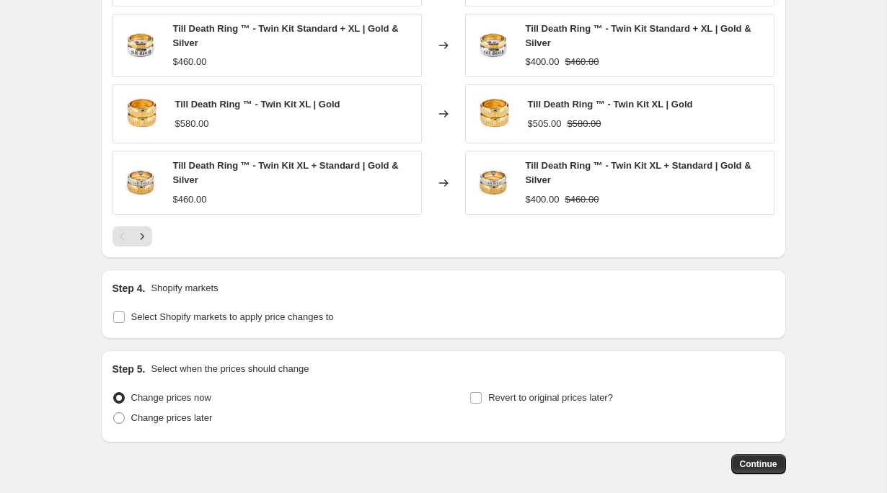
scroll to position [1082, 0]
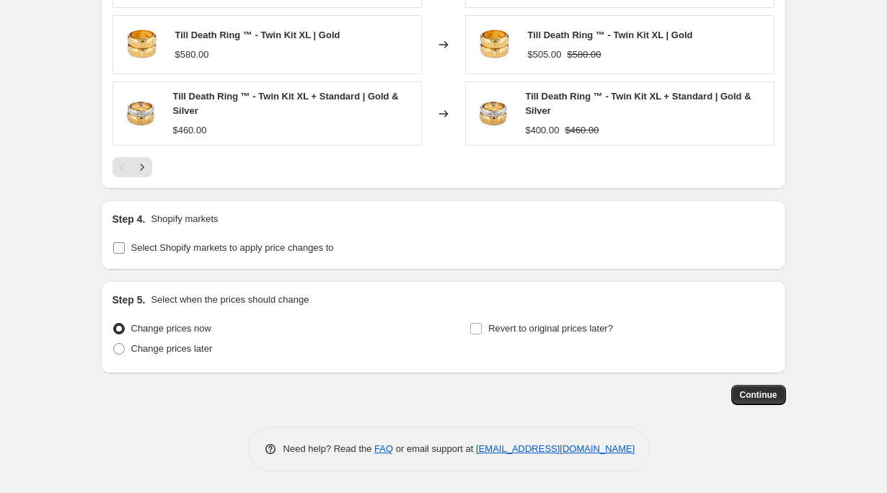
click at [131, 245] on span "Select Shopify markets to apply price changes to" at bounding box center [232, 247] width 203 height 11
click at [125, 245] on input "Select Shopify markets to apply price changes to" at bounding box center [119, 248] width 12 height 12
checkbox input "true"
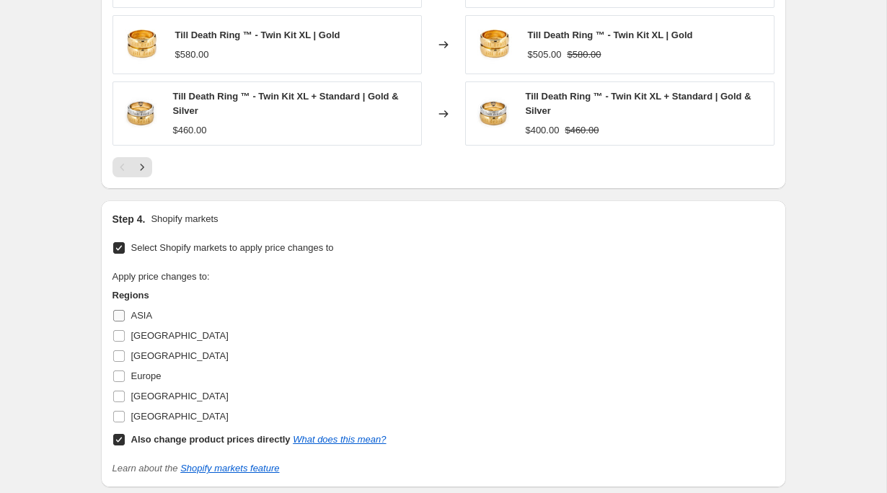
click at [133, 319] on span "ASIA" at bounding box center [142, 315] width 22 height 11
click at [125, 319] on input "ASIA" at bounding box center [119, 316] width 12 height 12
checkbox input "true"
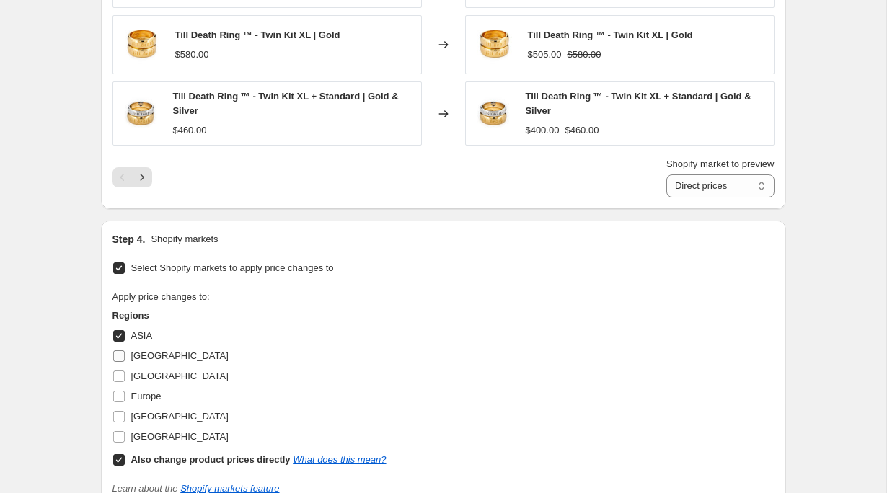
click at [136, 350] on span "[GEOGRAPHIC_DATA]" at bounding box center [179, 356] width 97 height 14
click at [125, 350] on input "[GEOGRAPHIC_DATA]" at bounding box center [119, 356] width 12 height 12
checkbox input "true"
click at [138, 375] on span "[GEOGRAPHIC_DATA]" at bounding box center [179, 376] width 97 height 11
click at [125, 375] on input "[GEOGRAPHIC_DATA]" at bounding box center [119, 377] width 12 height 12
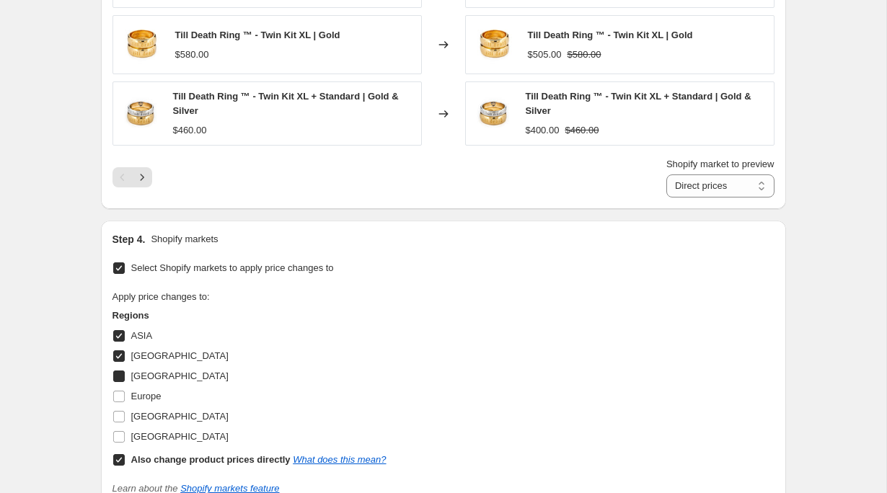
checkbox input "true"
click at [138, 389] on span "Europe" at bounding box center [146, 396] width 30 height 14
click at [125, 391] on input "Europe" at bounding box center [119, 397] width 12 height 12
checkbox input "true"
click at [145, 418] on span "[GEOGRAPHIC_DATA]" at bounding box center [179, 416] width 97 height 11
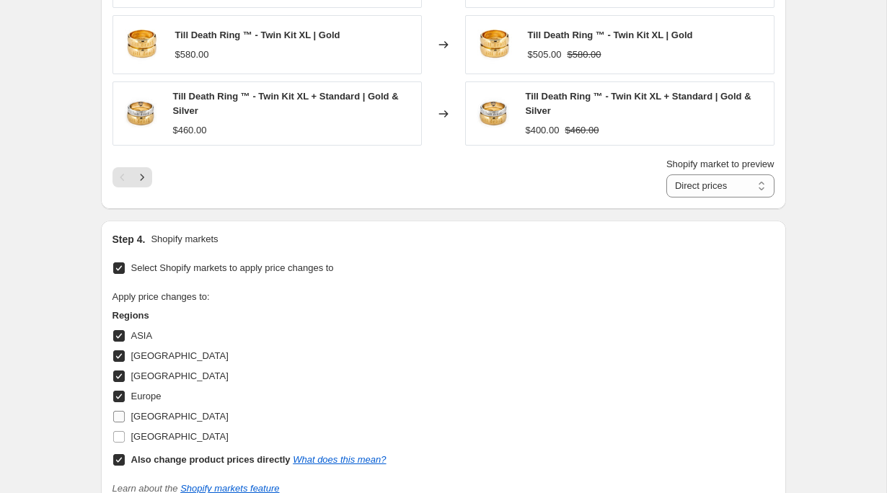
click at [125, 418] on input "[GEOGRAPHIC_DATA]" at bounding box center [119, 417] width 12 height 12
checkbox input "true"
click at [120, 460] on input "Also change product prices directly What does this mean?" at bounding box center [119, 460] width 12 height 12
checkbox input "false"
select select "39603634347"
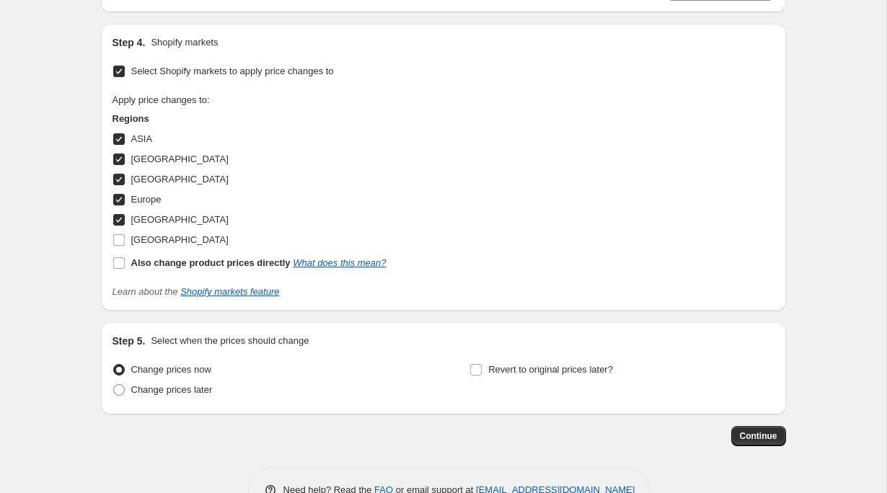
scroll to position [1320, 0]
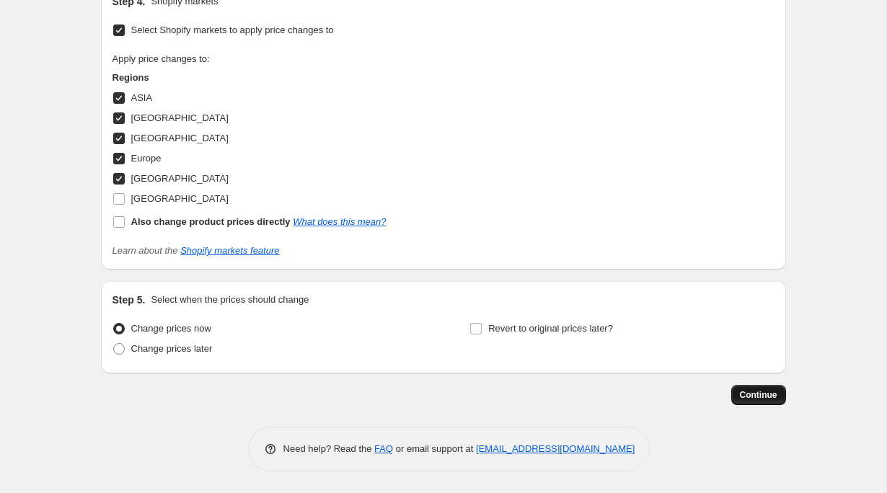
click at [748, 397] on span "Continue" at bounding box center [758, 395] width 37 height 12
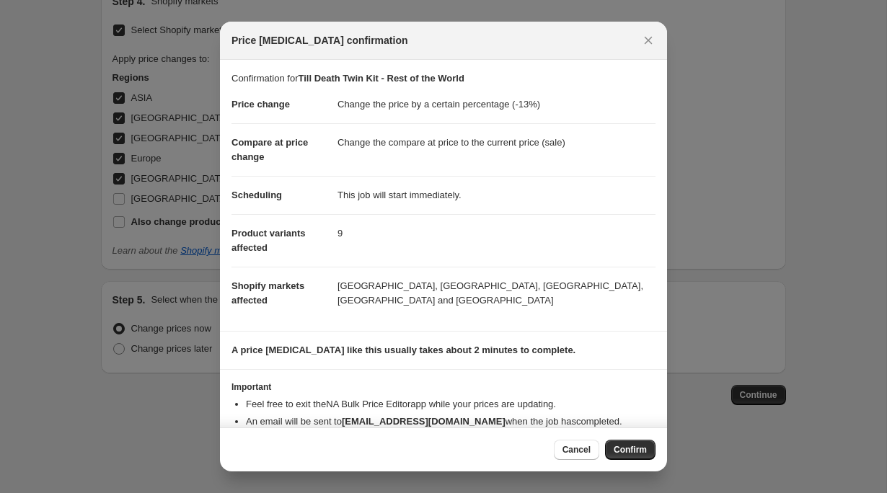
scroll to position [33, 0]
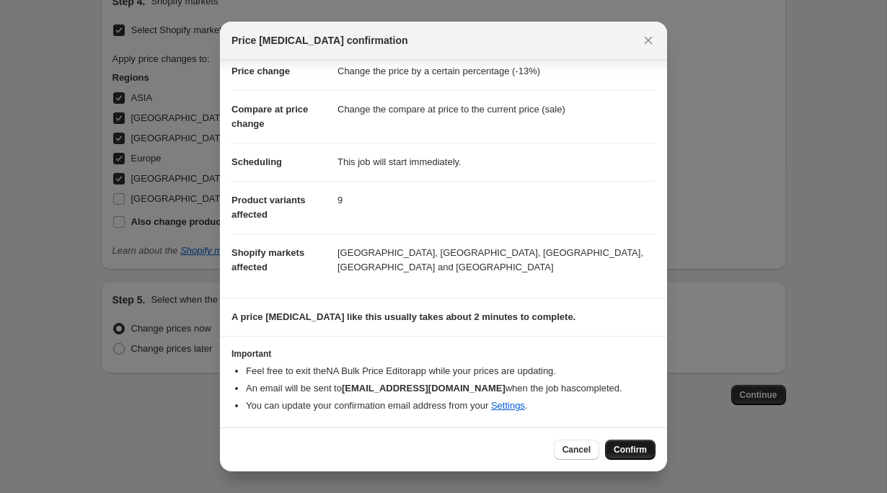
click at [632, 451] on span "Confirm" at bounding box center [630, 450] width 33 height 12
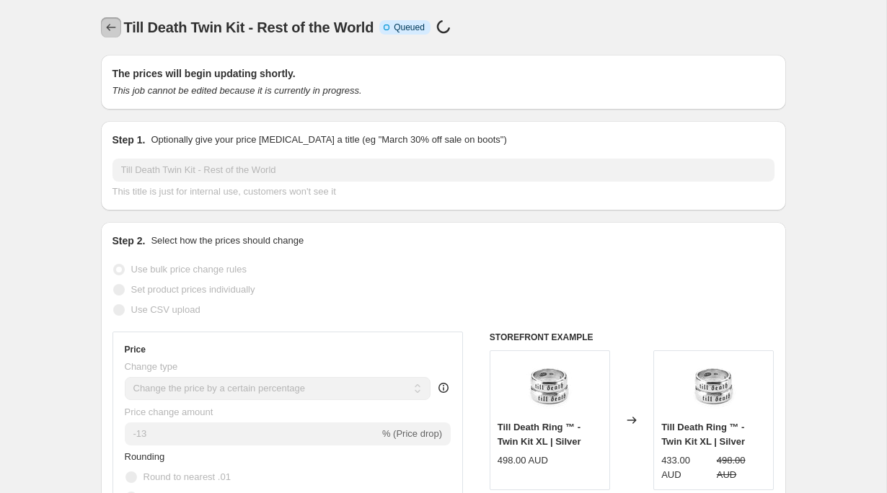
click at [109, 28] on icon "Price change jobs" at bounding box center [111, 27] width 14 height 14
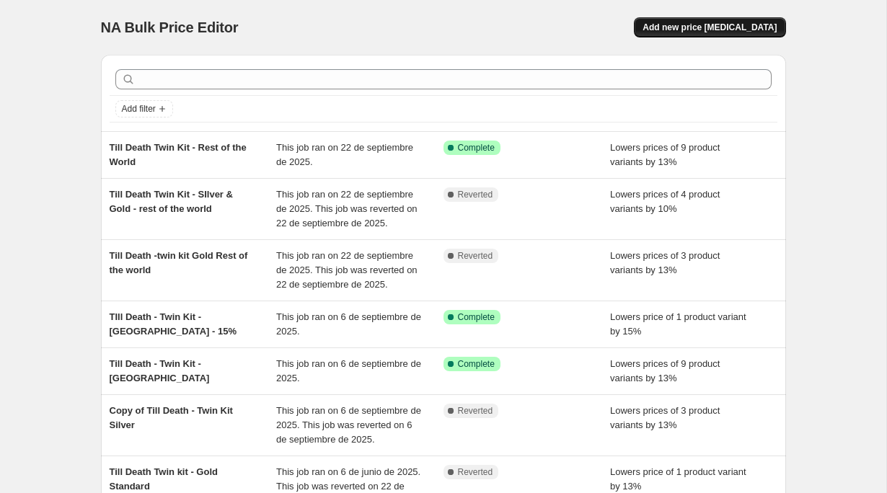
click at [702, 30] on span "Add new price [MEDICAL_DATA]" at bounding box center [709, 28] width 134 height 12
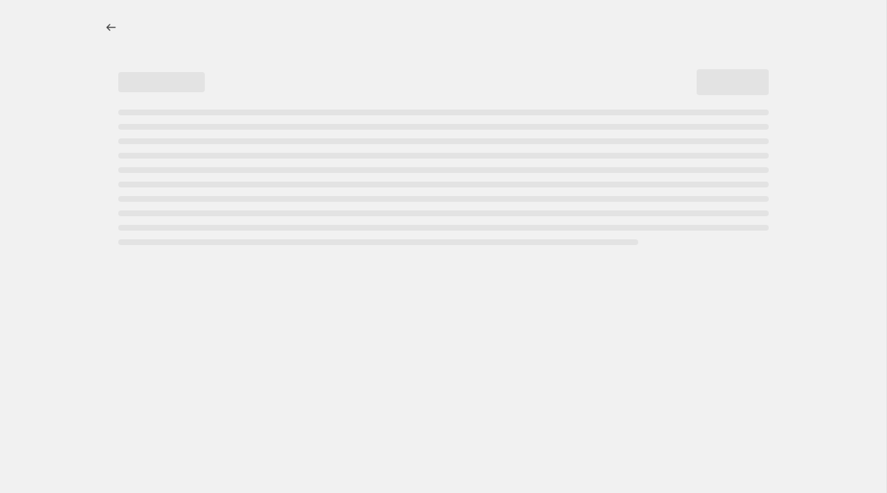
select select "percentage"
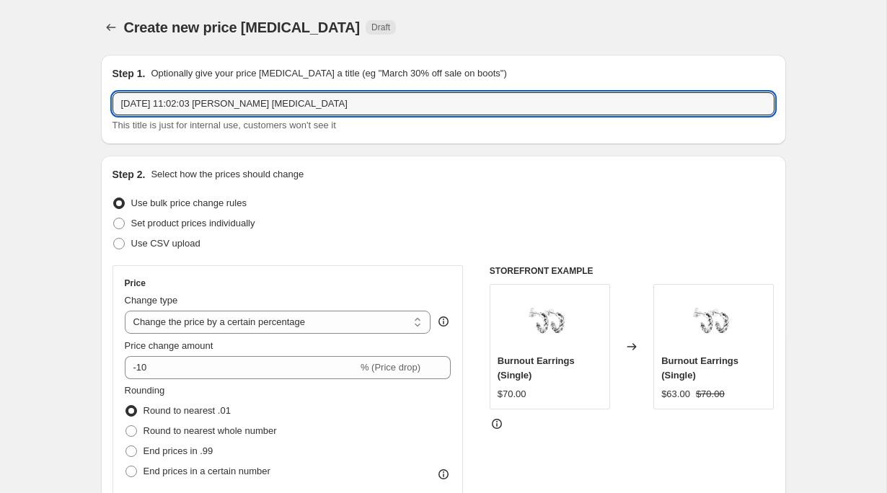
drag, startPoint x: 334, startPoint y: 105, endPoint x: 25, endPoint y: 103, distance: 308.6
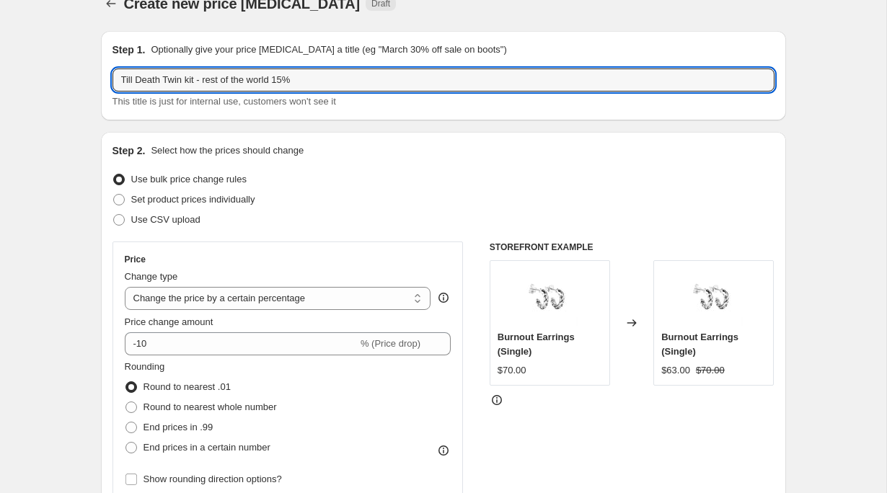
scroll to position [35, 0]
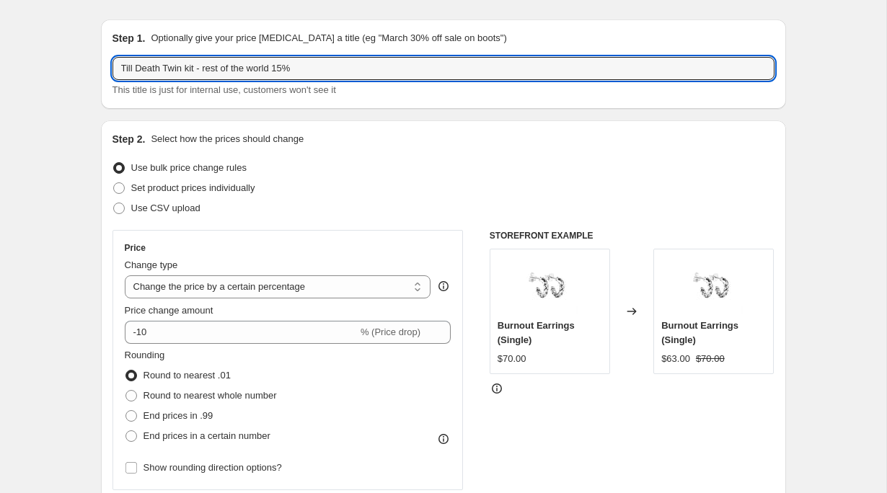
type input "Till Death Twin kit - rest of the world 15%"
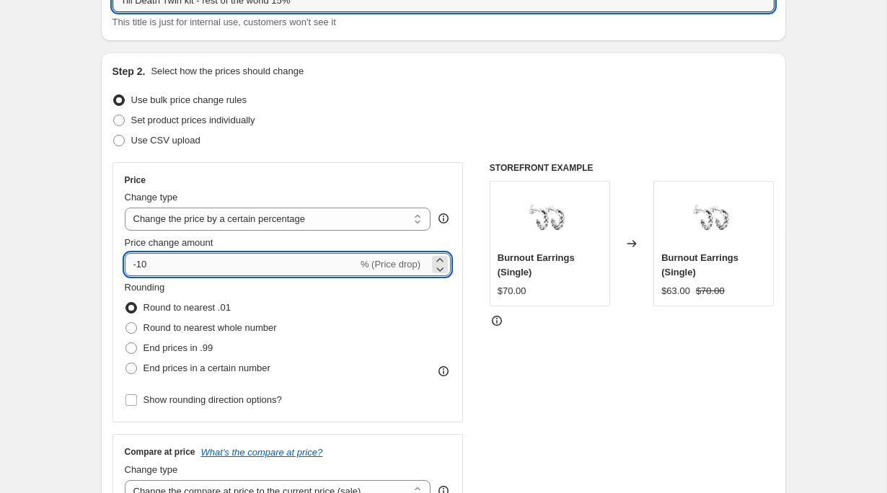
click at [253, 265] on input "-10" at bounding box center [241, 264] width 233 height 23
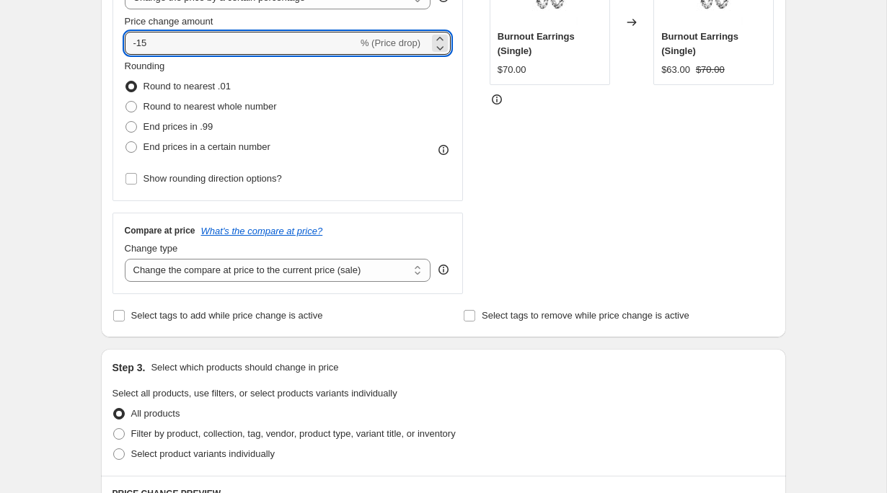
scroll to position [335, 0]
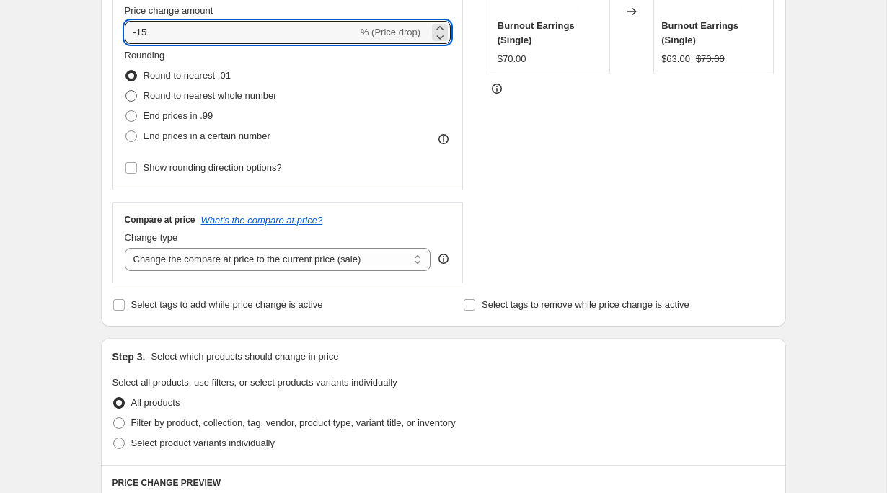
type input "-15"
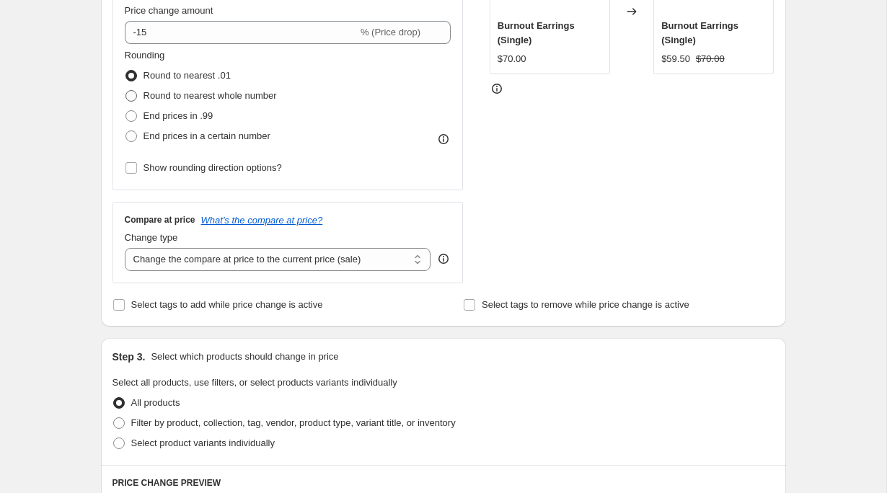
click at [203, 99] on span "Round to nearest whole number" at bounding box center [209, 95] width 133 height 11
click at [126, 91] on input "Round to nearest whole number" at bounding box center [125, 90] width 1 height 1
radio input "true"
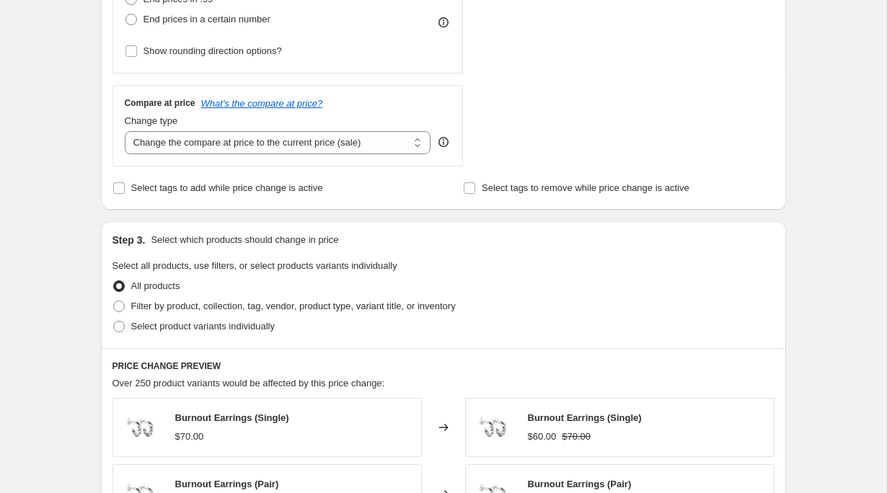
scroll to position [455, 0]
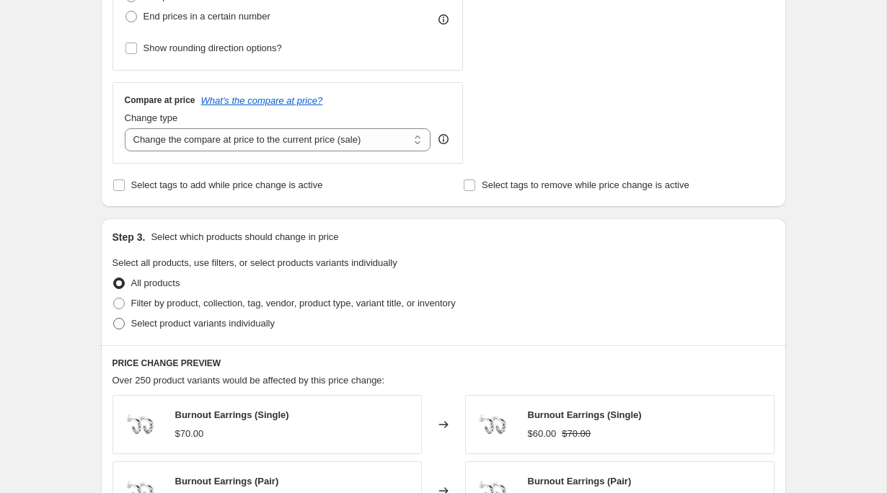
click at [208, 330] on span "Select product variants individually" at bounding box center [202, 324] width 143 height 14
click at [114, 319] on input "Select product variants individually" at bounding box center [113, 318] width 1 height 1
radio input "true"
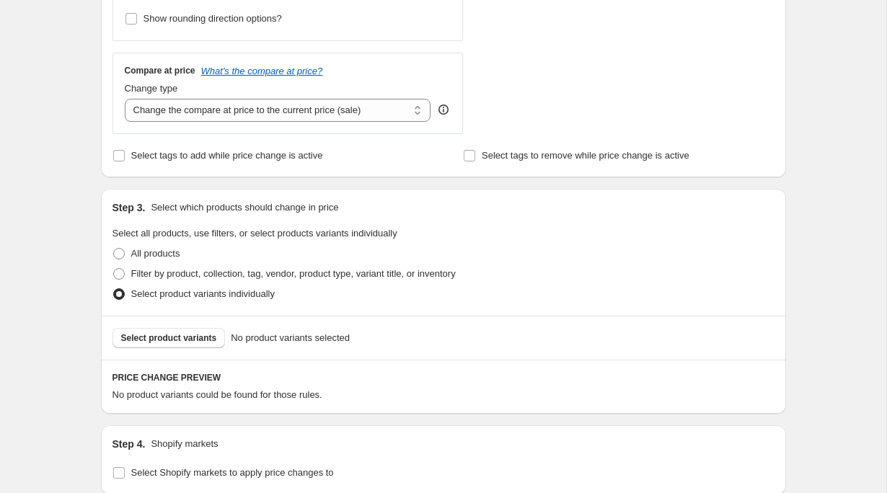
scroll to position [488, 0]
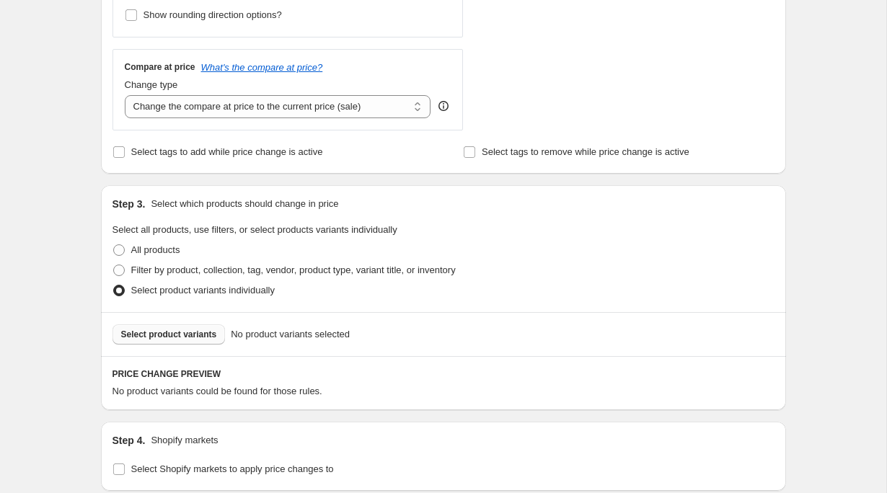
click at [190, 337] on span "Select product variants" at bounding box center [169, 335] width 96 height 12
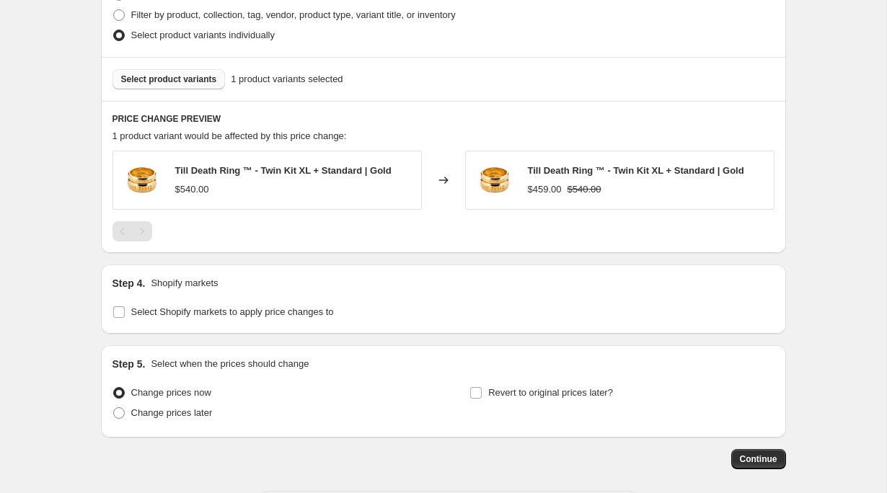
scroll to position [808, 0]
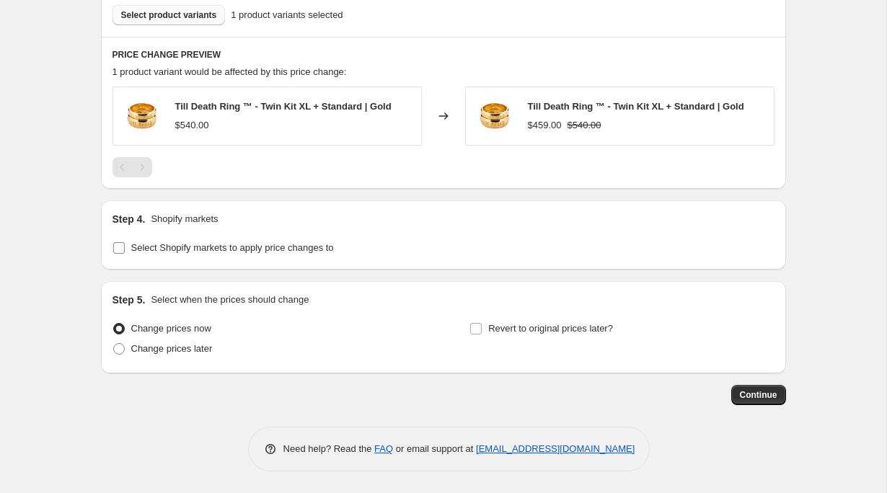
click at [150, 249] on span "Select Shopify markets to apply price changes to" at bounding box center [232, 247] width 203 height 11
click at [125, 249] on input "Select Shopify markets to apply price changes to" at bounding box center [119, 248] width 12 height 12
checkbox input "true"
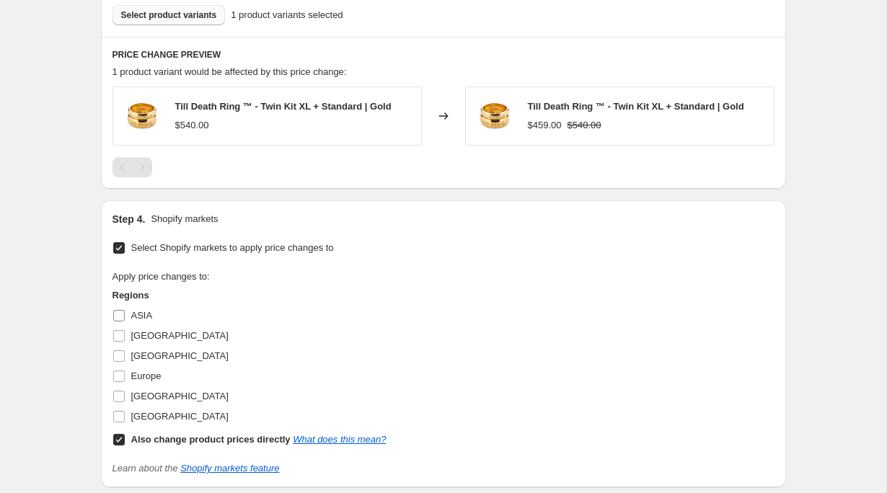
click at [134, 321] on span "ASIA" at bounding box center [142, 315] width 22 height 11
click at [125, 321] on input "ASIA" at bounding box center [119, 316] width 12 height 12
checkbox input "true"
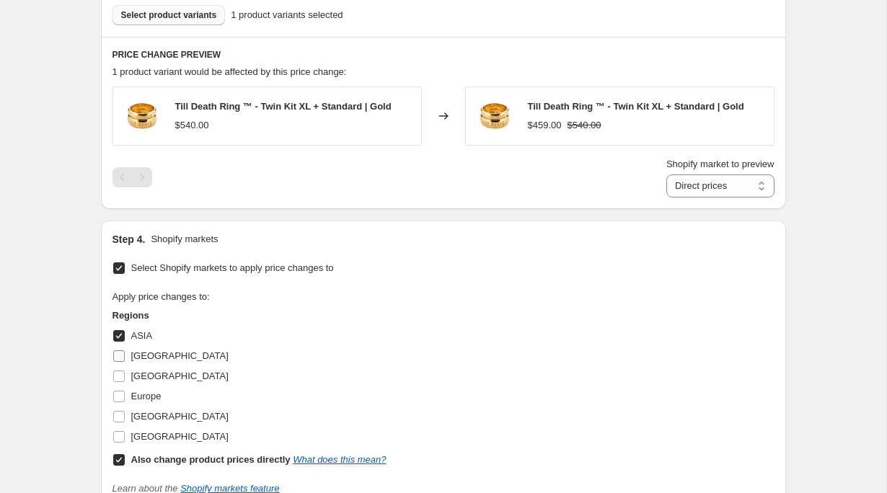
click at [141, 357] on span "[GEOGRAPHIC_DATA]" at bounding box center [179, 355] width 97 height 11
click at [125, 357] on input "[GEOGRAPHIC_DATA]" at bounding box center [119, 356] width 12 height 12
checkbox input "true"
click at [141, 373] on span "[GEOGRAPHIC_DATA]" at bounding box center [179, 376] width 97 height 11
click at [125, 373] on input "[GEOGRAPHIC_DATA]" at bounding box center [119, 377] width 12 height 12
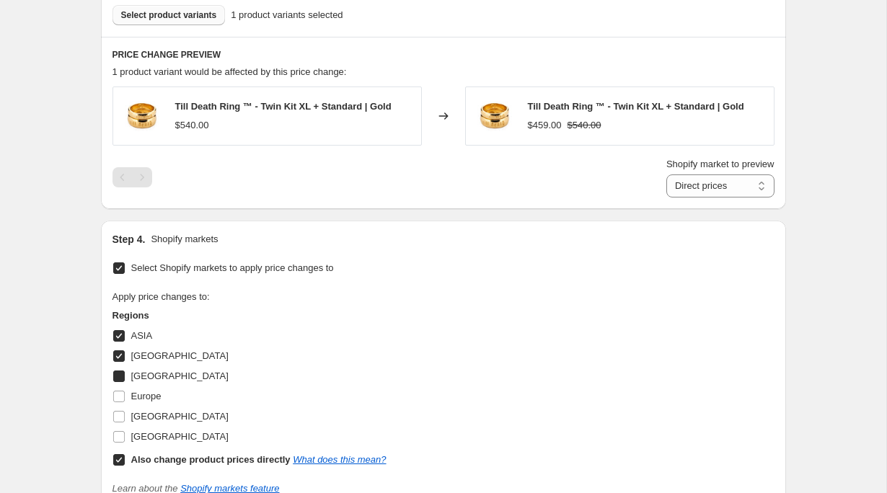
checkbox input "true"
click at [141, 388] on label "Europe" at bounding box center [136, 396] width 49 height 20
click at [125, 391] on input "Europe" at bounding box center [119, 397] width 12 height 12
checkbox input "true"
click at [147, 419] on span "[GEOGRAPHIC_DATA]" at bounding box center [179, 416] width 97 height 11
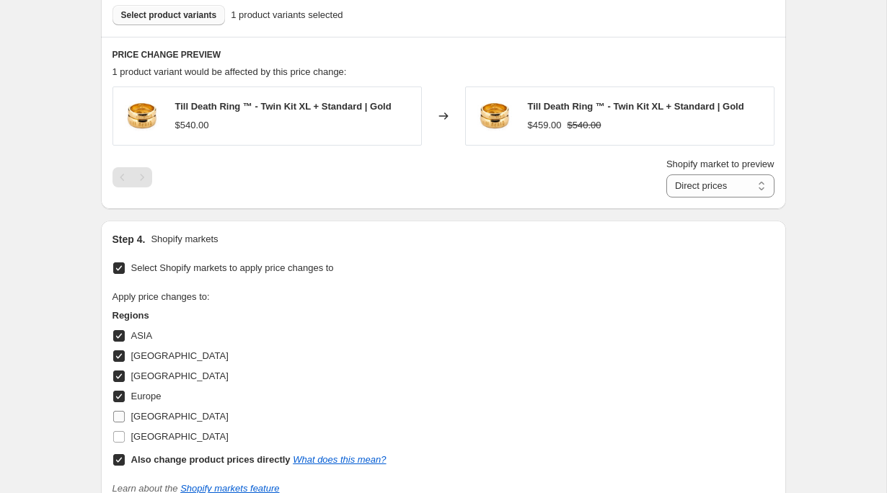
click at [125, 419] on input "[GEOGRAPHIC_DATA]" at bounding box center [119, 417] width 12 height 12
checkbox input "true"
click at [124, 459] on span at bounding box center [118, 460] width 13 height 13
click at [124, 459] on input "Also change product prices directly What does this mean?" at bounding box center [119, 460] width 12 height 12
checkbox input "false"
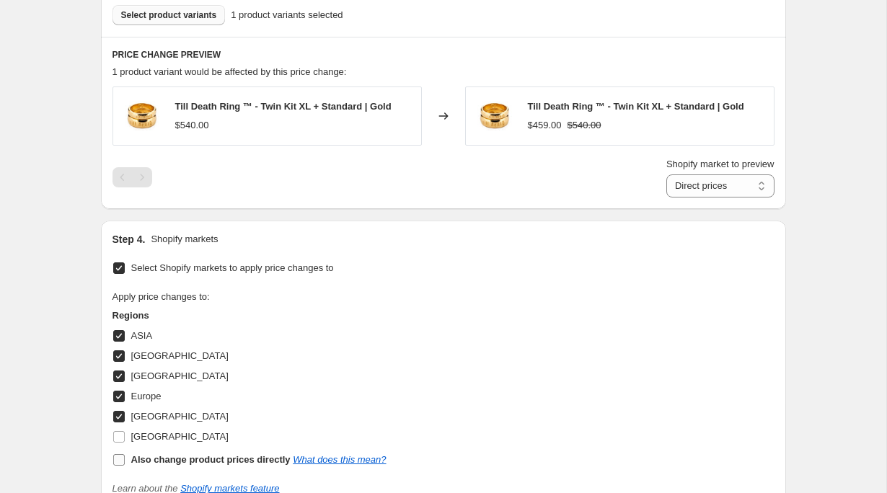
select select "39603634347"
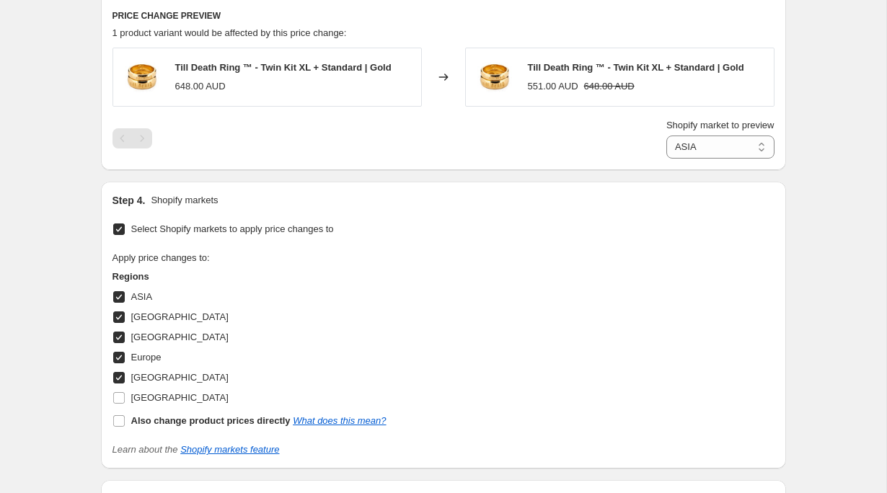
scroll to position [1040, 0]
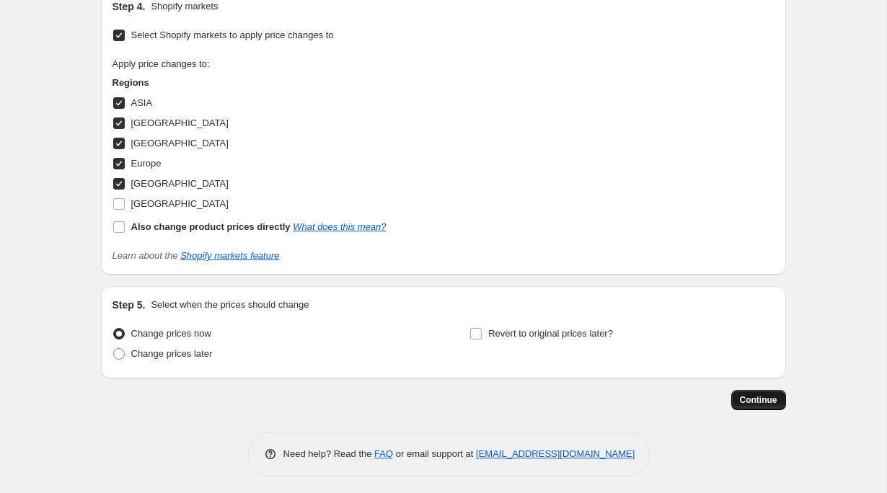
click at [768, 406] on button "Continue" at bounding box center [758, 400] width 55 height 20
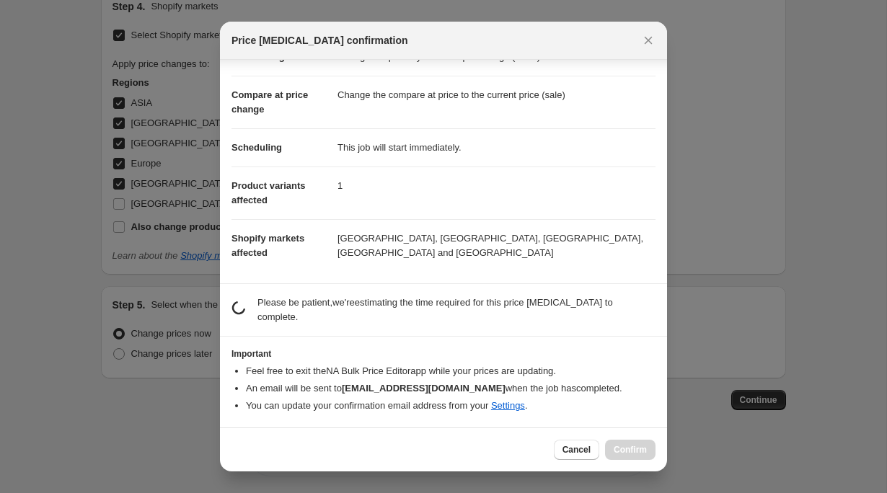
scroll to position [33, 0]
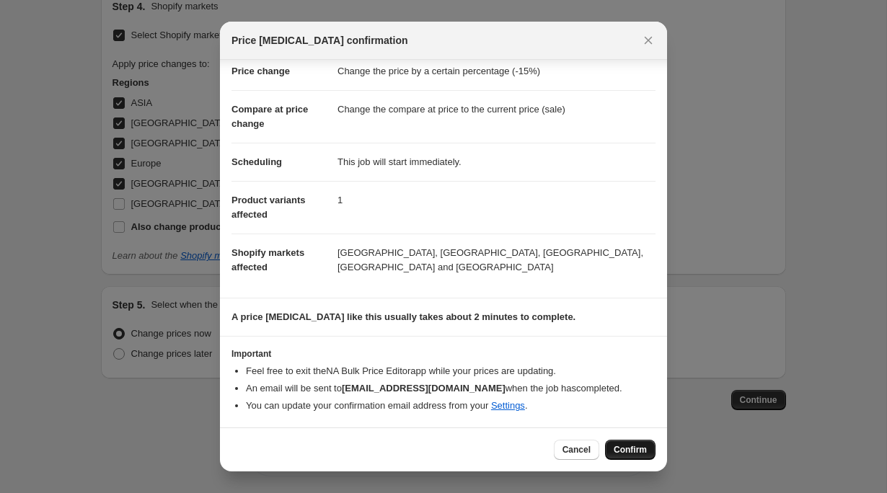
click at [624, 449] on span "Confirm" at bounding box center [630, 450] width 33 height 12
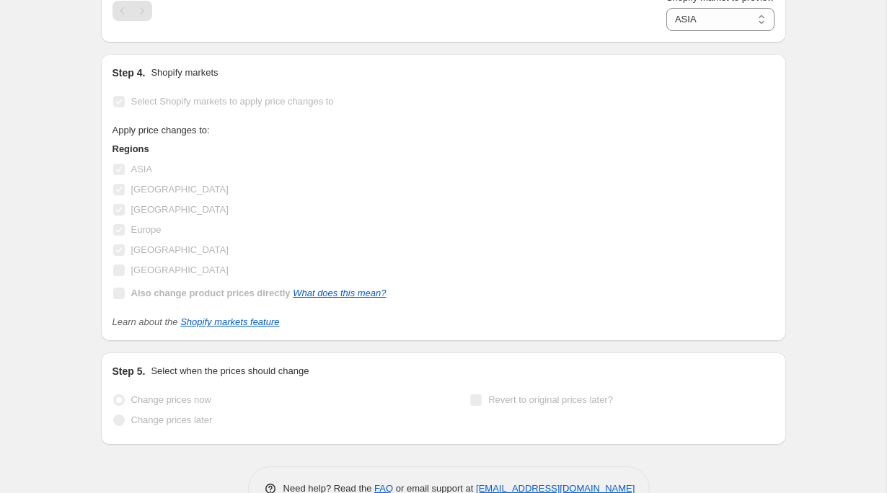
scroll to position [1078, 0]
select select "percentage"
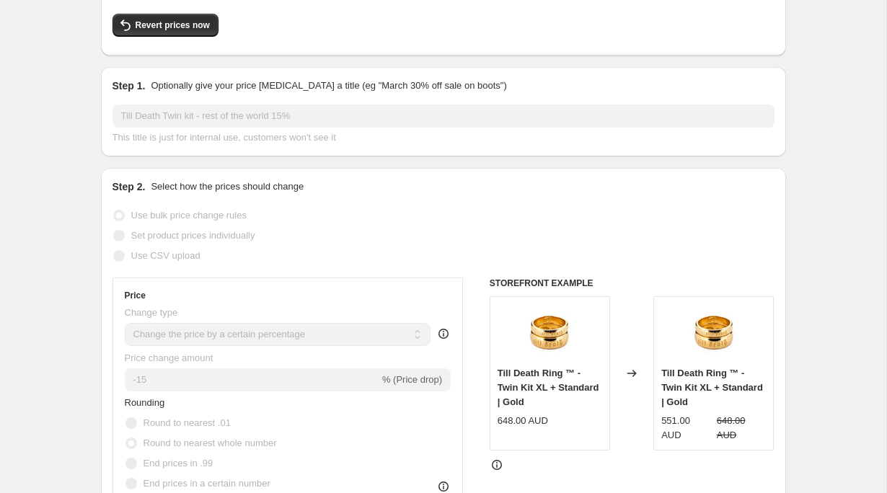
scroll to position [121, 0]
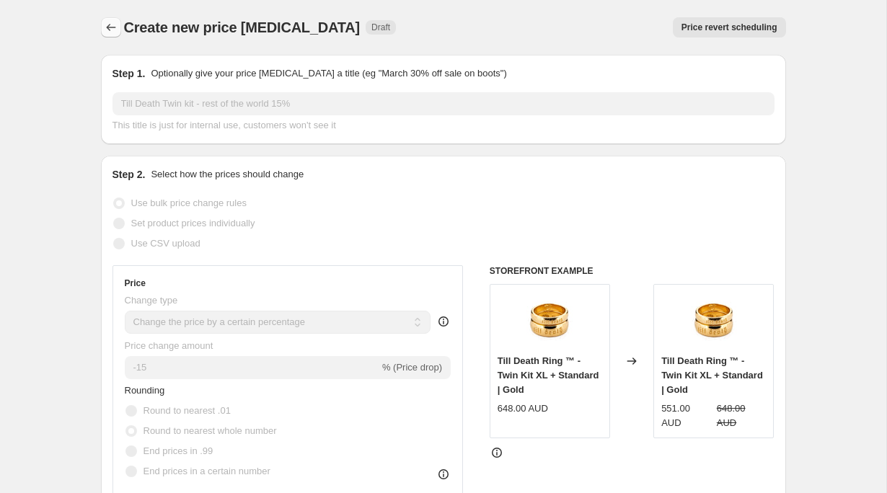
click at [107, 30] on icon "Price change jobs" at bounding box center [111, 27] width 14 height 14
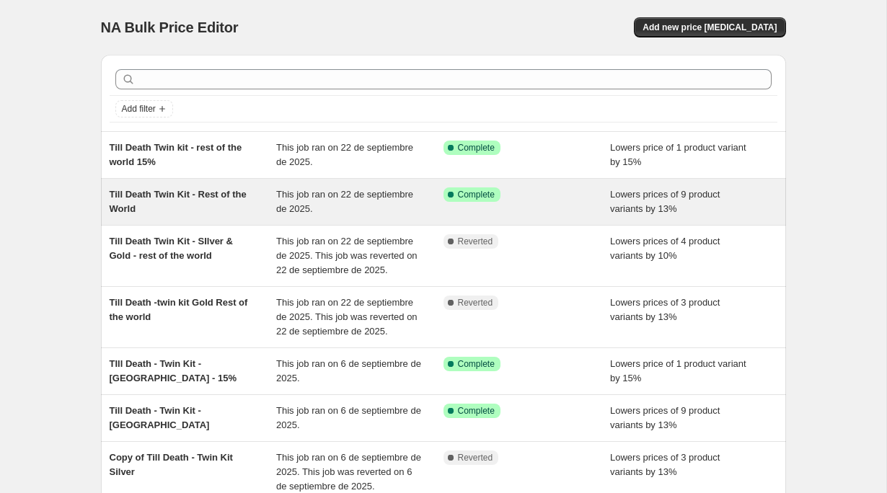
click at [247, 195] on span "Till Death Twin Kit - Rest of the World" at bounding box center [178, 201] width 137 height 25
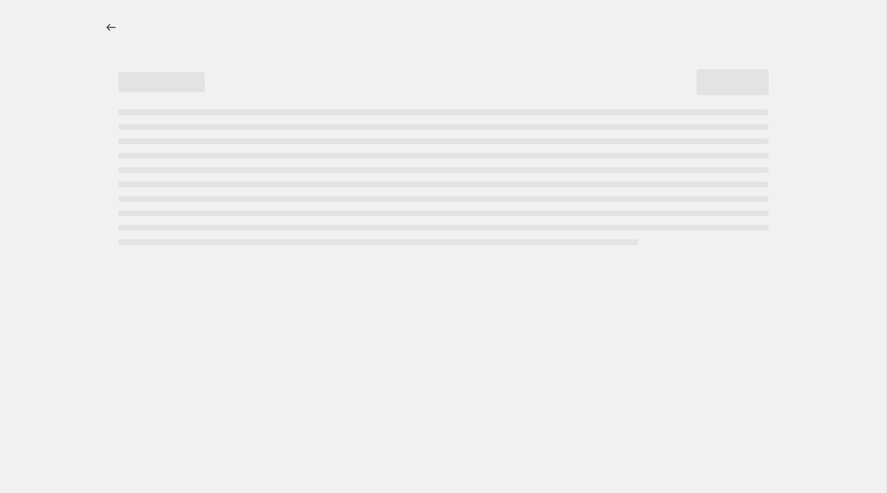
select select "percentage"
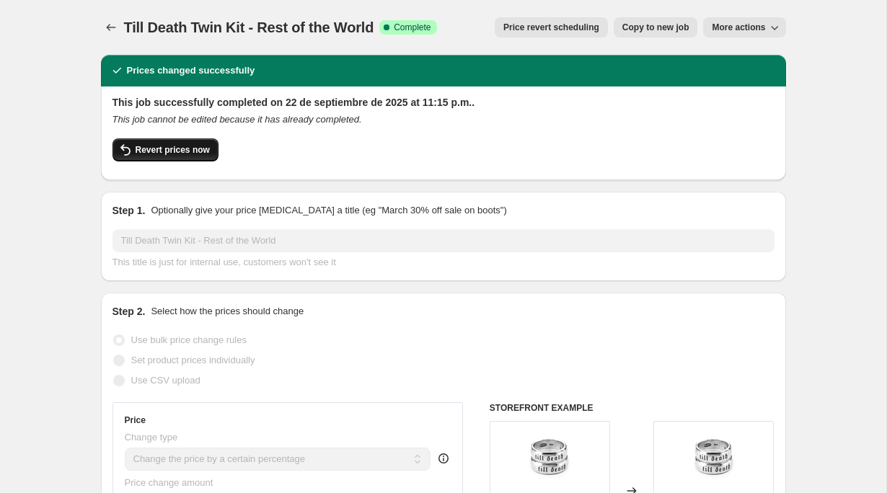
click at [178, 149] on span "Revert prices now" at bounding box center [173, 150] width 74 height 12
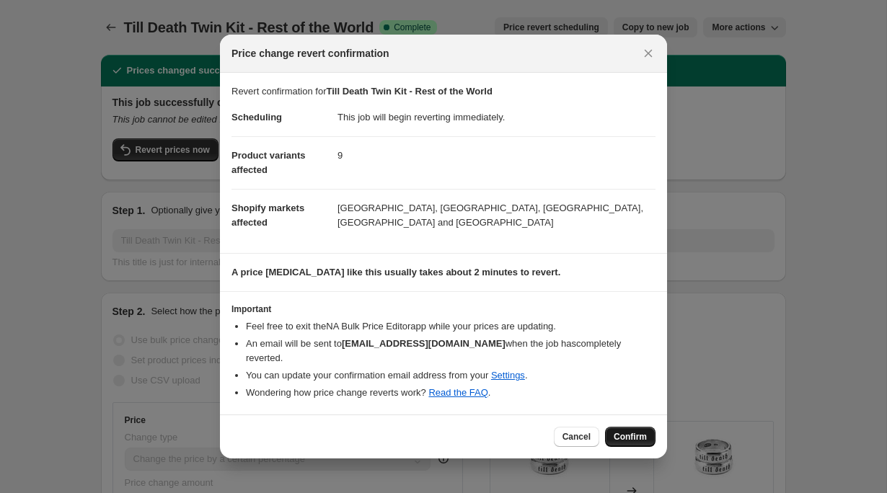
click at [635, 433] on span "Confirm" at bounding box center [630, 437] width 33 height 12
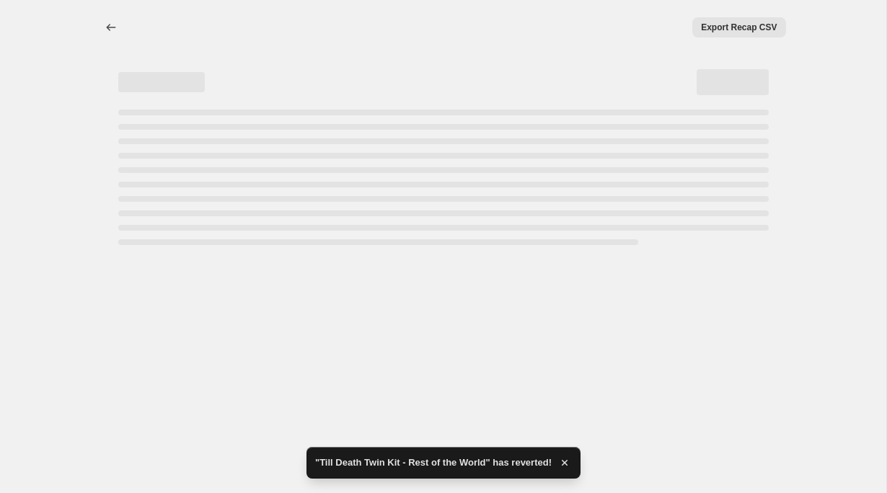
select select "percentage"
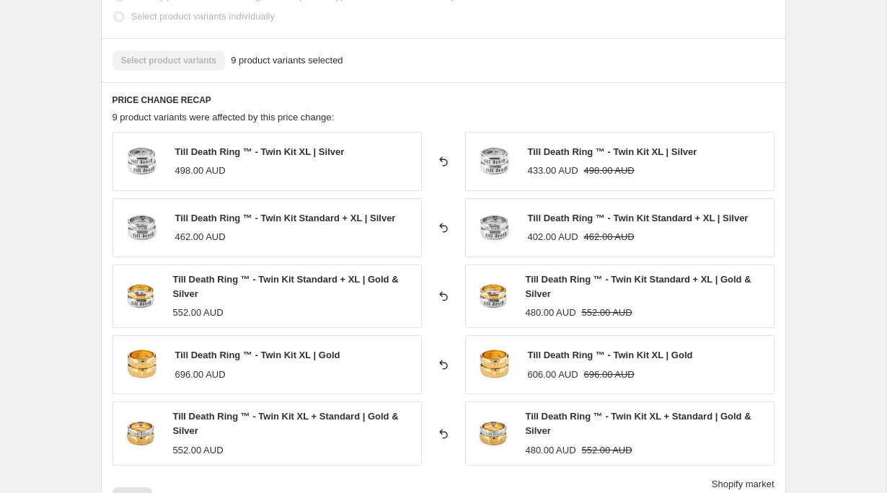
scroll to position [940, 0]
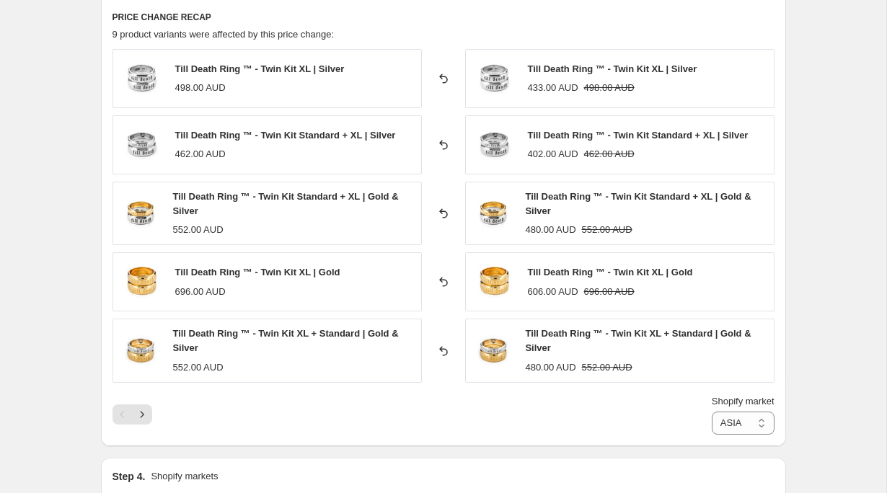
click at [143, 425] on div "Shopify market ASIA Australia Canada Europe New Zealand ASIA" at bounding box center [443, 414] width 662 height 40
click at [143, 412] on icon "Next" at bounding box center [142, 414] width 14 height 14
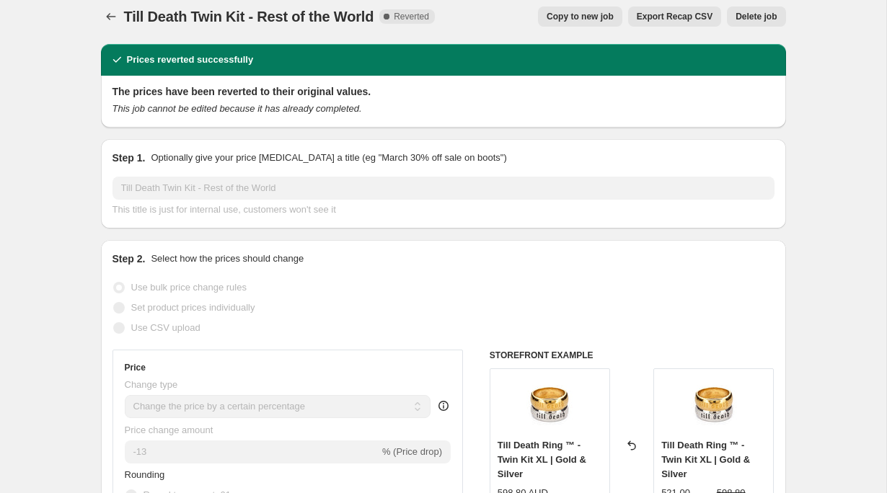
scroll to position [0, 0]
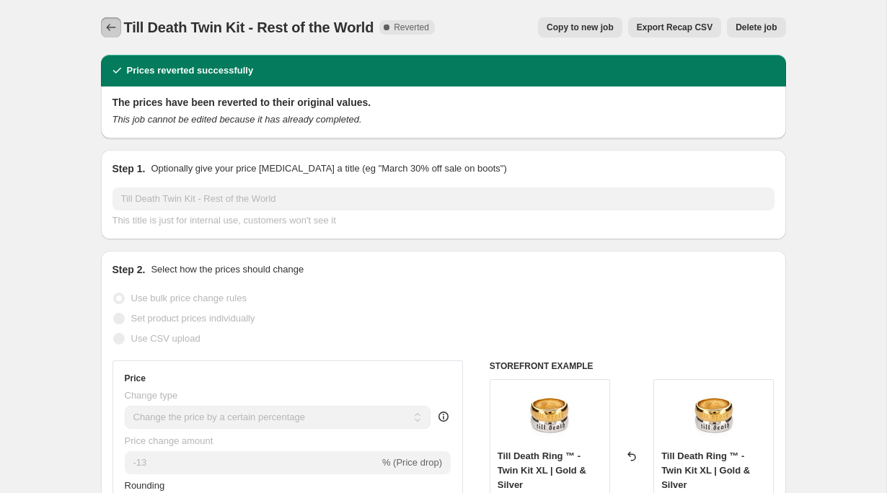
click at [105, 27] on icon "Price change jobs" at bounding box center [111, 27] width 14 height 14
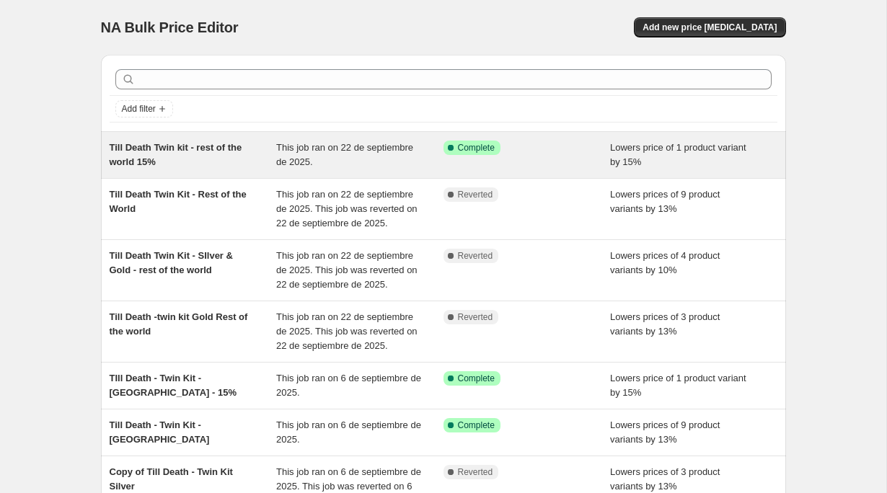
click at [180, 153] on span "Till Death Twin kit - rest of the world 15%" at bounding box center [176, 154] width 133 height 25
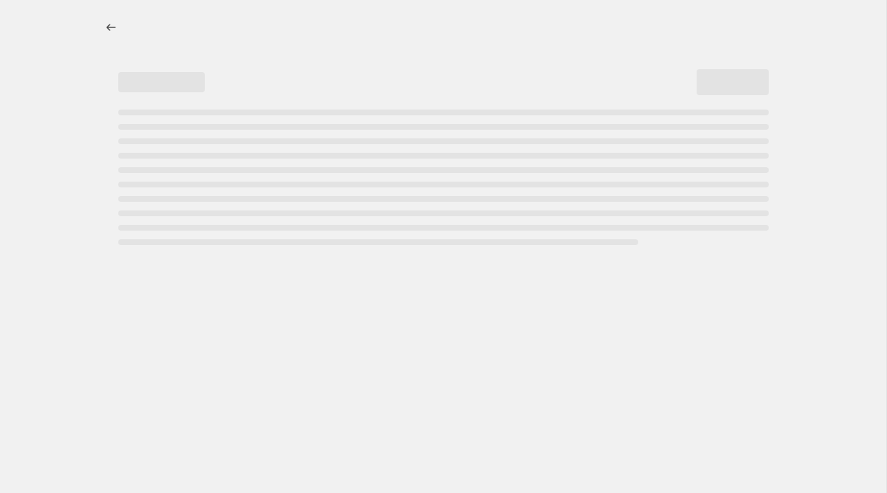
select select "percentage"
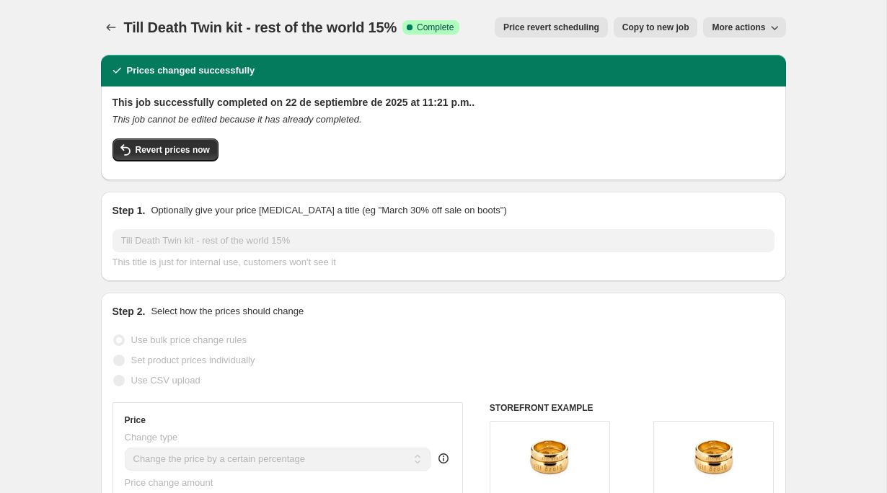
click at [113, 37] on div "Till Death Twin kit - rest of the world 15%. This page is ready Till Death Twin…" at bounding box center [443, 27] width 685 height 55
click at [114, 27] on icon "Price change jobs" at bounding box center [111, 27] width 14 height 14
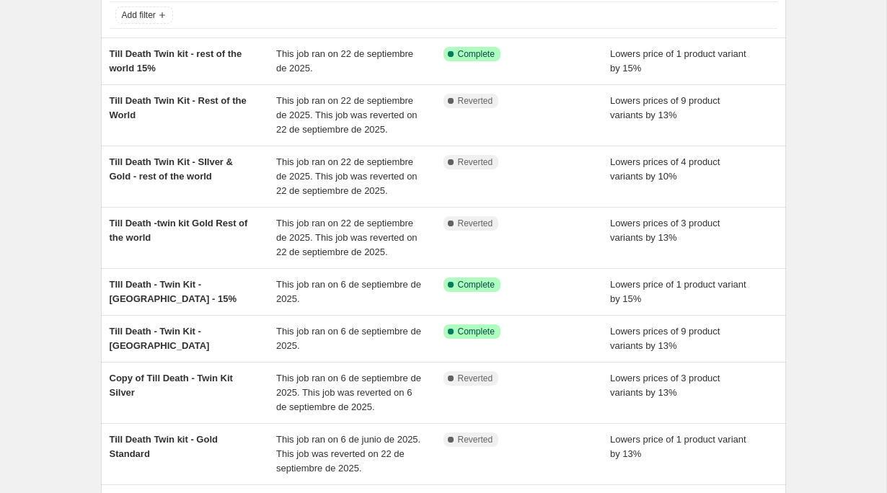
scroll to position [94, 0]
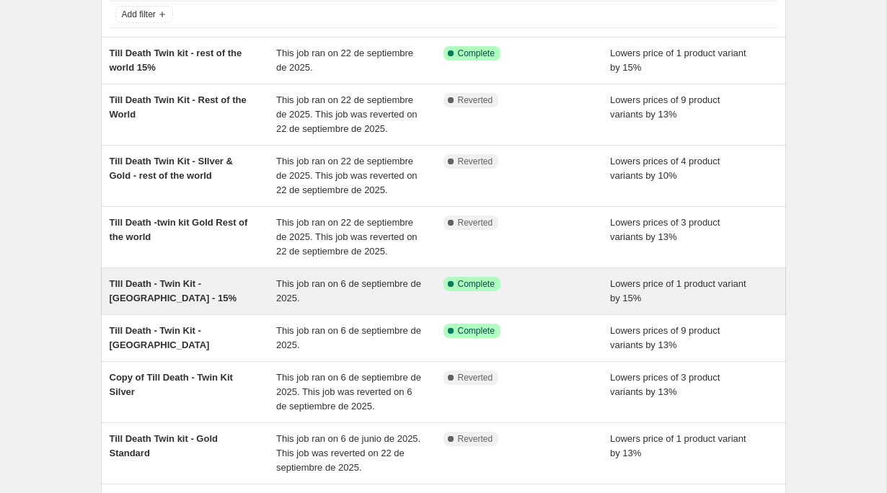
click at [214, 283] on span "TIll Death - Twin Kit - [GEOGRAPHIC_DATA] - 15%" at bounding box center [173, 290] width 127 height 25
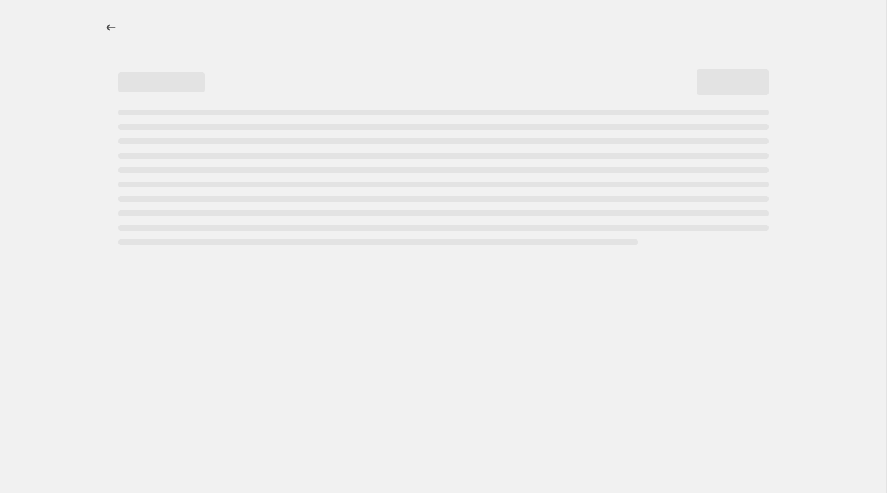
select select "percentage"
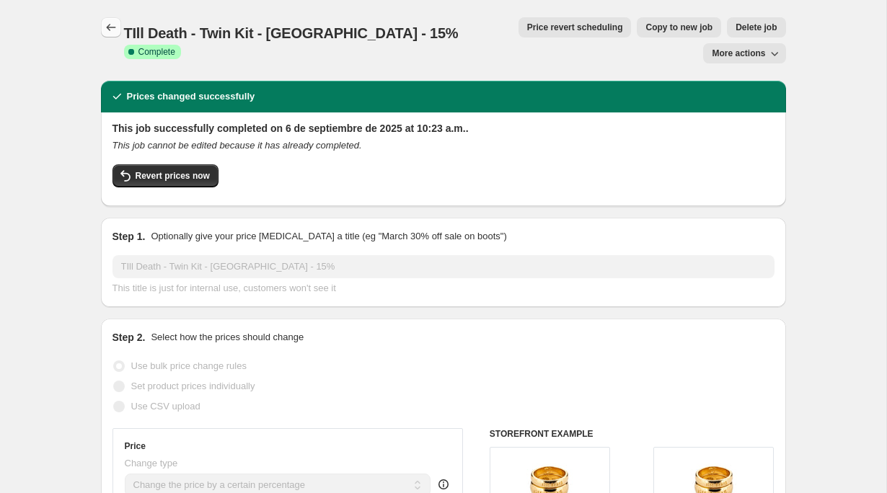
click at [105, 20] on button "Price change jobs" at bounding box center [111, 27] width 20 height 20
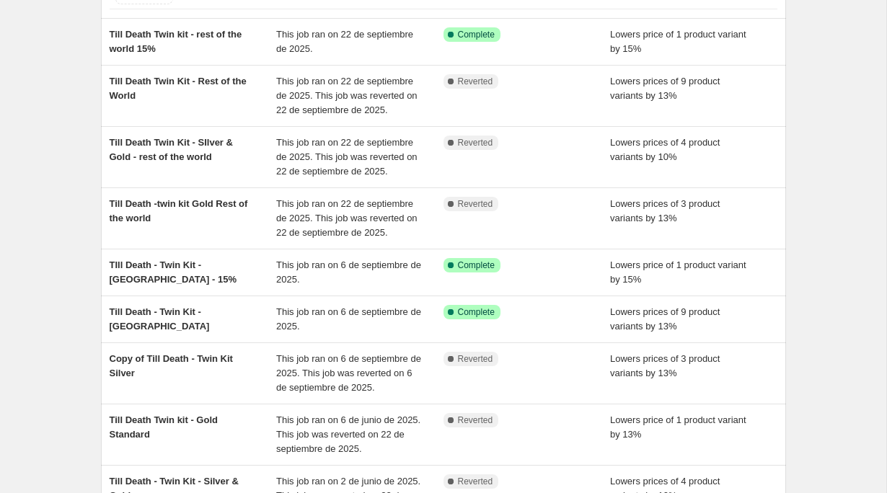
scroll to position [162, 0]
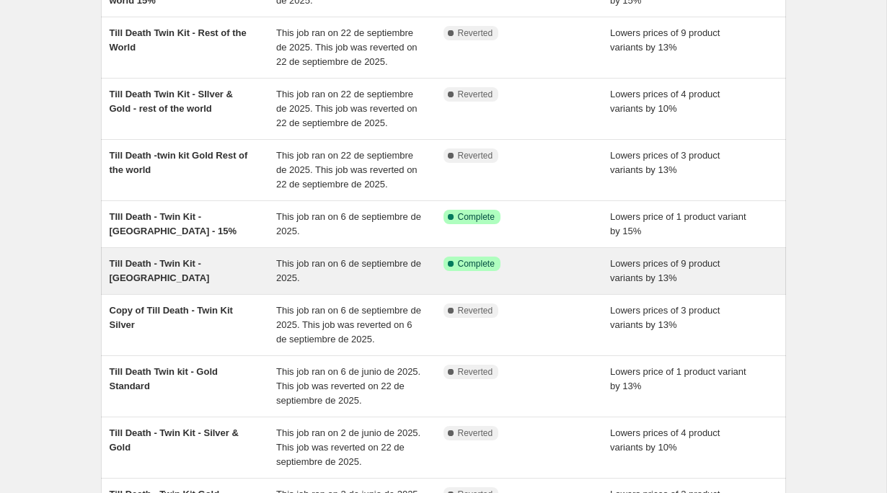
click at [160, 260] on span "Till Death - Twin Kit - [GEOGRAPHIC_DATA]" at bounding box center [160, 270] width 100 height 25
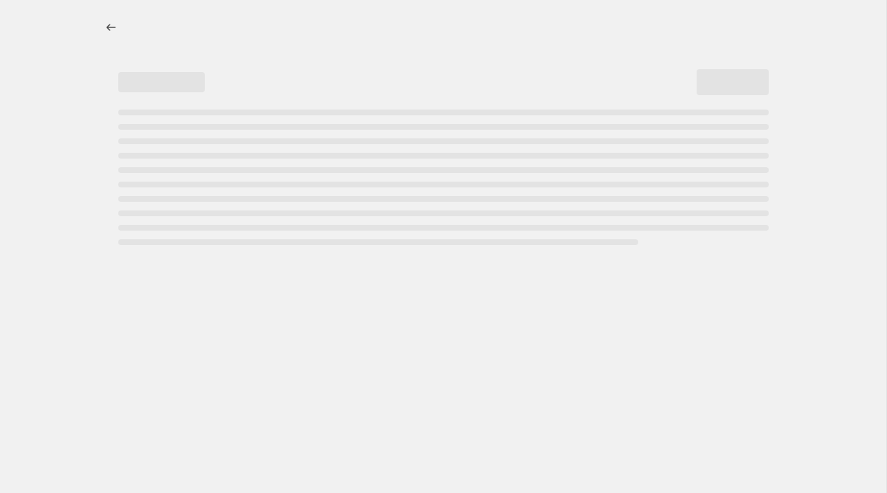
select select "percentage"
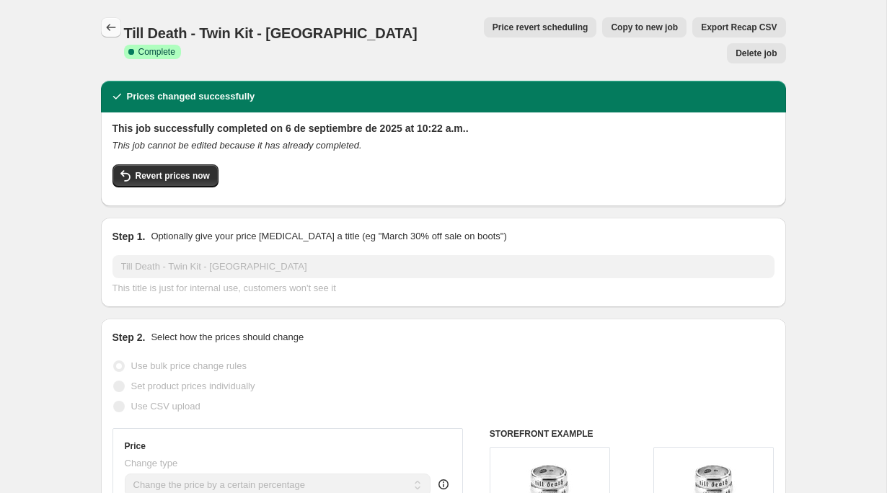
click at [112, 30] on icon "Price change jobs" at bounding box center [111, 27] width 14 height 14
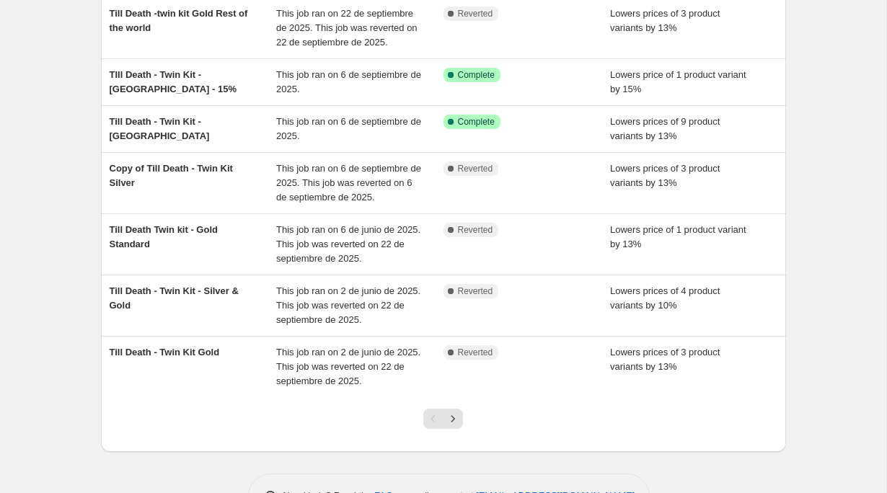
scroll to position [350, 0]
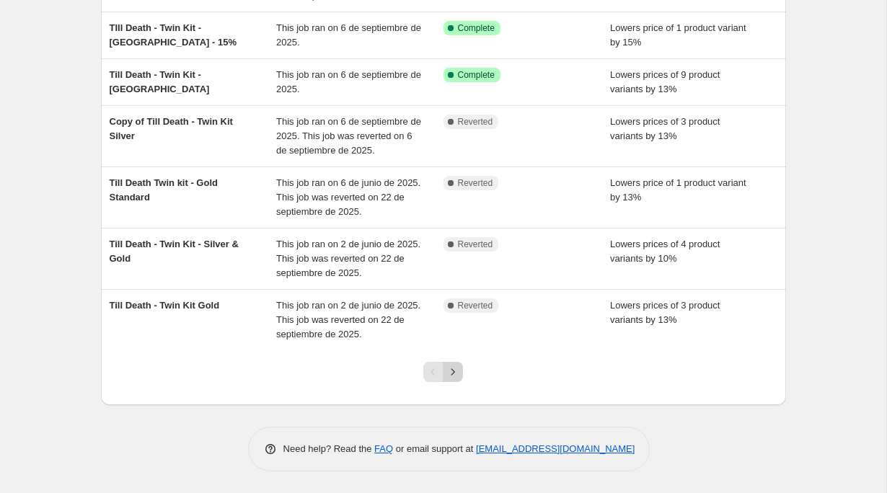
click at [446, 372] on icon "Next" at bounding box center [453, 372] width 14 height 14
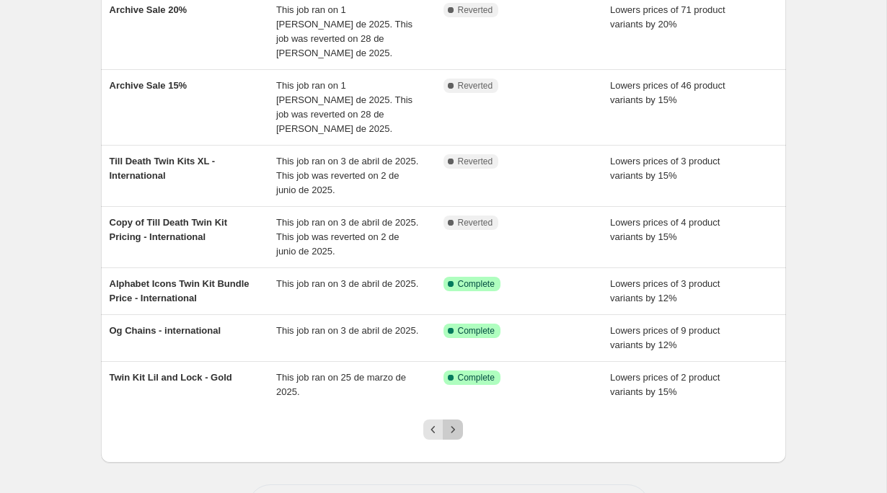
click at [443, 420] on button "Next" at bounding box center [453, 430] width 20 height 20
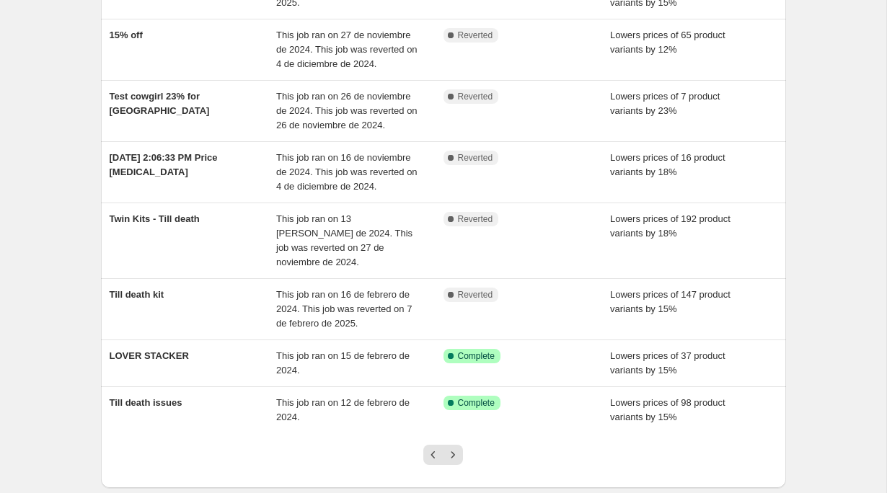
scroll to position [268, 0]
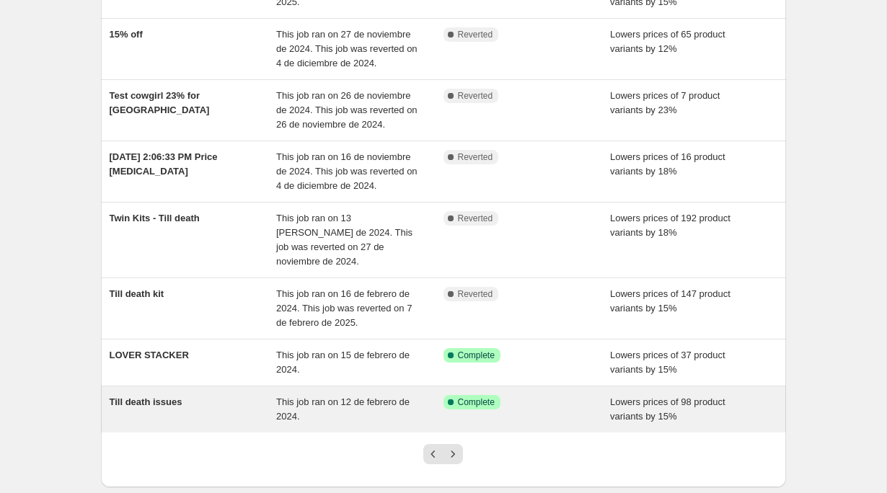
click at [180, 397] on span "Till death issues" at bounding box center [146, 402] width 73 height 11
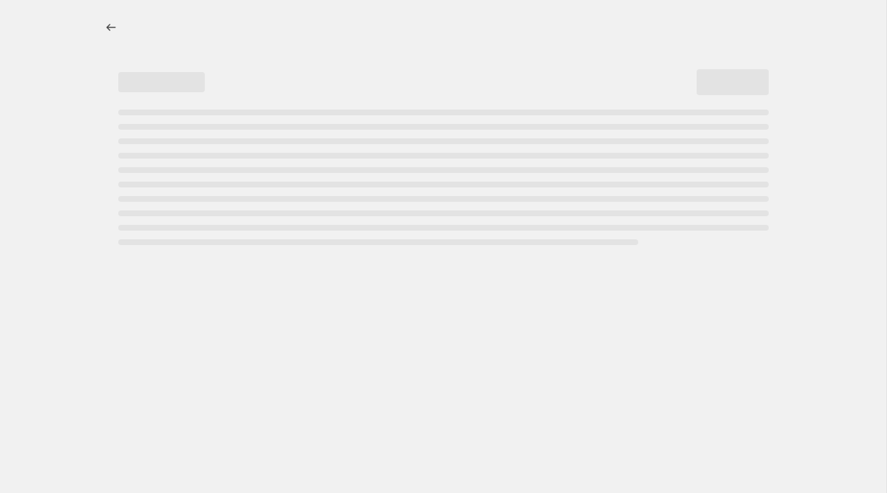
select select "percentage"
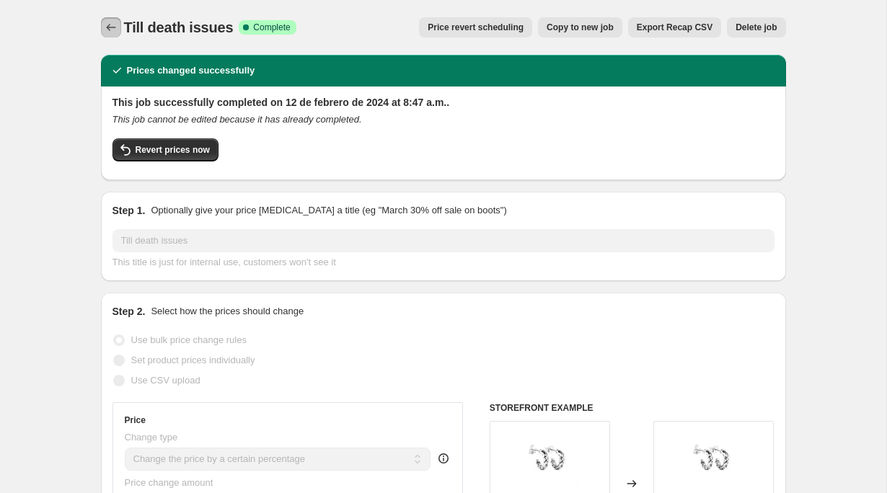
click at [118, 19] on button "Price change jobs" at bounding box center [111, 27] width 20 height 20
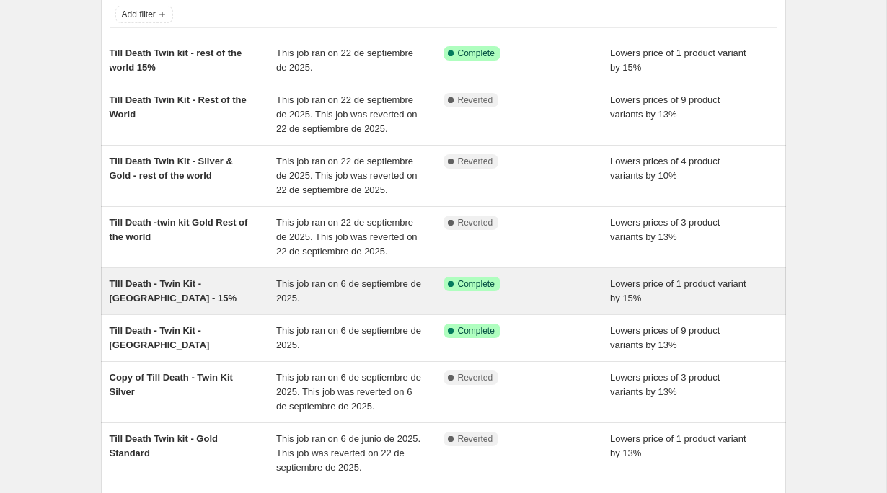
scroll to position [350, 0]
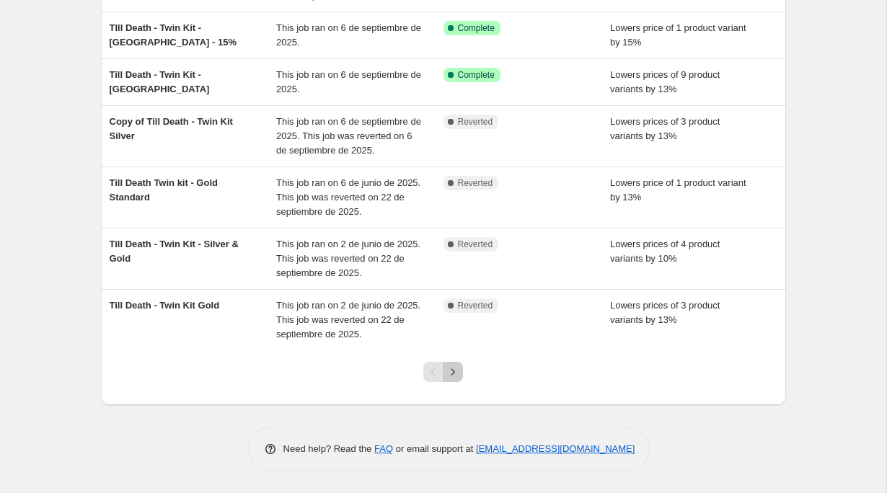
click at [451, 368] on icon "Next" at bounding box center [453, 372] width 14 height 14
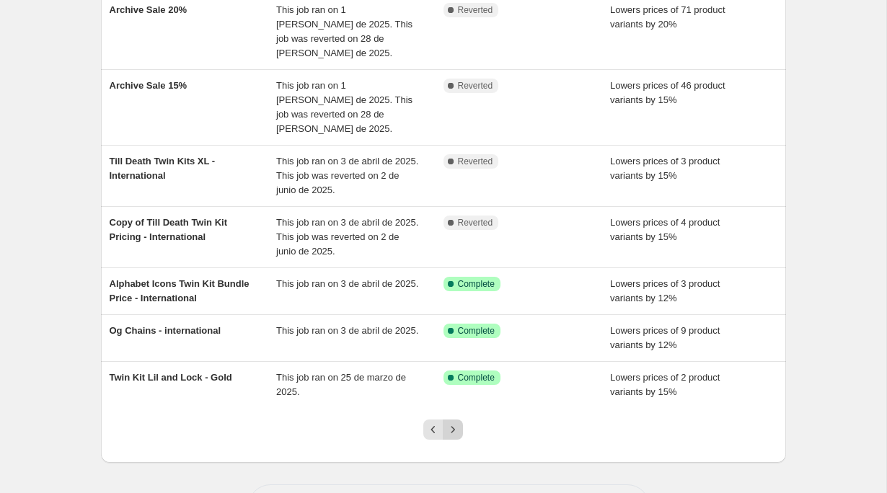
click at [455, 423] on icon "Next" at bounding box center [453, 430] width 14 height 14
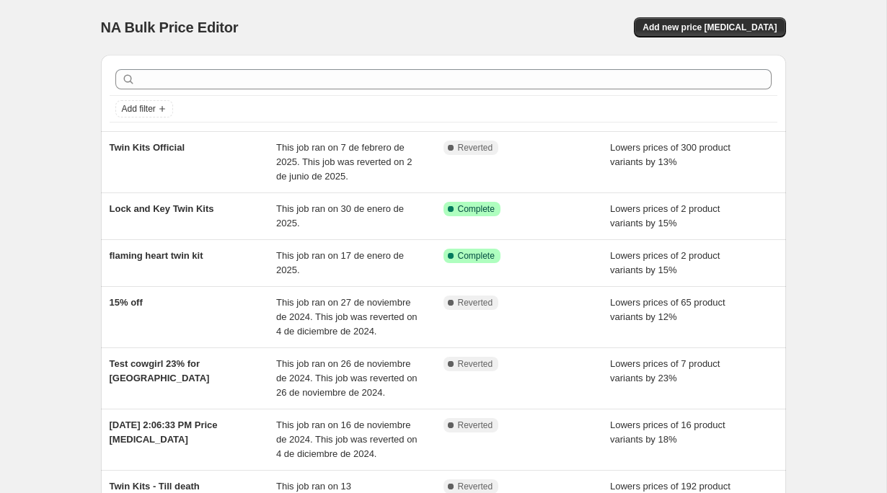
scroll to position [336, 0]
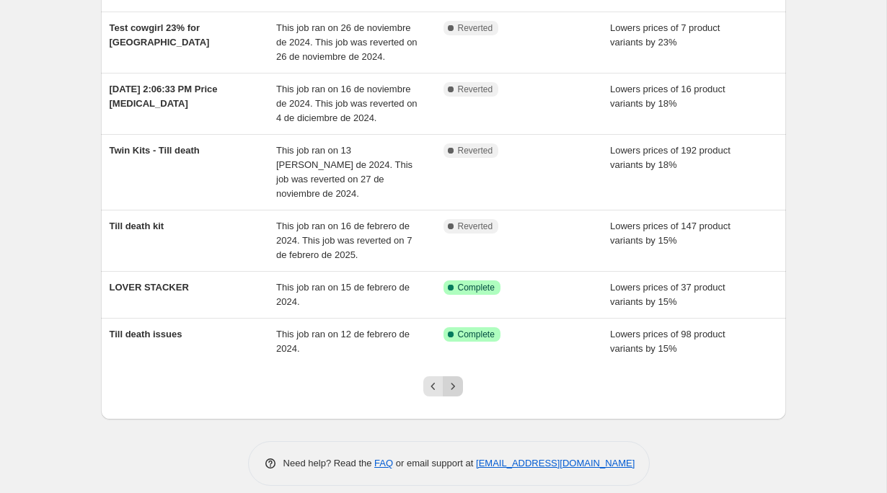
click at [459, 377] on button "Next" at bounding box center [453, 386] width 20 height 20
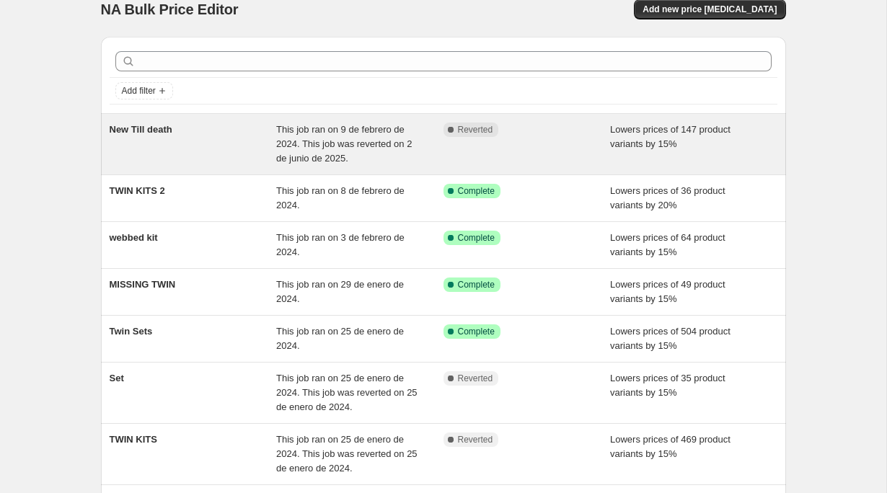
scroll to position [38, 0]
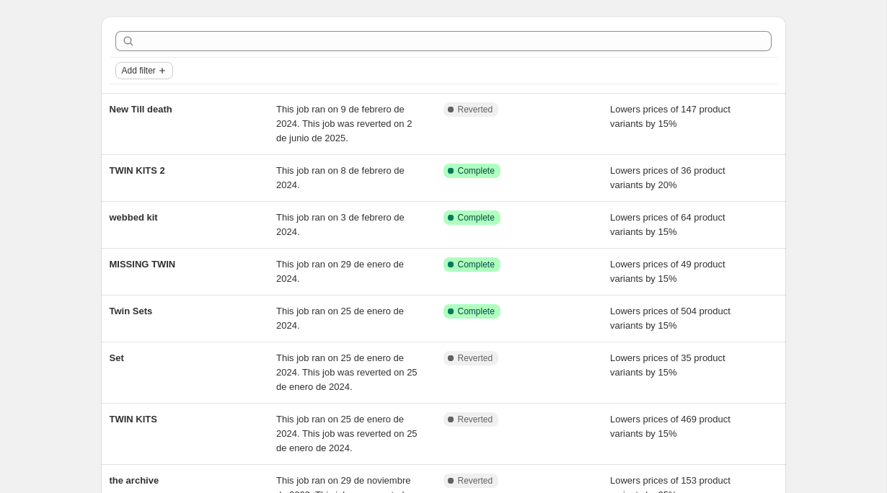
click at [128, 66] on span "Add filter" at bounding box center [139, 71] width 34 height 12
click at [150, 94] on span "Job status" at bounding box center [144, 99] width 43 height 11
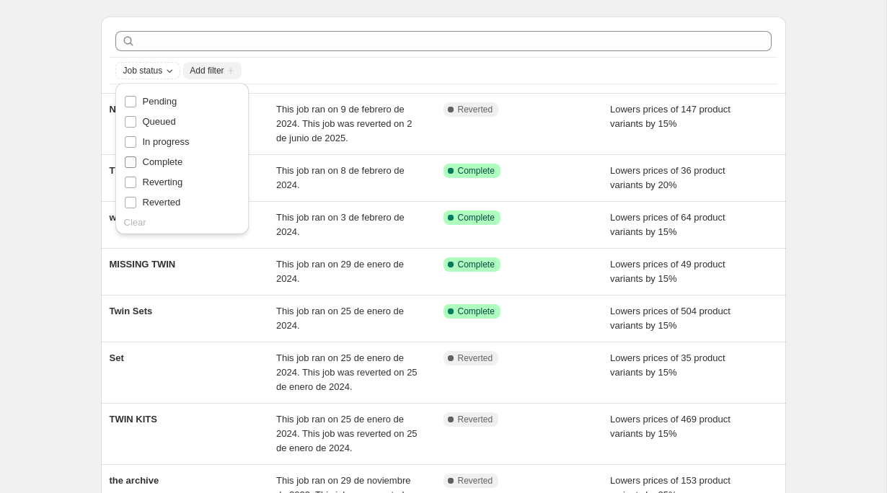
click at [168, 162] on span "Complete" at bounding box center [163, 161] width 40 height 11
click at [136, 162] on input "Complete" at bounding box center [131, 162] width 12 height 12
checkbox input "true"
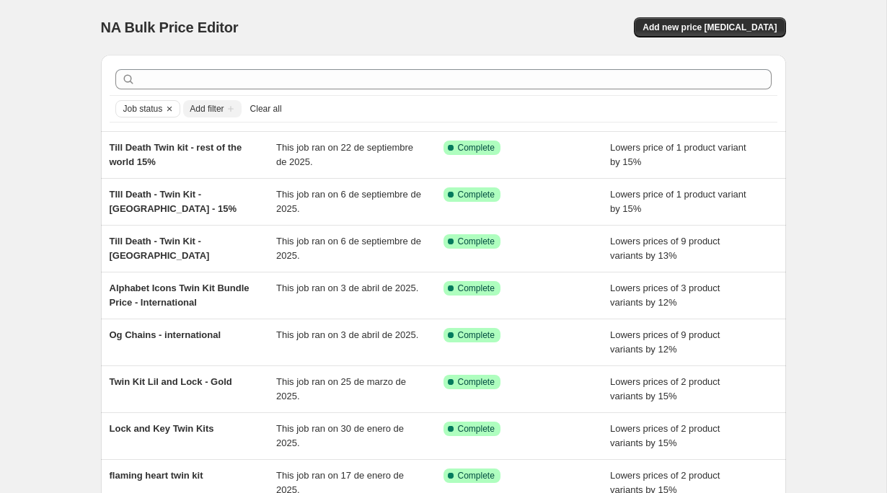
scroll to position [249, 0]
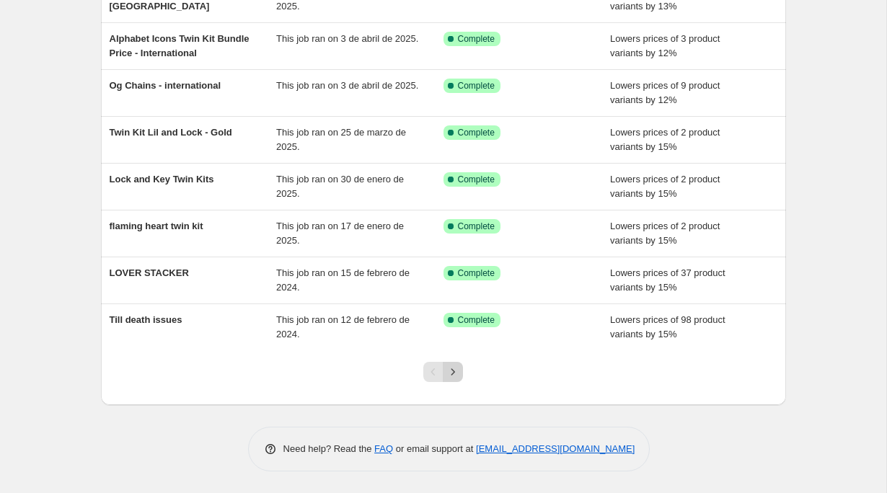
click at [451, 378] on icon "Next" at bounding box center [453, 372] width 14 height 14
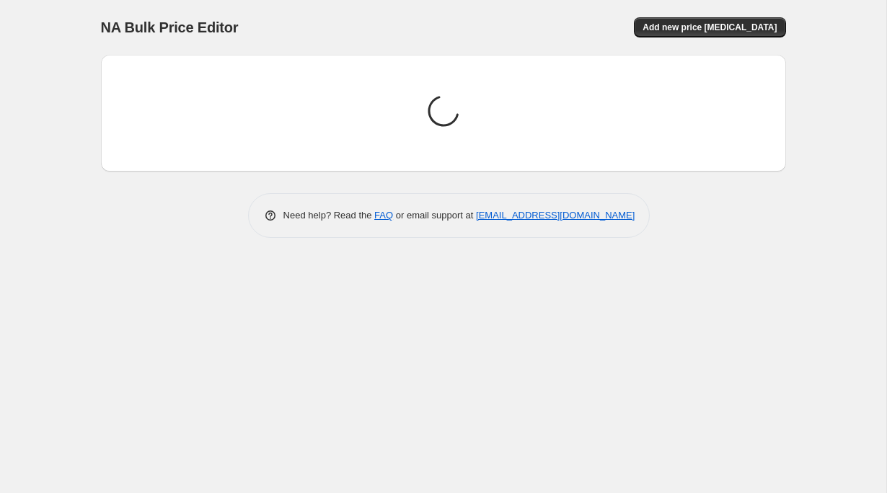
scroll to position [0, 0]
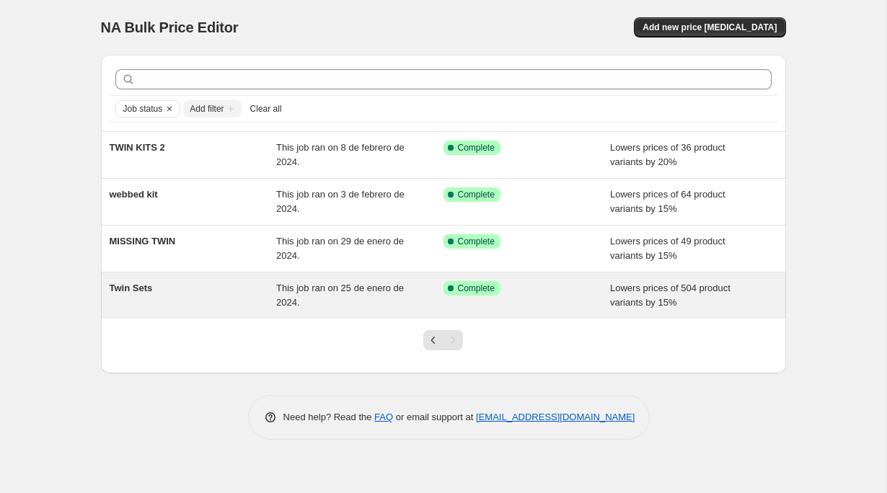
click at [160, 288] on div "Twin Sets" at bounding box center [193, 295] width 167 height 29
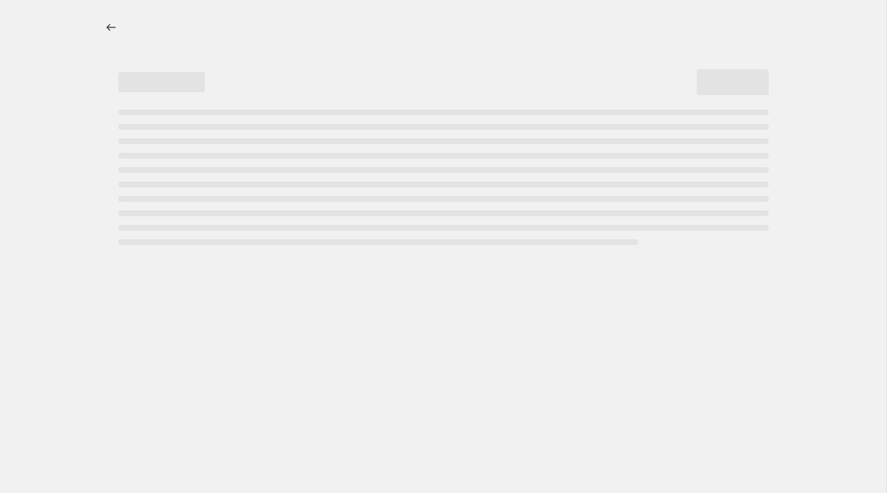
select select "percentage"
select select "collection"
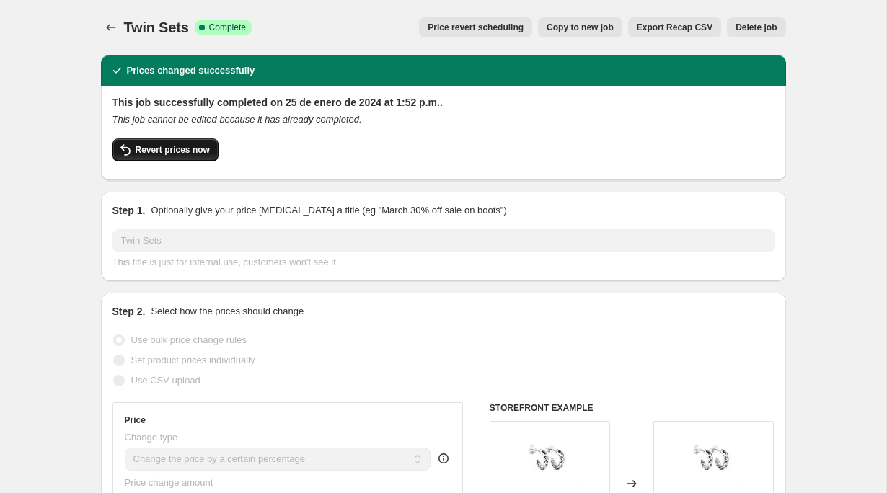
click at [195, 154] on span "Revert prices now" at bounding box center [173, 150] width 74 height 12
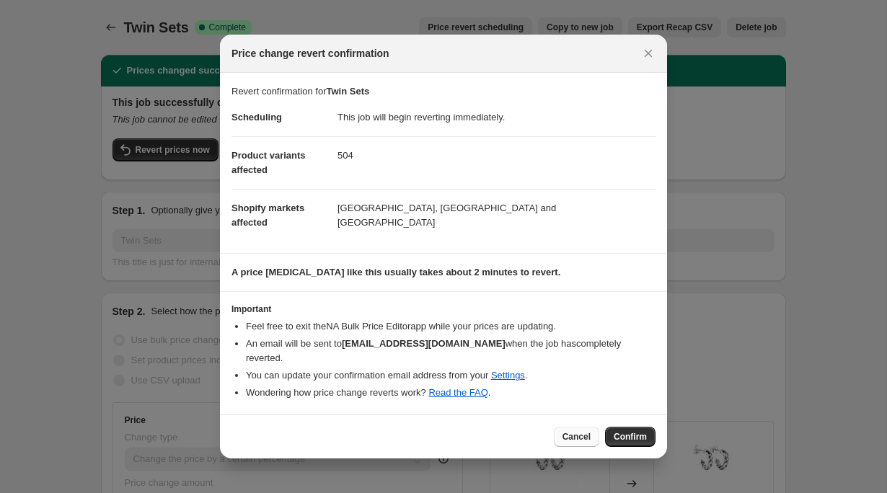
click at [580, 436] on button "Cancel" at bounding box center [576, 437] width 45 height 20
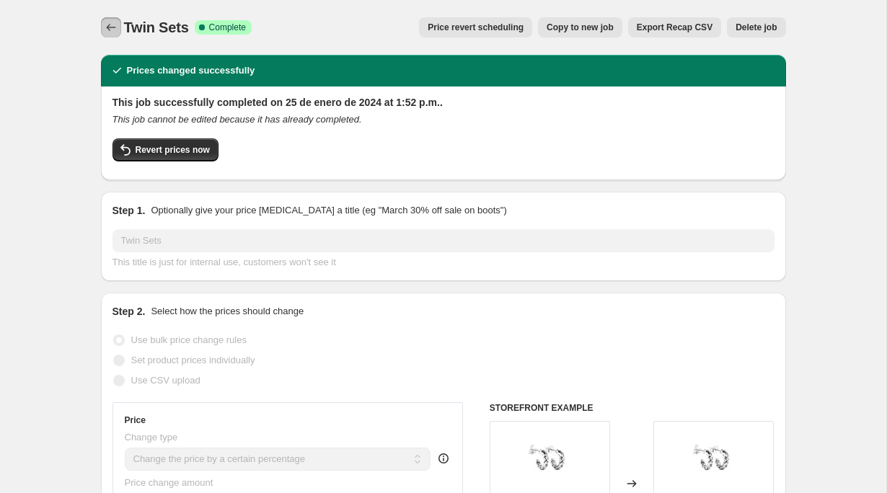
click at [104, 30] on icon "Price change jobs" at bounding box center [111, 27] width 14 height 14
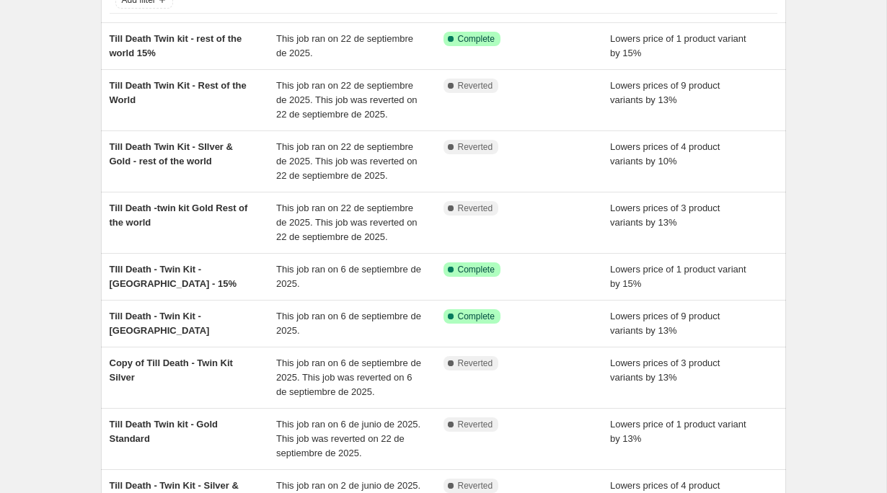
scroll to position [350, 0]
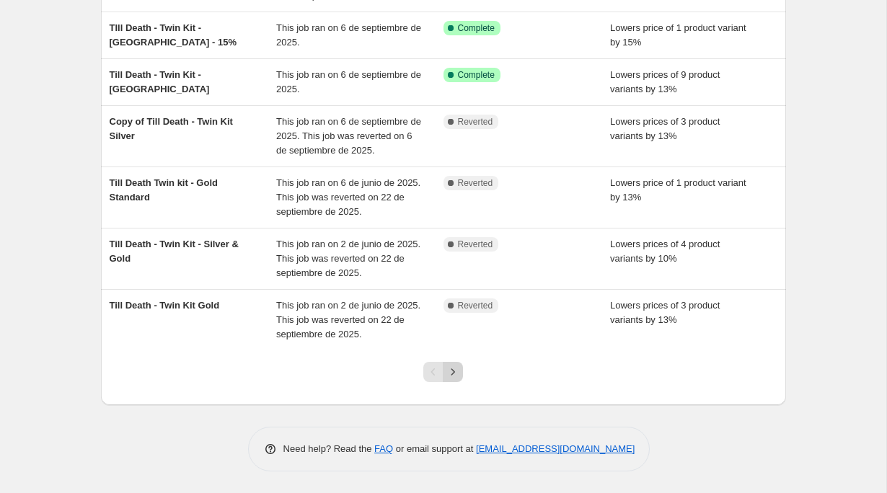
click at [459, 368] on icon "Next" at bounding box center [453, 372] width 14 height 14
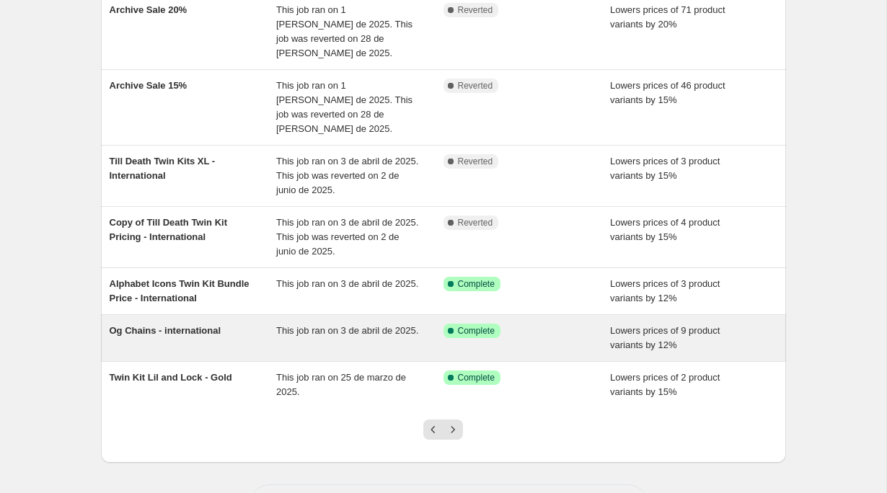
scroll to position [0, 0]
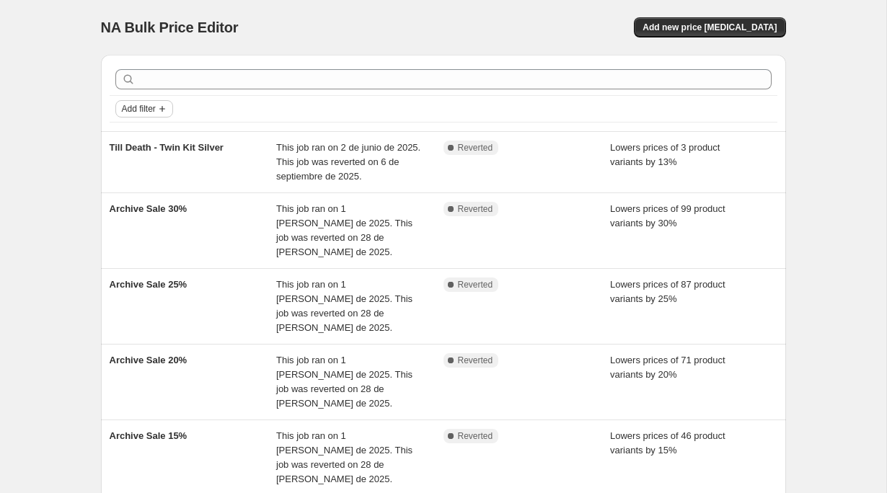
click at [125, 109] on span "Add filter" at bounding box center [139, 109] width 34 height 12
click at [141, 133] on span "Job status" at bounding box center [144, 137] width 43 height 11
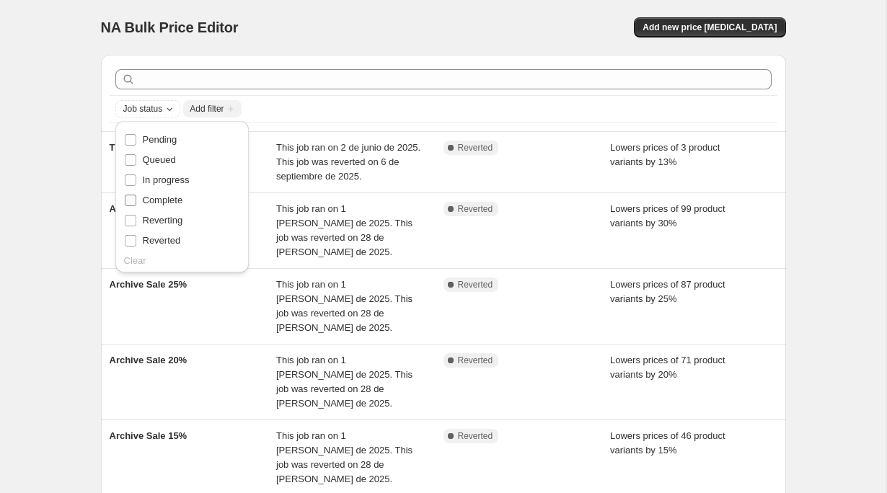
click at [174, 201] on span "Complete" at bounding box center [163, 200] width 40 height 11
click at [136, 201] on input "Complete" at bounding box center [131, 201] width 12 height 12
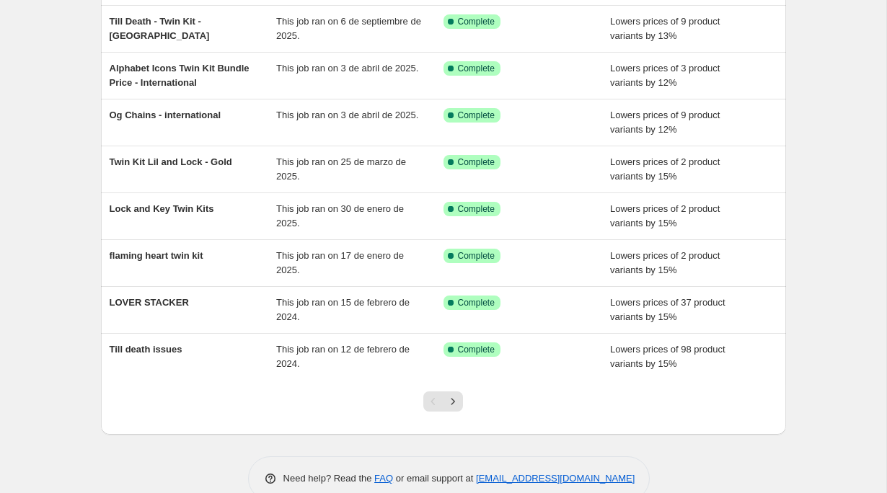
scroll to position [249, 0]
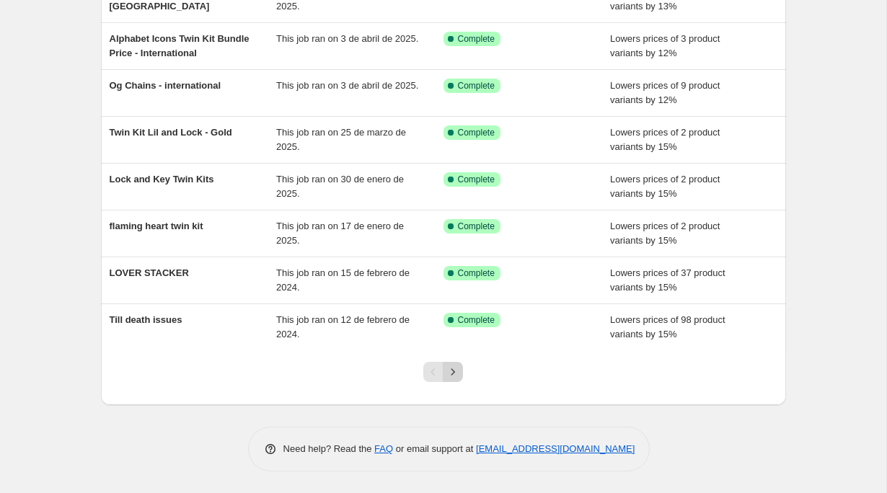
click at [457, 366] on icon "Next" at bounding box center [453, 372] width 14 height 14
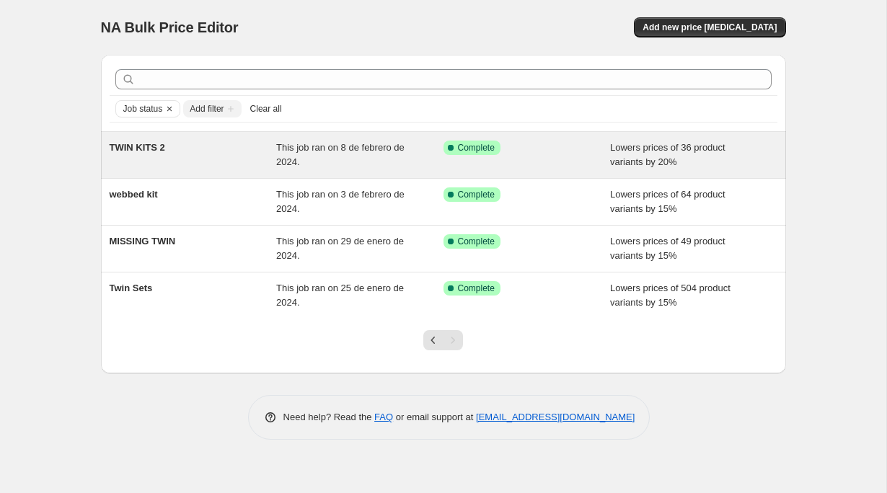
click at [123, 148] on span "TWIN KITS 2" at bounding box center [138, 147] width 56 height 11
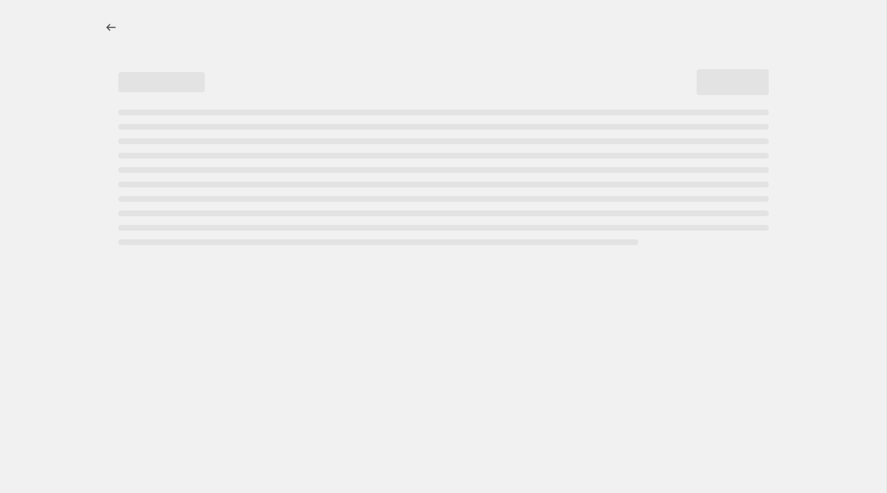
select select "percentage"
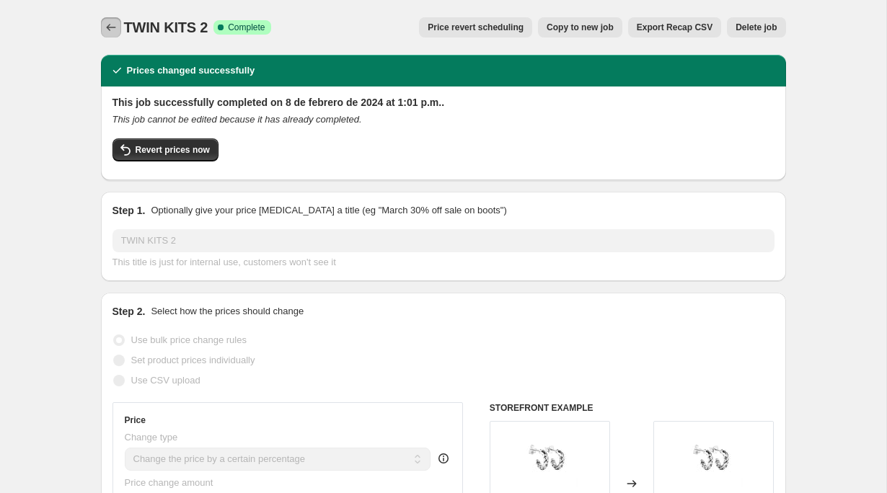
click at [112, 32] on icon "Price change jobs" at bounding box center [111, 27] width 14 height 14
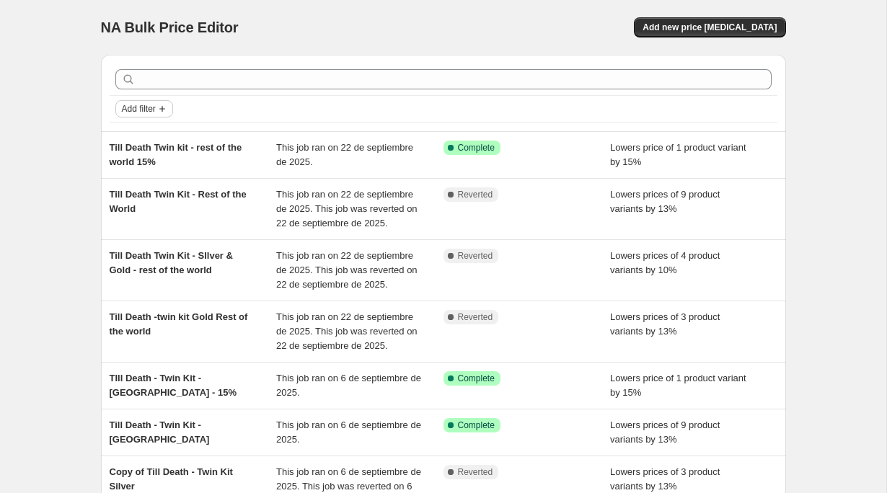
click at [154, 102] on button "Add filter" at bounding box center [144, 108] width 58 height 17
click at [159, 137] on span "Job status" at bounding box center [144, 137] width 43 height 11
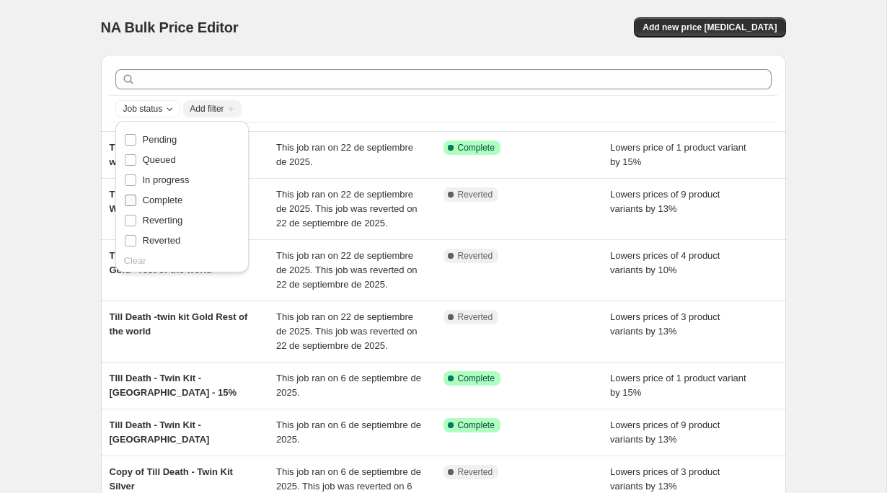
click at [175, 198] on span "Complete" at bounding box center [163, 200] width 40 height 11
click at [136, 198] on input "Complete" at bounding box center [131, 201] width 12 height 12
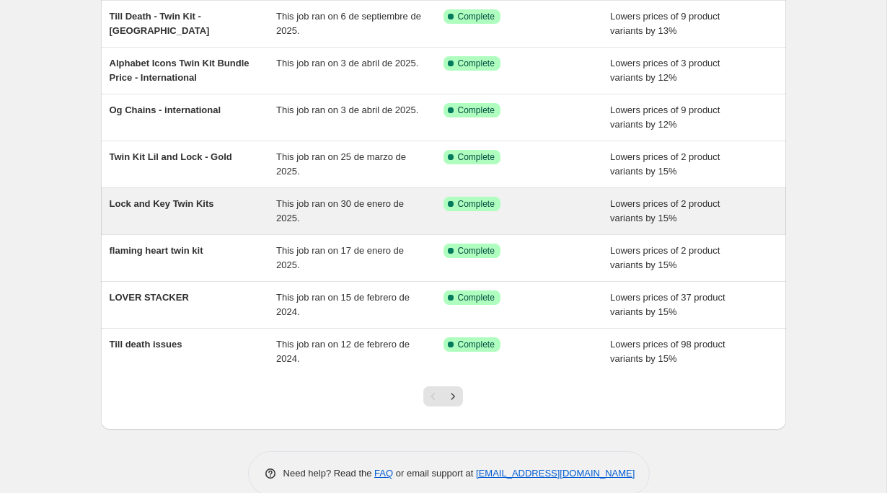
scroll to position [233, 0]
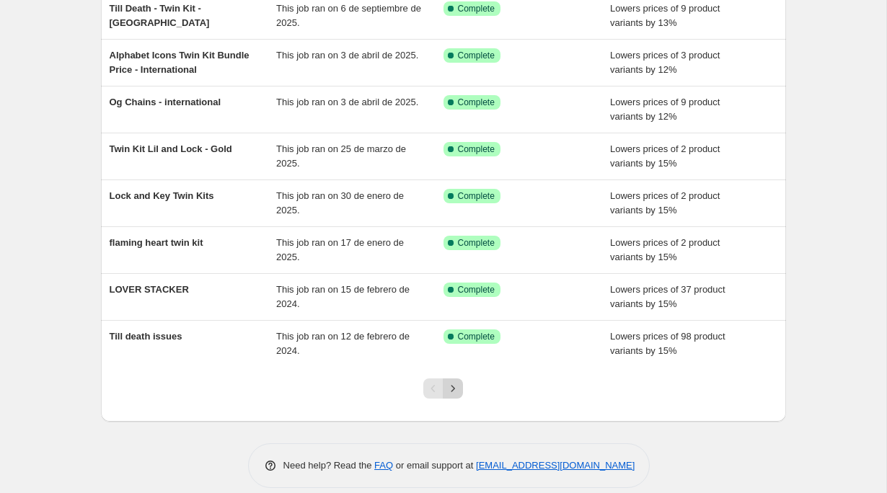
click at [446, 392] on icon "Next" at bounding box center [453, 388] width 14 height 14
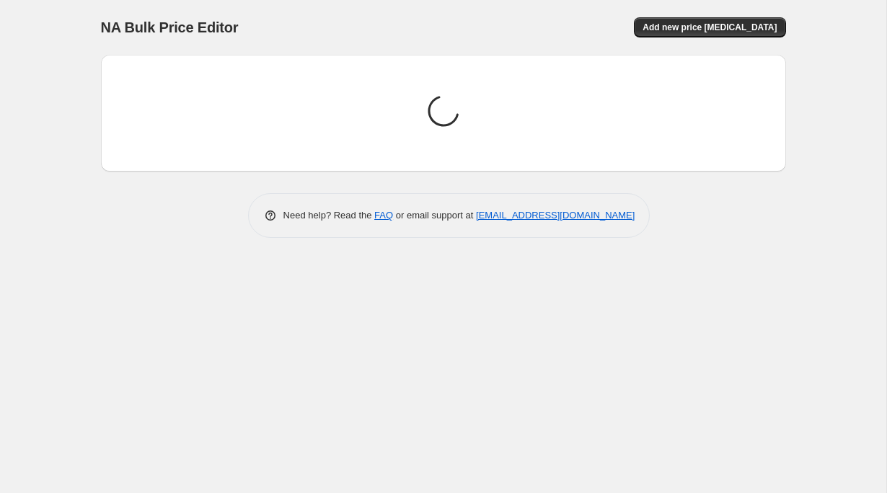
scroll to position [0, 0]
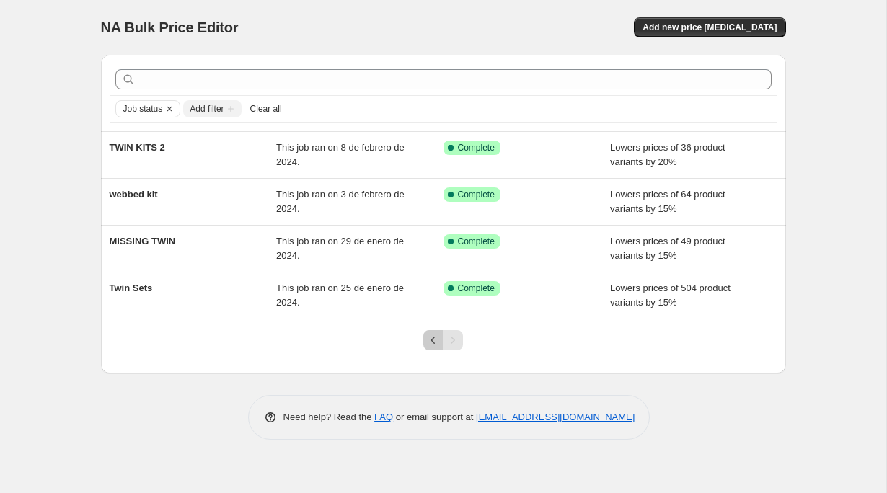
click at [433, 340] on icon "Previous" at bounding box center [433, 340] width 14 height 14
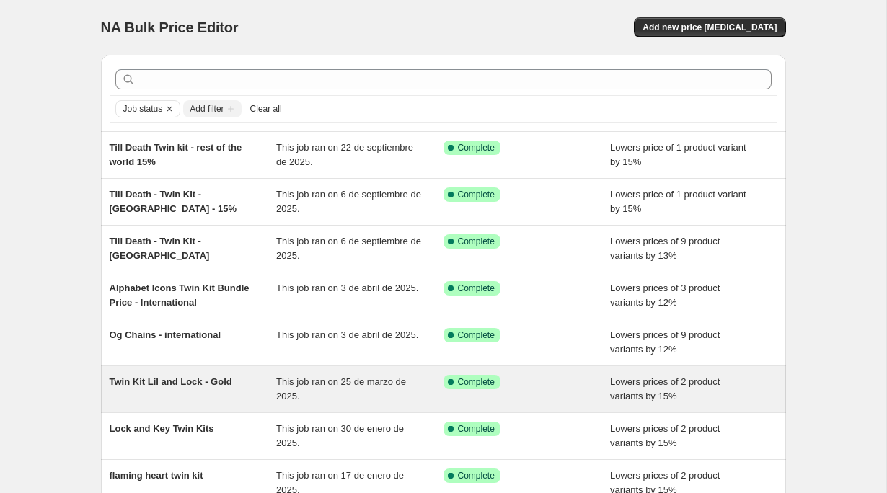
scroll to position [249, 0]
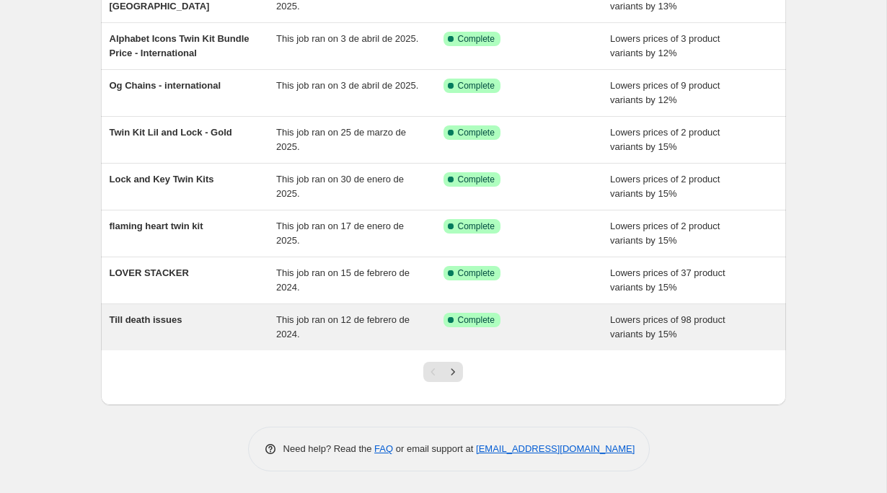
click at [213, 334] on div "Till death issues" at bounding box center [193, 327] width 167 height 29
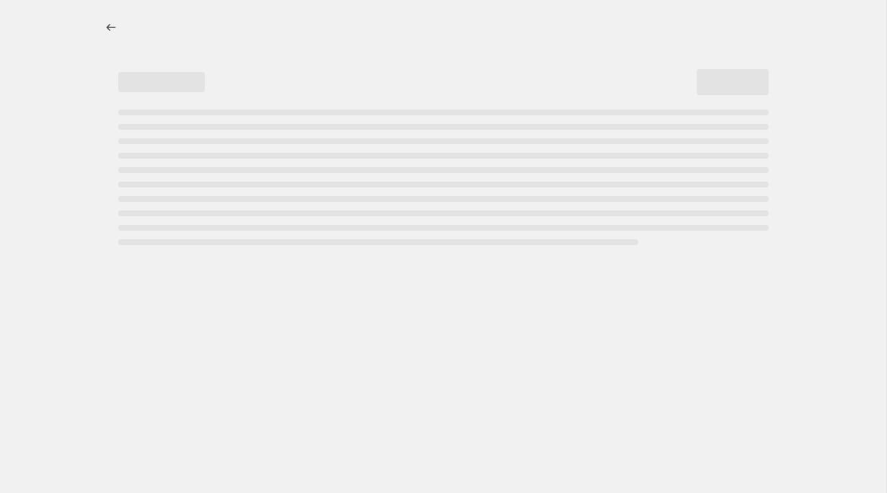
select select "percentage"
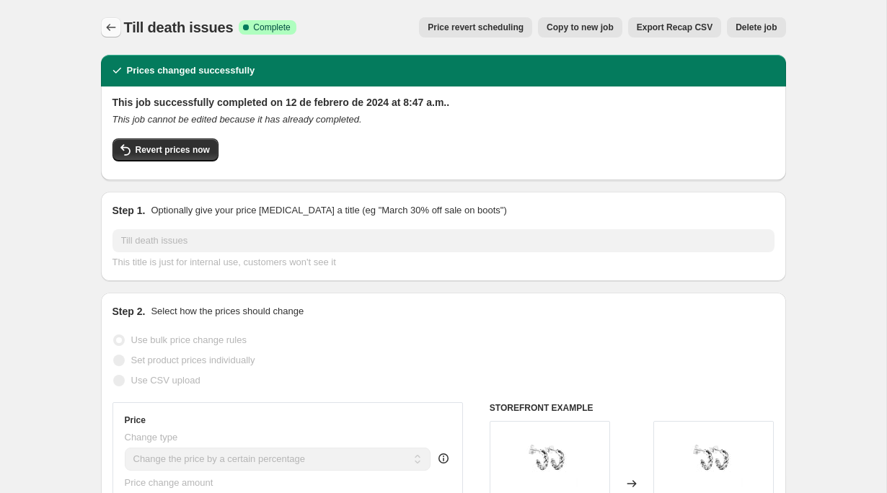
click at [101, 30] on button "Price change jobs" at bounding box center [111, 27] width 20 height 20
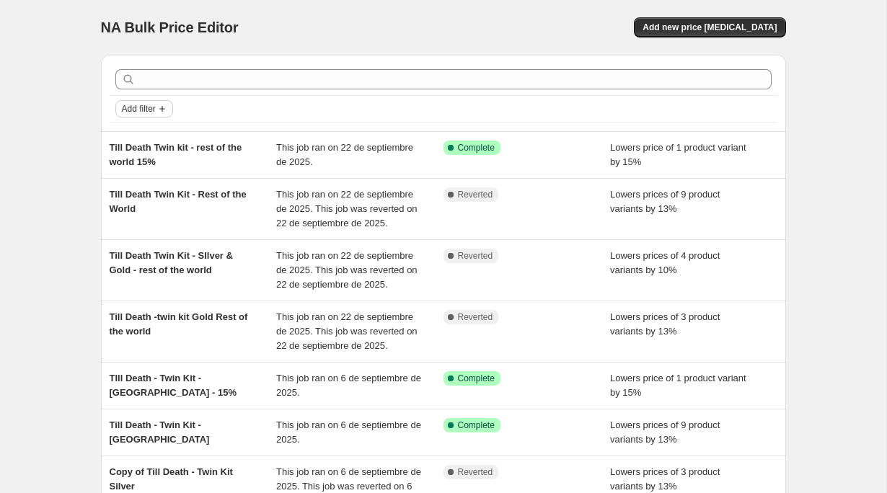
click at [142, 102] on button "Add filter" at bounding box center [144, 108] width 58 height 17
click at [147, 134] on span "Job status" at bounding box center [144, 137] width 43 height 11
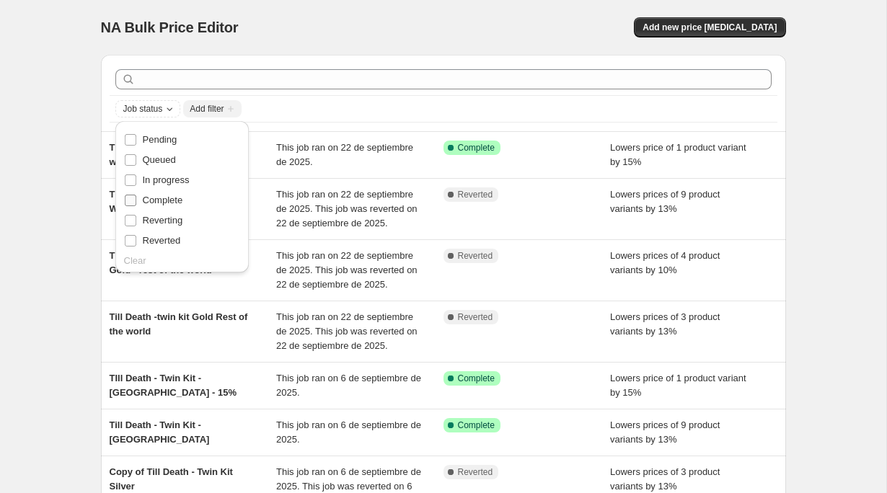
click at [168, 198] on span "Complete" at bounding box center [163, 200] width 40 height 11
click at [136, 198] on input "Complete" at bounding box center [131, 201] width 12 height 12
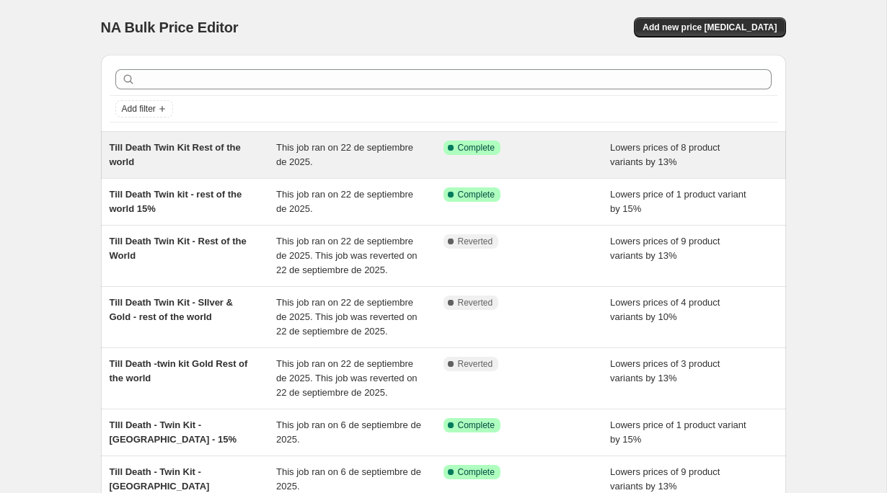
scroll to position [1, 0]
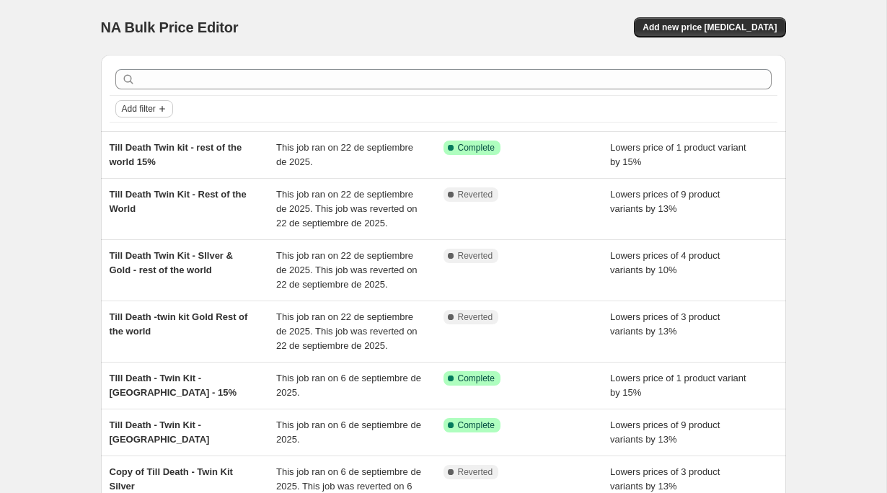
click at [148, 106] on span "Add filter" at bounding box center [139, 109] width 34 height 12
click at [159, 141] on span "Job status" at bounding box center [144, 137] width 43 height 11
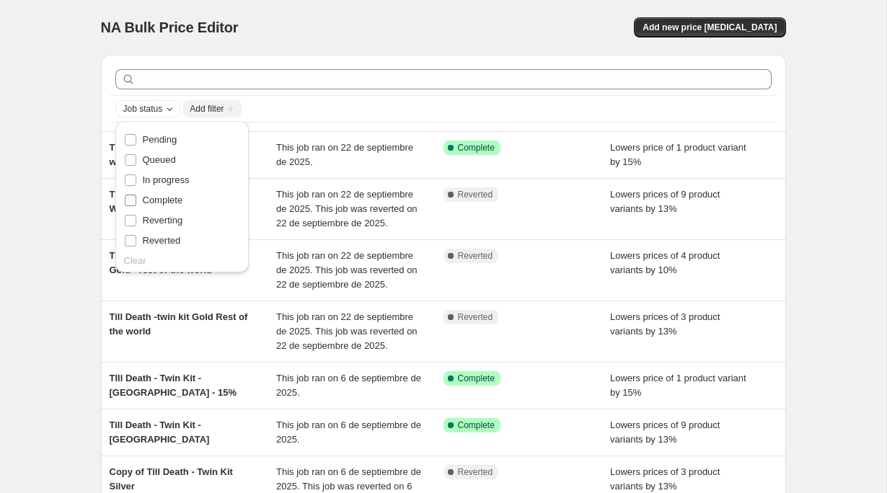
click at [171, 197] on span "Complete" at bounding box center [163, 200] width 40 height 11
click at [136, 197] on input "Complete" at bounding box center [131, 201] width 12 height 12
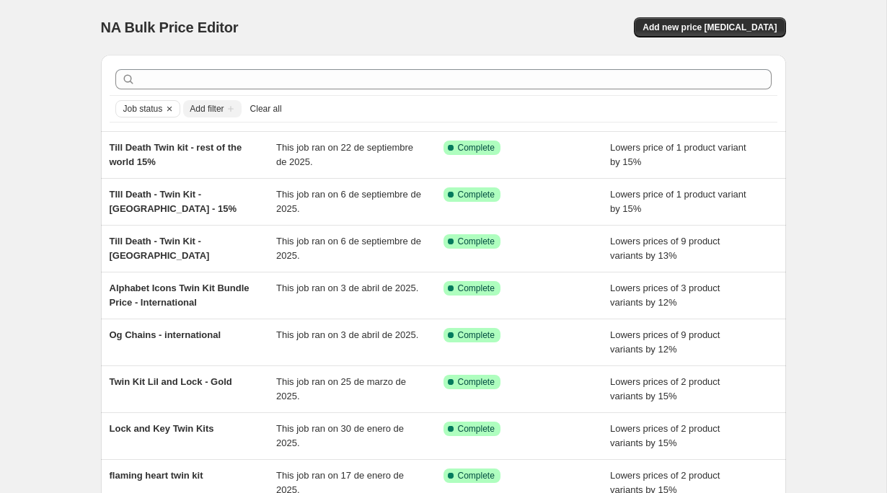
scroll to position [249, 0]
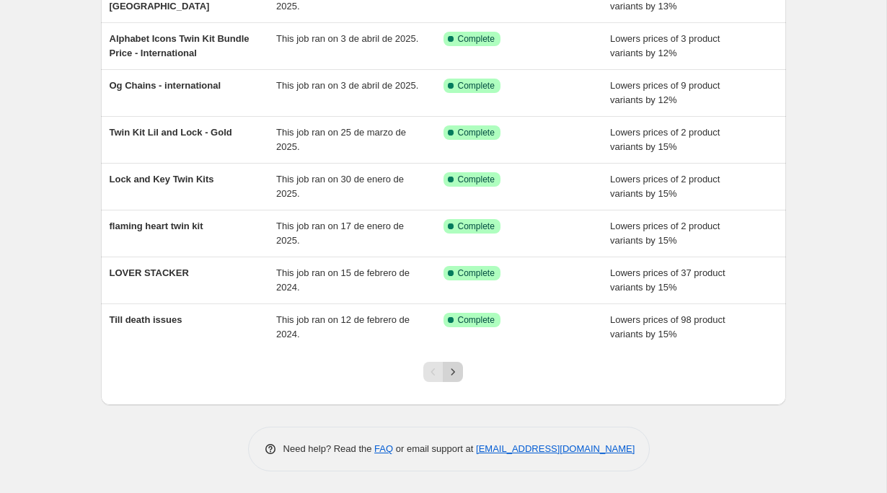
click at [448, 378] on icon "Next" at bounding box center [453, 372] width 14 height 14
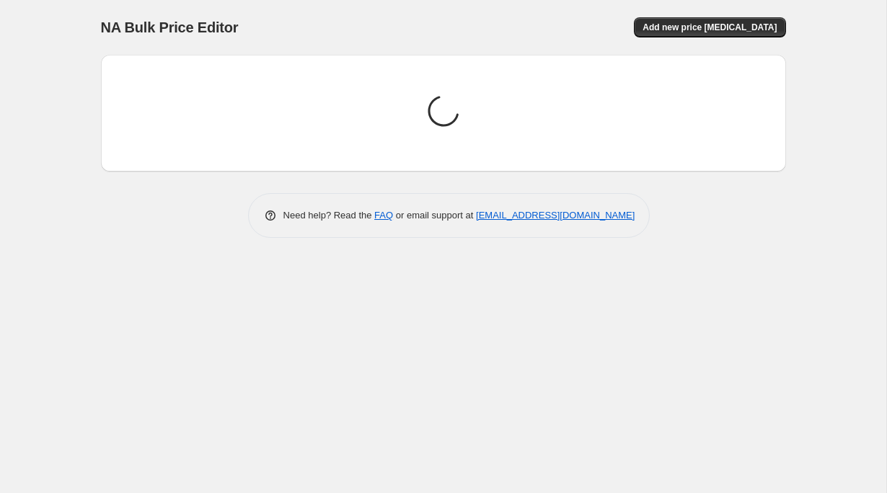
scroll to position [0, 0]
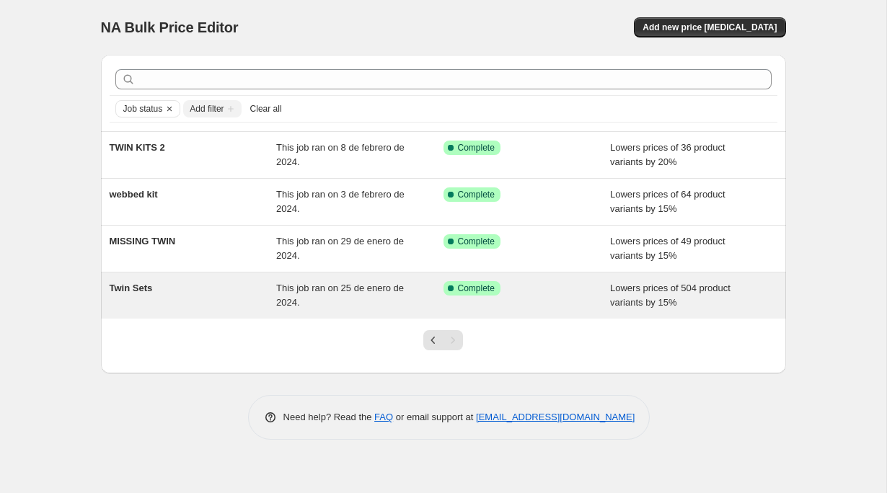
click at [170, 283] on div "Twin Sets" at bounding box center [193, 295] width 167 height 29
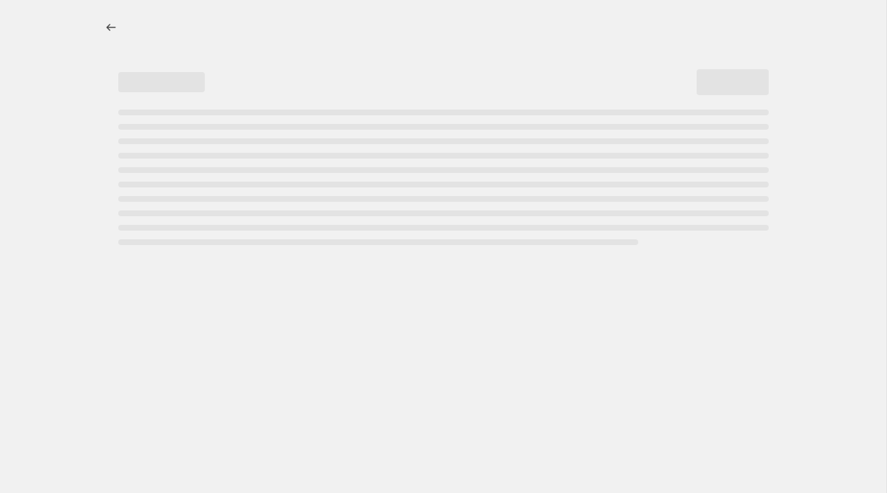
select select "percentage"
select select "collection"
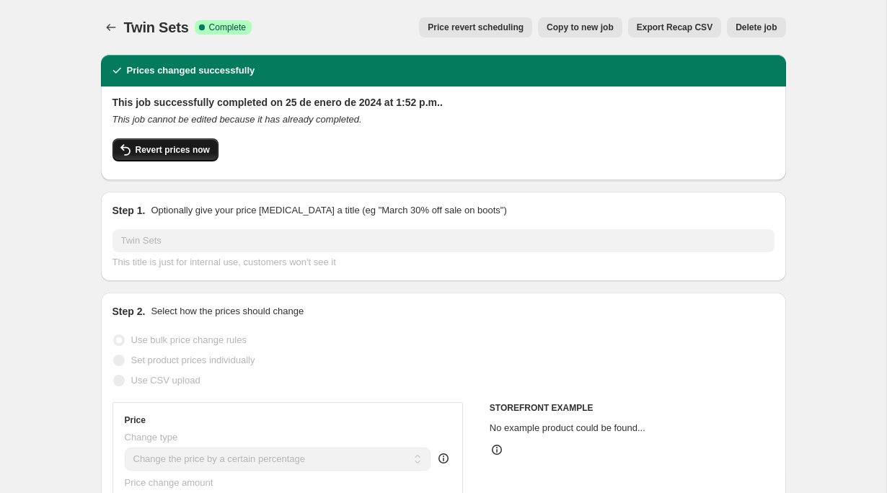
click at [162, 149] on span "Revert prices now" at bounding box center [173, 150] width 74 height 12
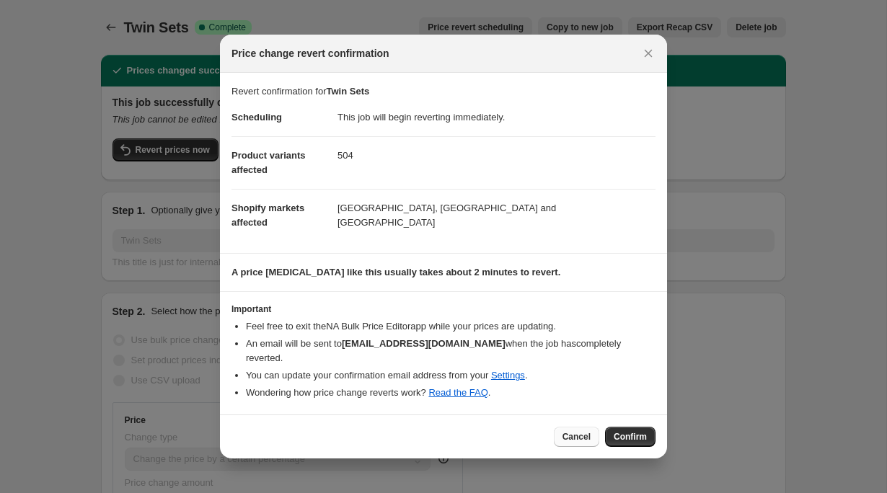
click at [578, 432] on span "Cancel" at bounding box center [576, 437] width 28 height 12
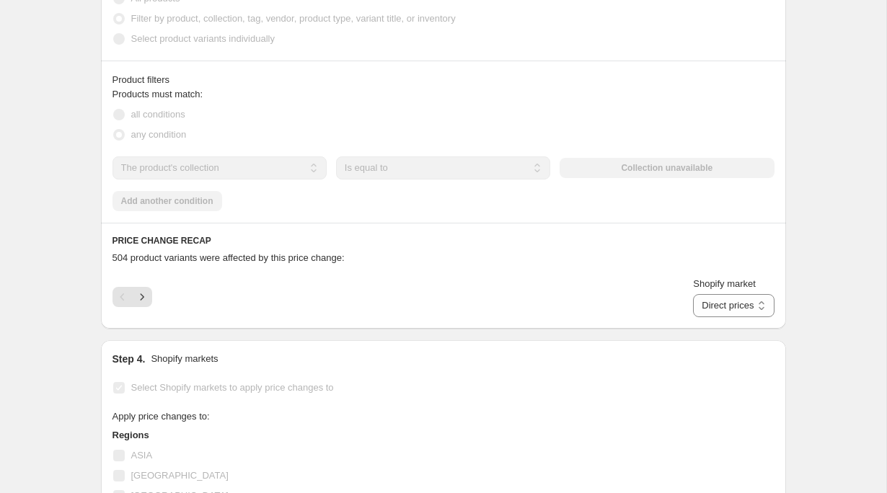
scroll to position [836, 0]
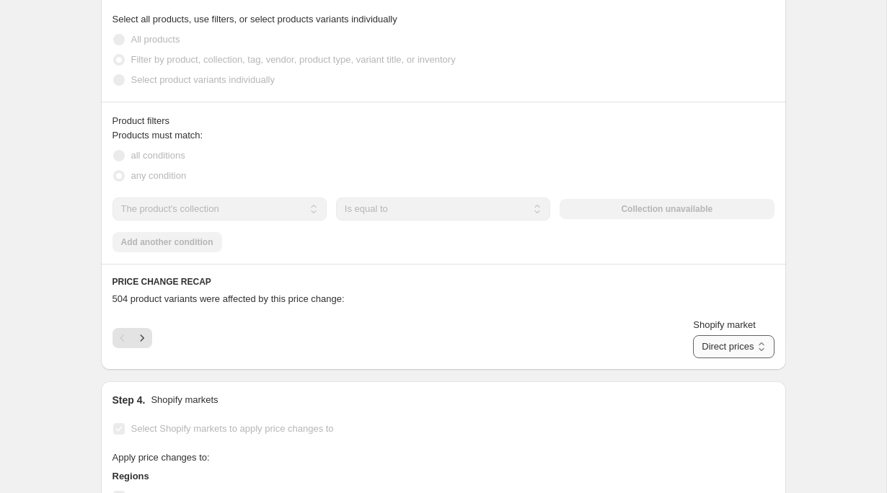
click at [741, 337] on select "Direct prices [GEOGRAPHIC_DATA] [GEOGRAPHIC_DATA] [GEOGRAPHIC_DATA]" at bounding box center [733, 346] width 81 height 23
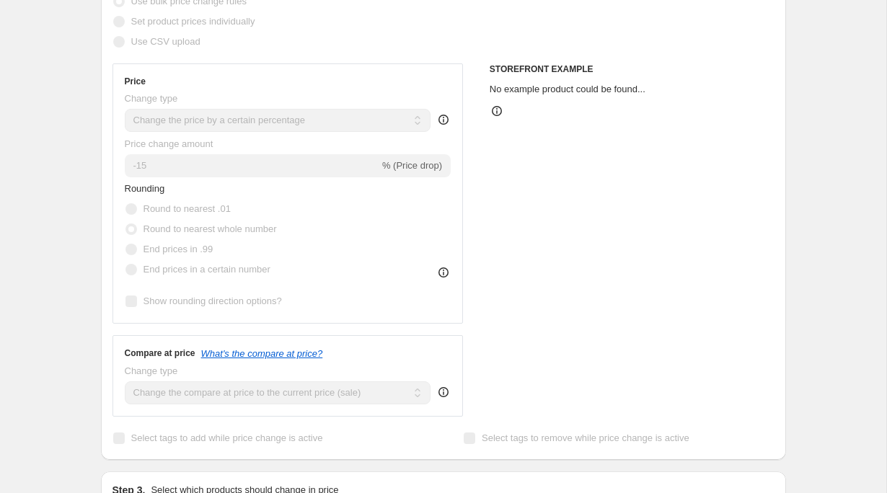
scroll to position [0, 0]
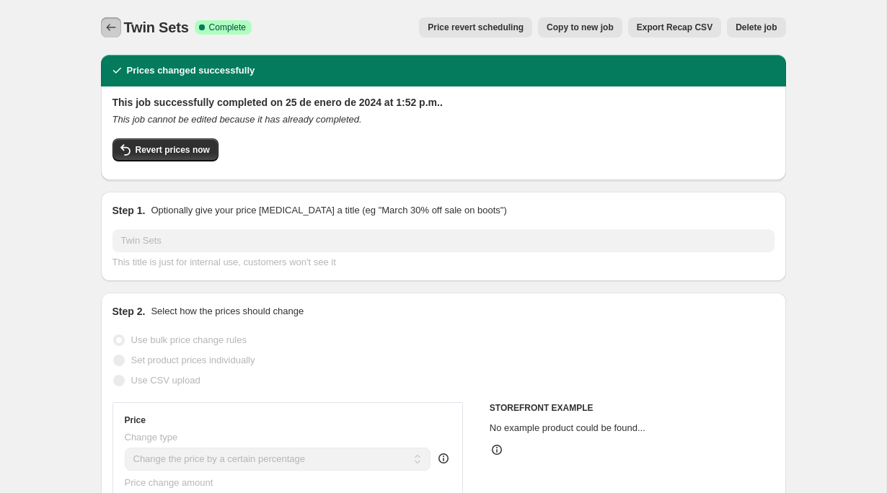
click at [113, 28] on icon "Price change jobs" at bounding box center [111, 27] width 14 height 14
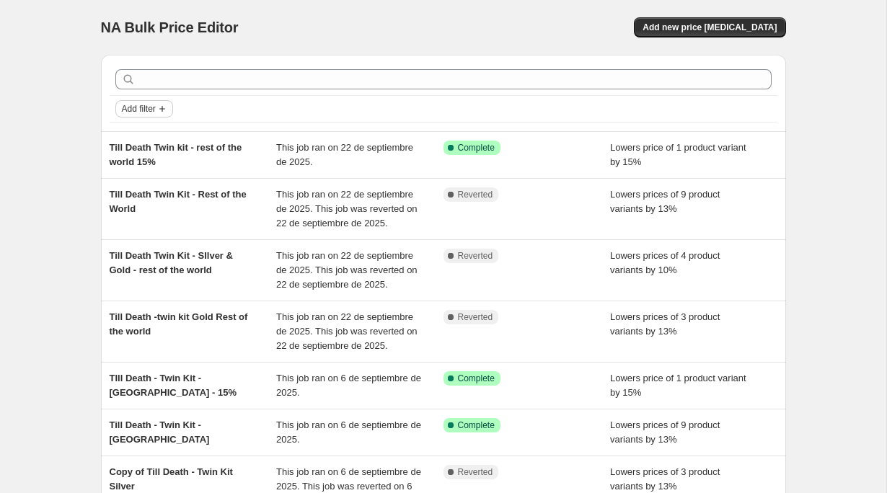
click at [141, 106] on span "Add filter" at bounding box center [139, 109] width 34 height 12
click at [161, 133] on span "Job status" at bounding box center [144, 137] width 43 height 11
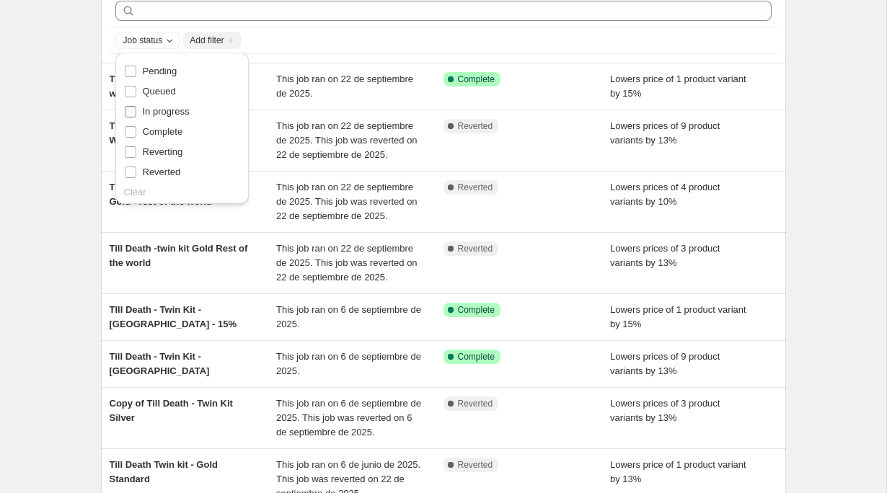
scroll to position [81, 0]
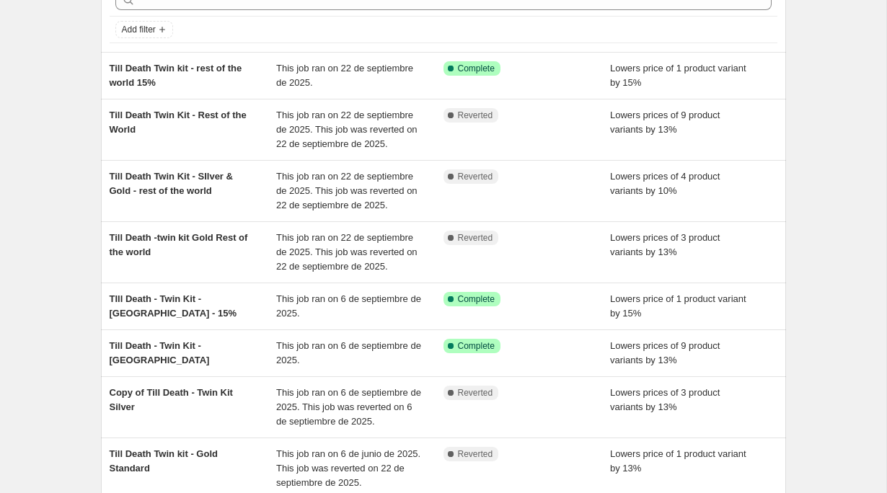
scroll to position [0, 0]
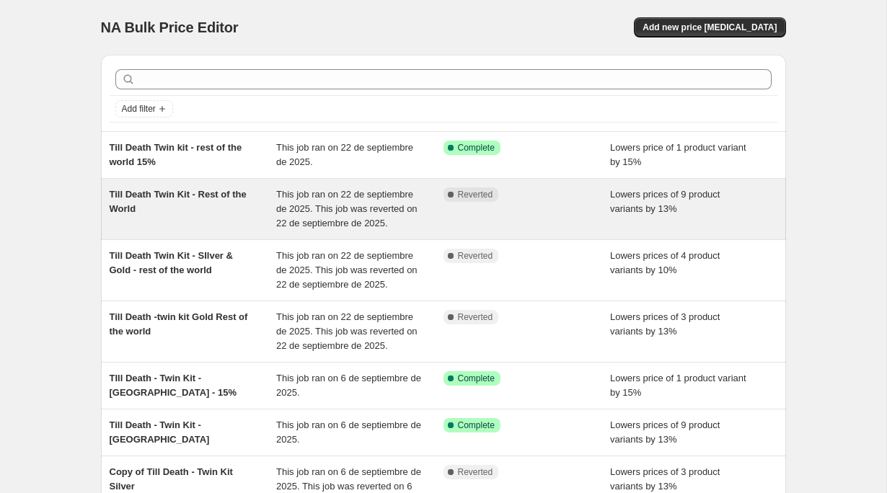
click at [202, 193] on span "Till Death Twin Kit - Rest of the World" at bounding box center [178, 201] width 137 height 25
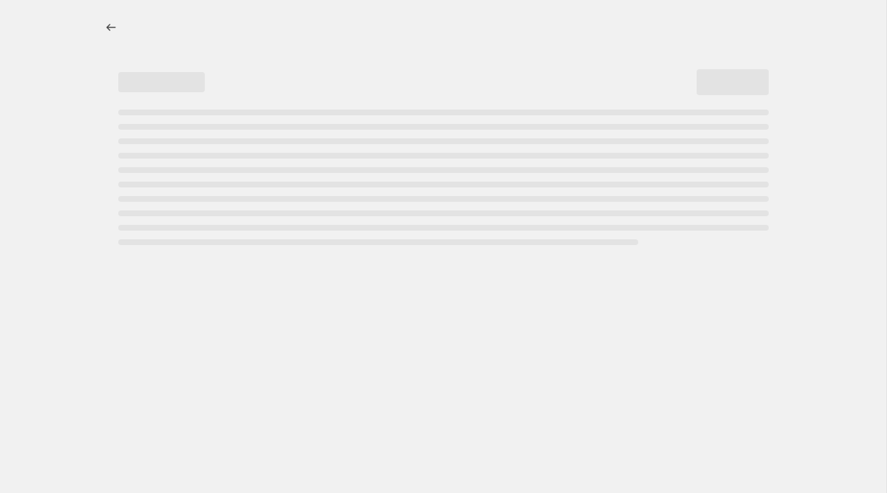
select select "percentage"
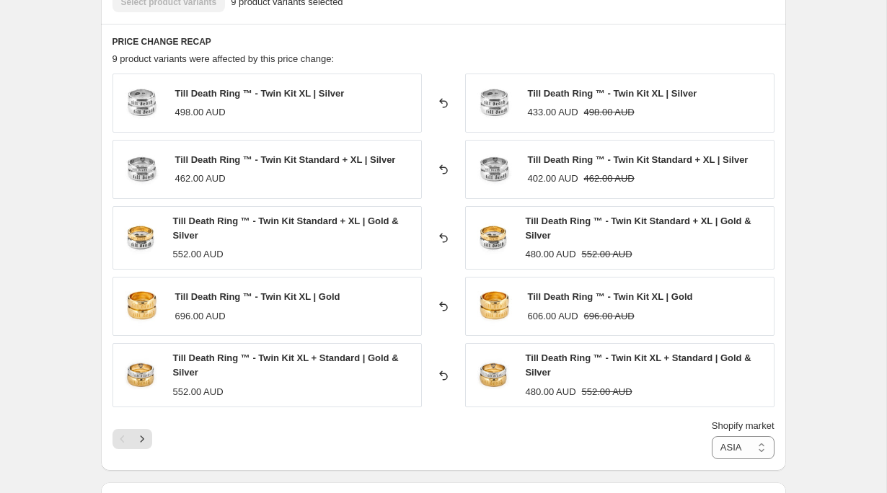
scroll to position [912, 0]
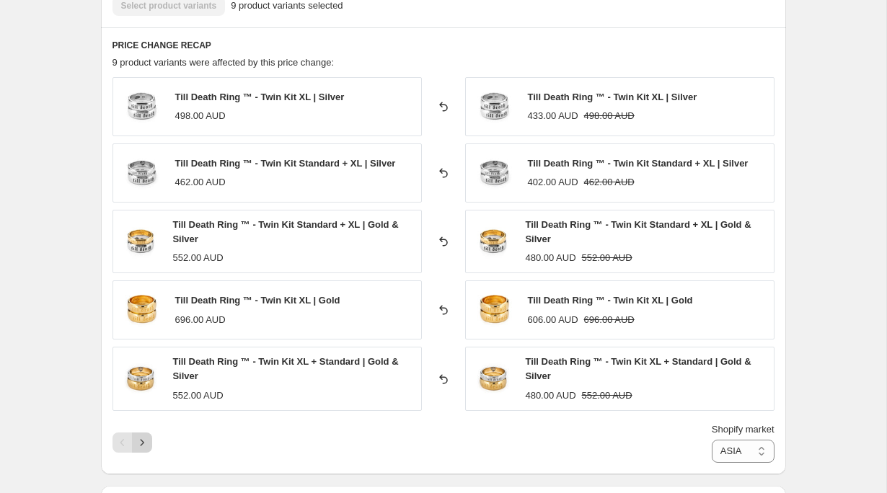
click at [141, 439] on icon "Next" at bounding box center [142, 442] width 14 height 14
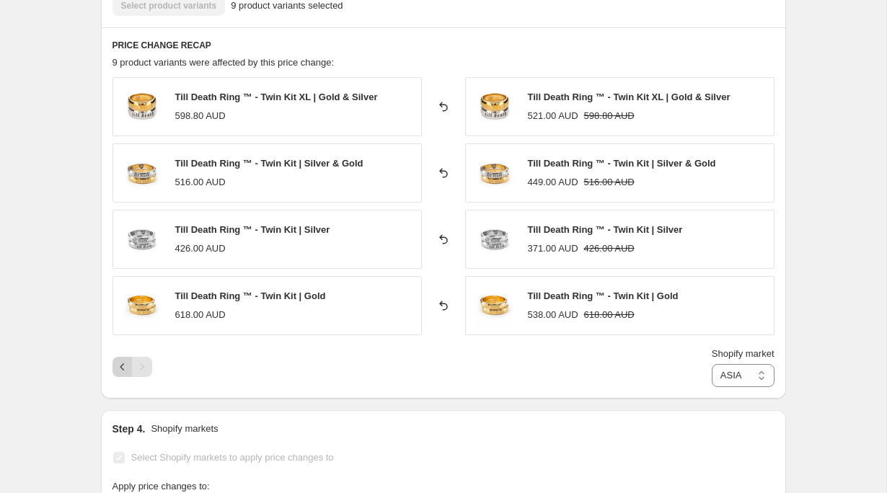
click at [118, 374] on button "Previous" at bounding box center [122, 367] width 20 height 20
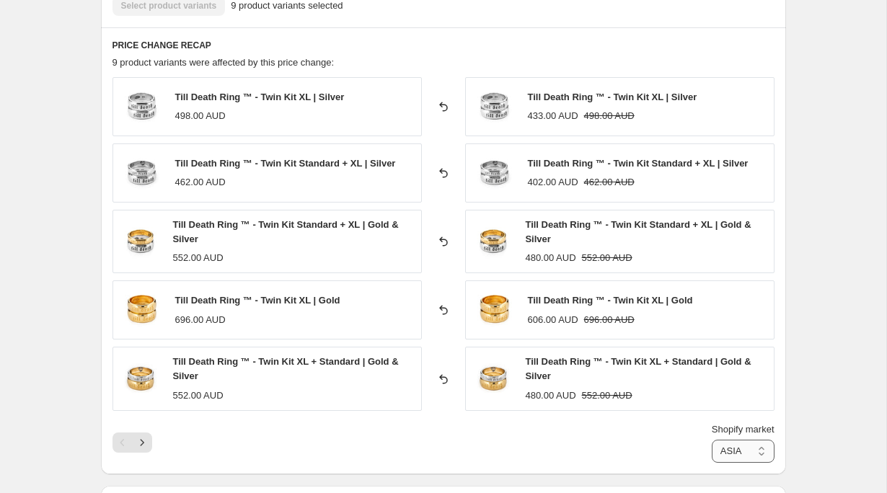
click at [742, 450] on select "[GEOGRAPHIC_DATA] [GEOGRAPHIC_DATA] [GEOGRAPHIC_DATA] [GEOGRAPHIC_DATA] [GEOGRA…" at bounding box center [743, 451] width 63 height 23
select select "2151219371"
click at [133, 448] on button "Next" at bounding box center [142, 443] width 20 height 20
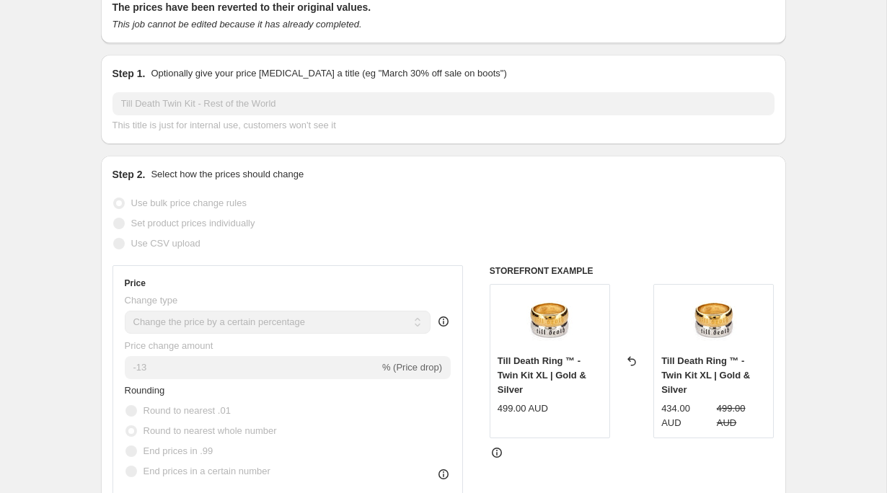
scroll to position [0, 0]
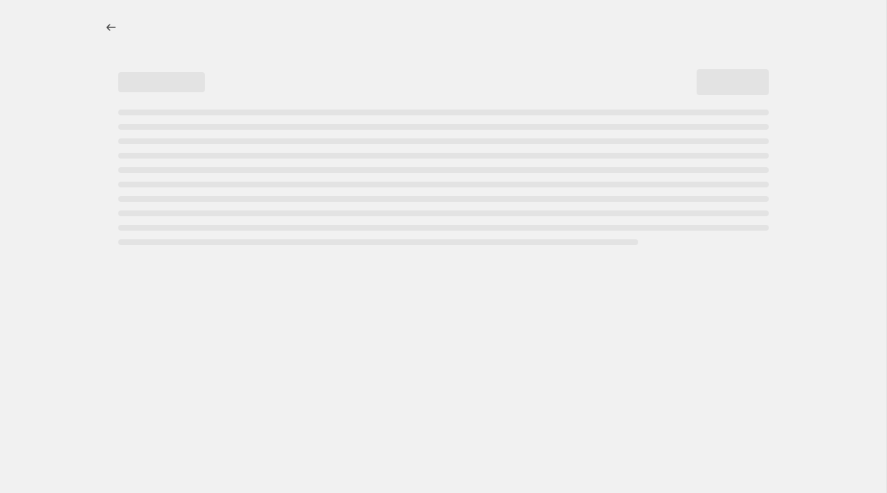
select select "percentage"
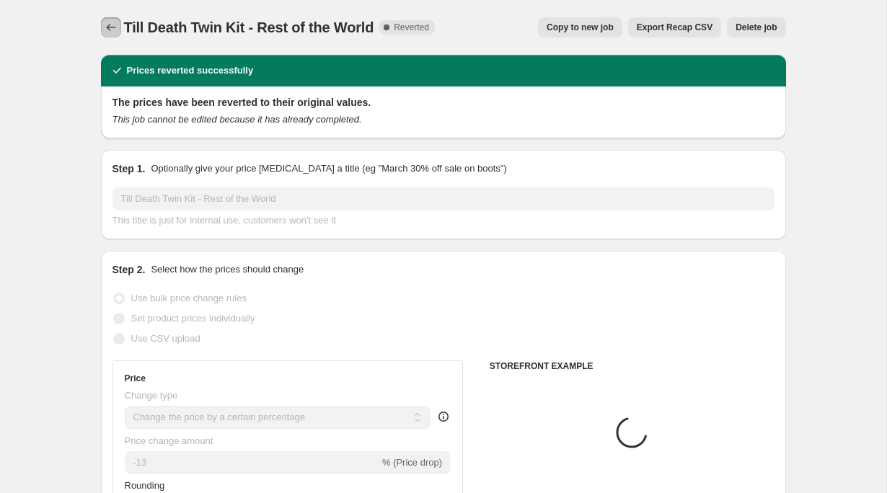
click at [110, 31] on icon "Price change jobs" at bounding box center [111, 27] width 14 height 14
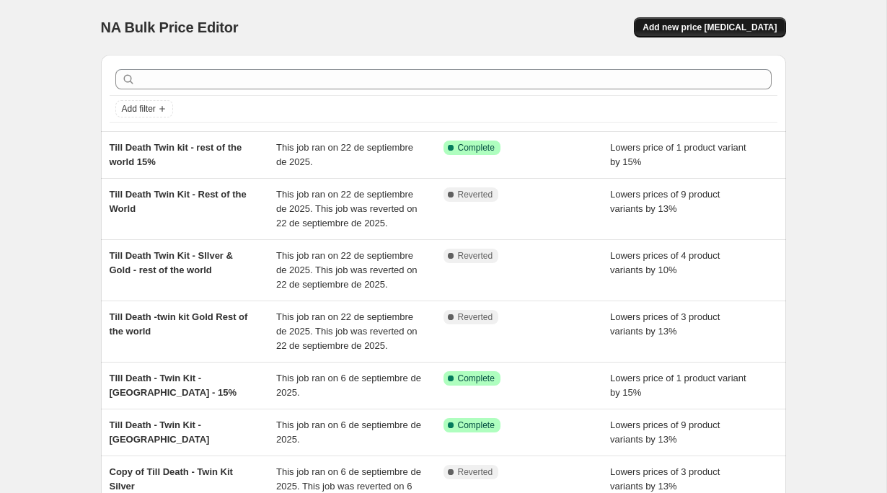
click at [700, 28] on span "Add new price [MEDICAL_DATA]" at bounding box center [709, 28] width 134 height 12
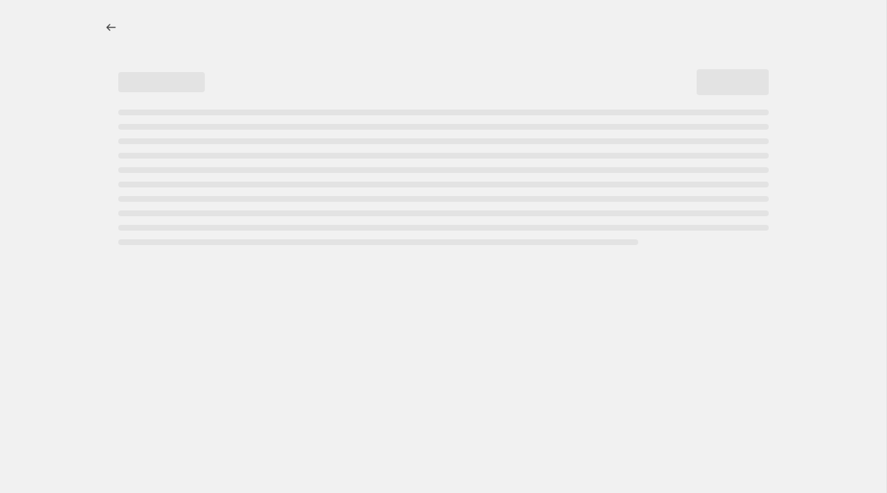
select select "percentage"
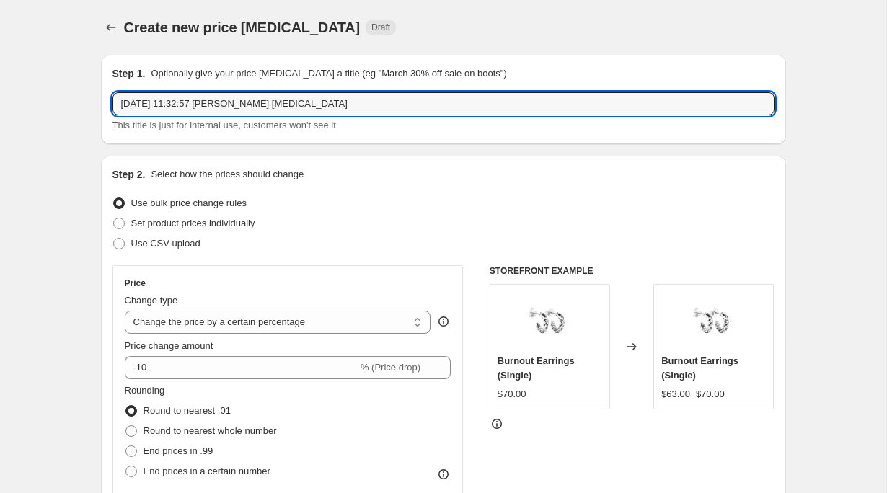
drag, startPoint x: 321, startPoint y: 102, endPoint x: 22, endPoint y: 102, distance: 298.5
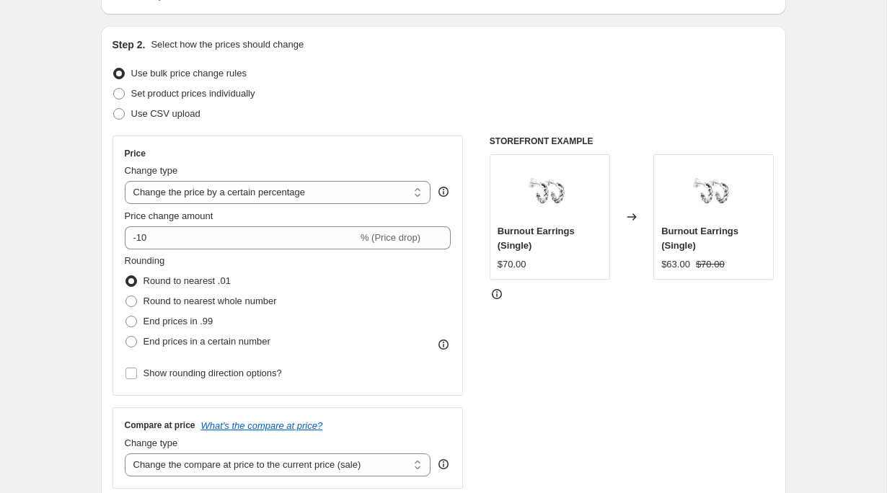
scroll to position [137, 0]
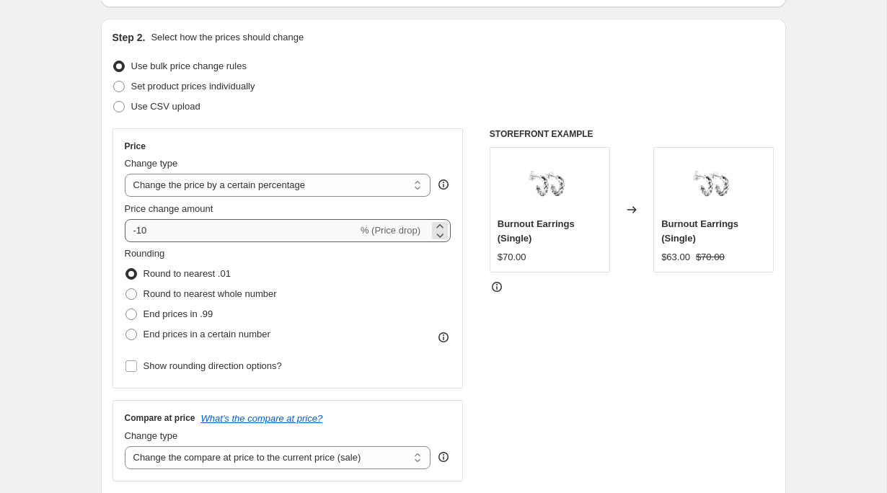
type input "Till Death Twin Kit Rest of the world"
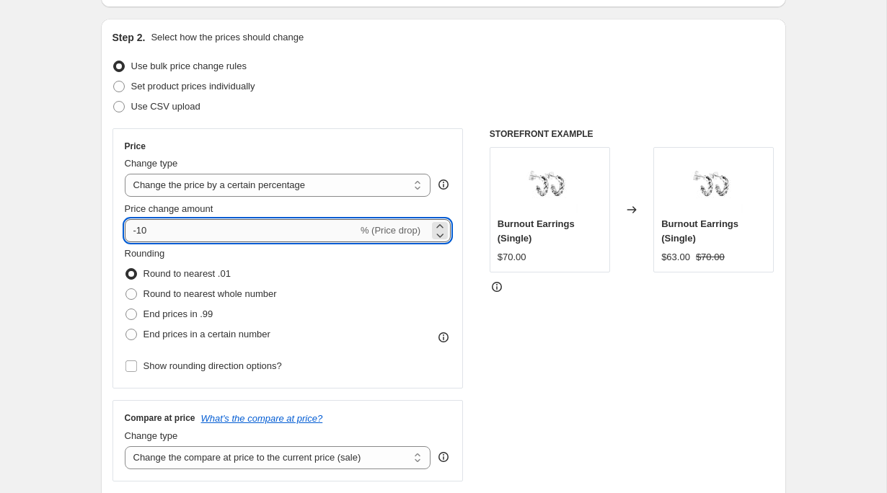
click at [190, 233] on input "-10" at bounding box center [241, 230] width 233 height 23
type input "-13"
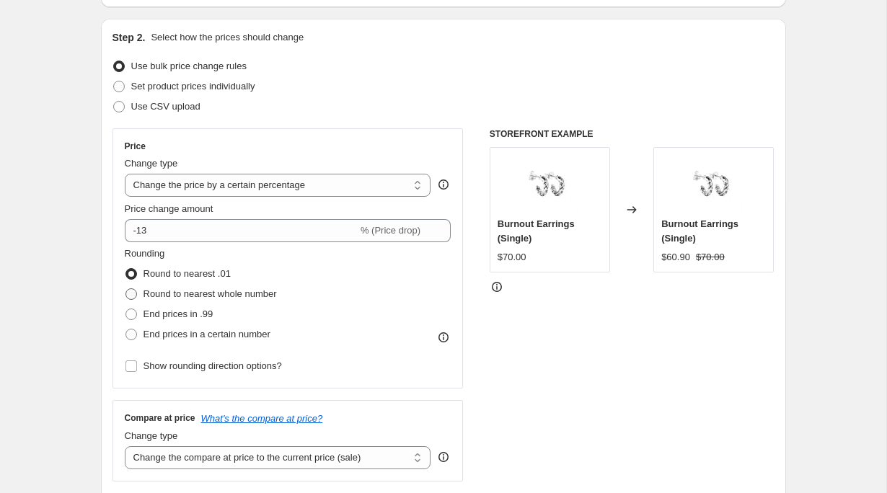
click at [247, 291] on span "Round to nearest whole number" at bounding box center [209, 293] width 133 height 11
click at [126, 289] on input "Round to nearest whole number" at bounding box center [125, 288] width 1 height 1
radio input "true"
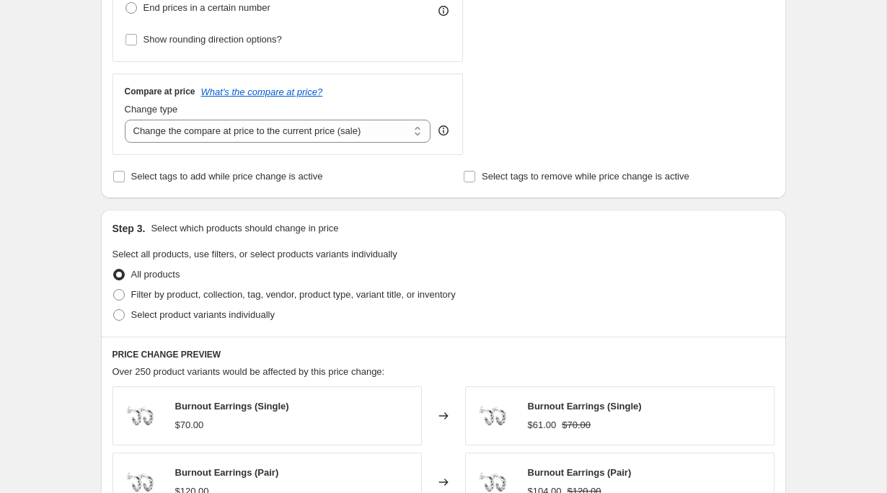
scroll to position [485, 0]
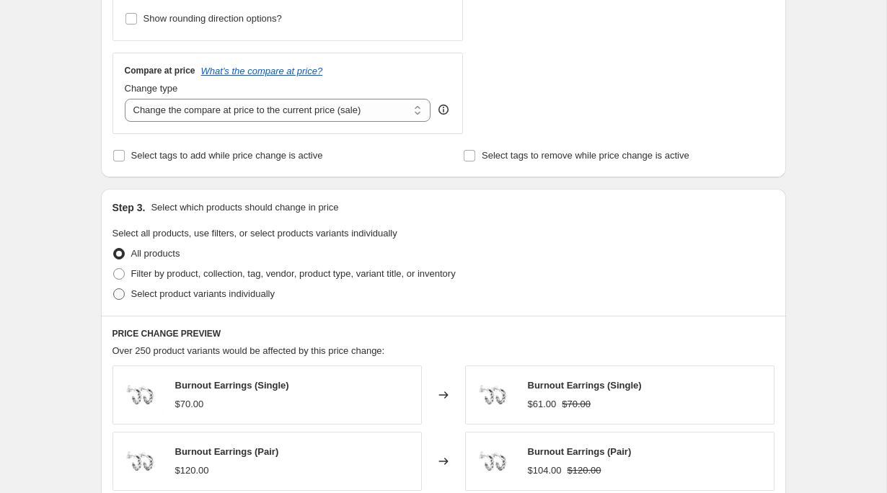
click at [178, 298] on span "Select product variants individually" at bounding box center [202, 293] width 143 height 11
click at [114, 289] on input "Select product variants individually" at bounding box center [113, 288] width 1 height 1
radio input "true"
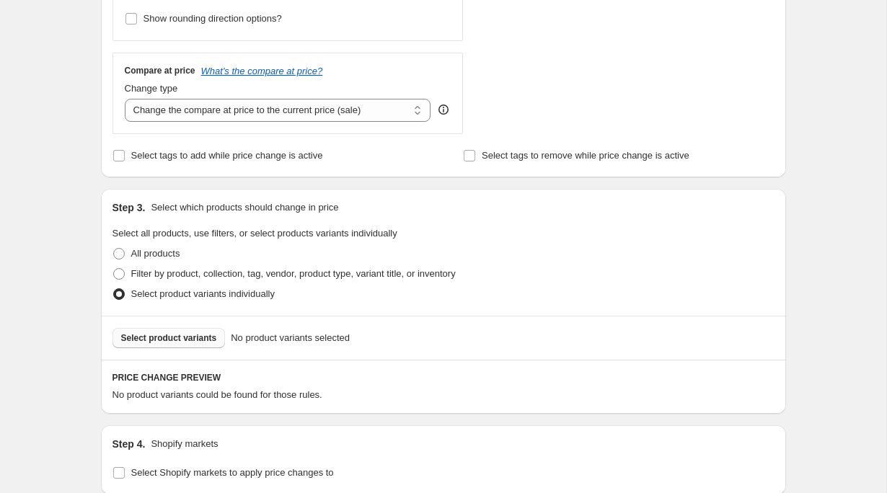
click at [187, 337] on span "Select product variants" at bounding box center [169, 338] width 96 height 12
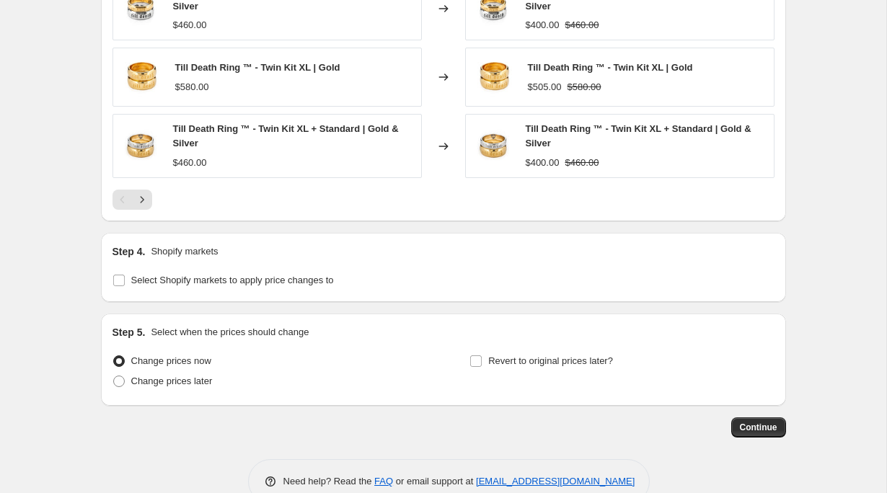
scroll to position [1082, 0]
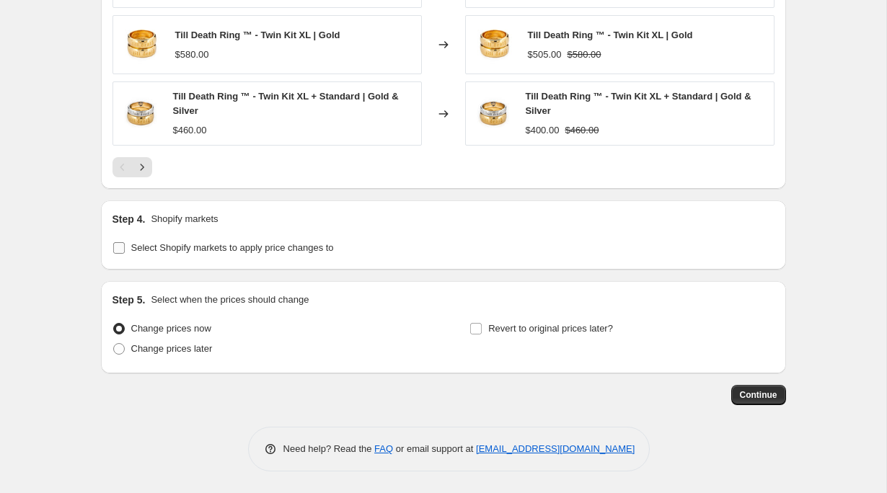
click at [152, 241] on span "Select Shopify markets to apply price changes to" at bounding box center [232, 248] width 203 height 14
click at [125, 242] on input "Select Shopify markets to apply price changes to" at bounding box center [119, 248] width 12 height 12
checkbox input "true"
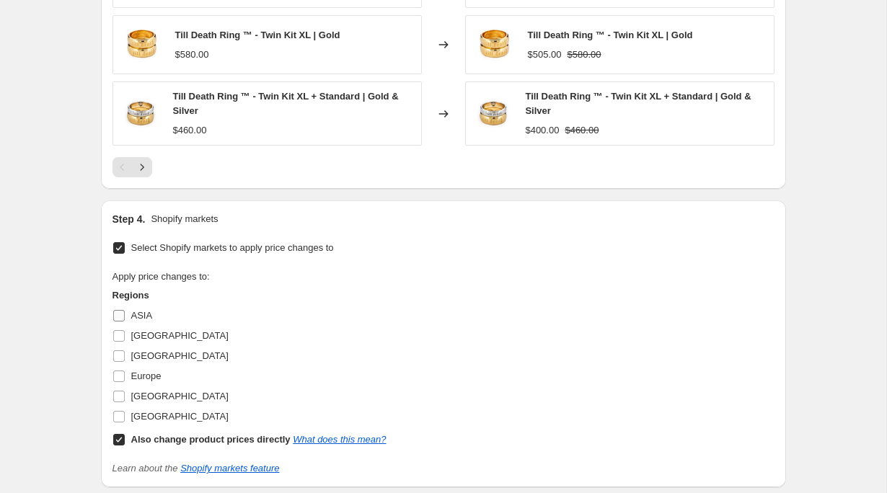
click at [121, 318] on input "ASIA" at bounding box center [119, 316] width 12 height 12
checkbox input "true"
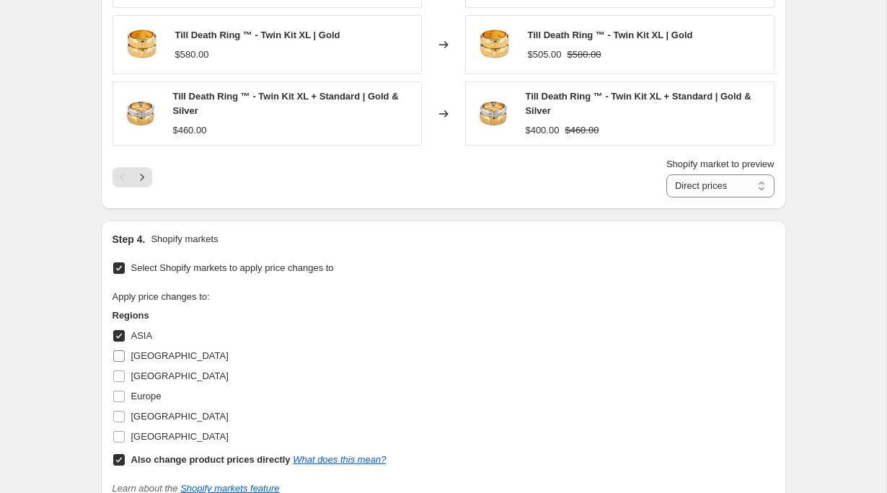
click at [120, 356] on input "[GEOGRAPHIC_DATA]" at bounding box center [119, 356] width 12 height 12
checkbox input "true"
click at [120, 376] on input "[GEOGRAPHIC_DATA]" at bounding box center [119, 377] width 12 height 12
checkbox input "true"
click at [120, 396] on input "Europe" at bounding box center [119, 397] width 12 height 12
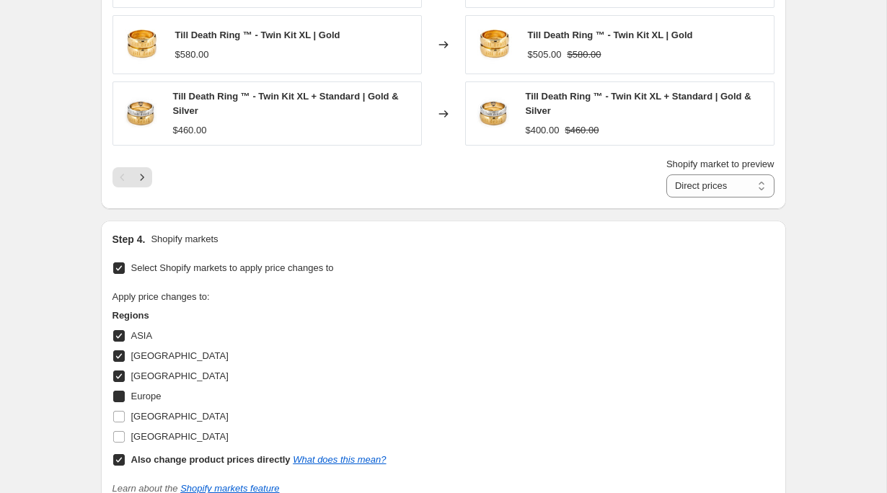
checkbox input "true"
click at [118, 416] on input "[GEOGRAPHIC_DATA]" at bounding box center [119, 417] width 12 height 12
checkbox input "true"
click at [116, 433] on input "Also change product prices directly What does this mean?" at bounding box center [119, 460] width 12 height 12
checkbox input "false"
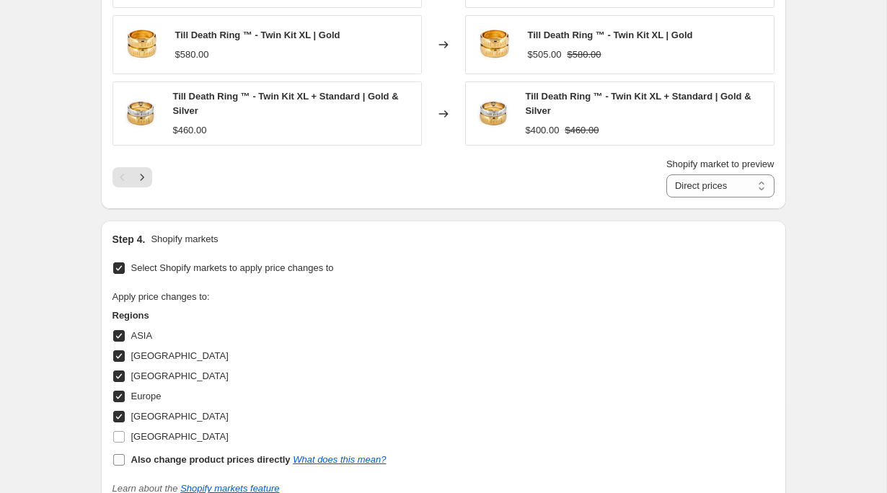
select select "39603634347"
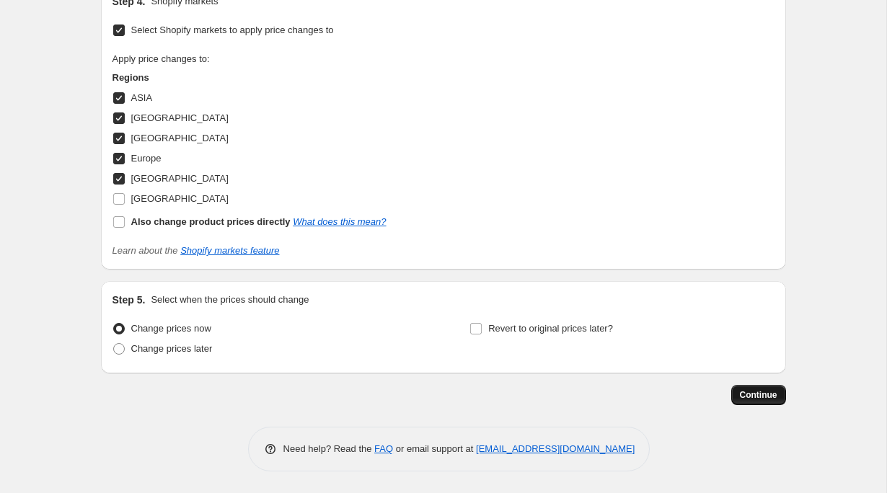
click at [749, 404] on button "Continue" at bounding box center [758, 395] width 55 height 20
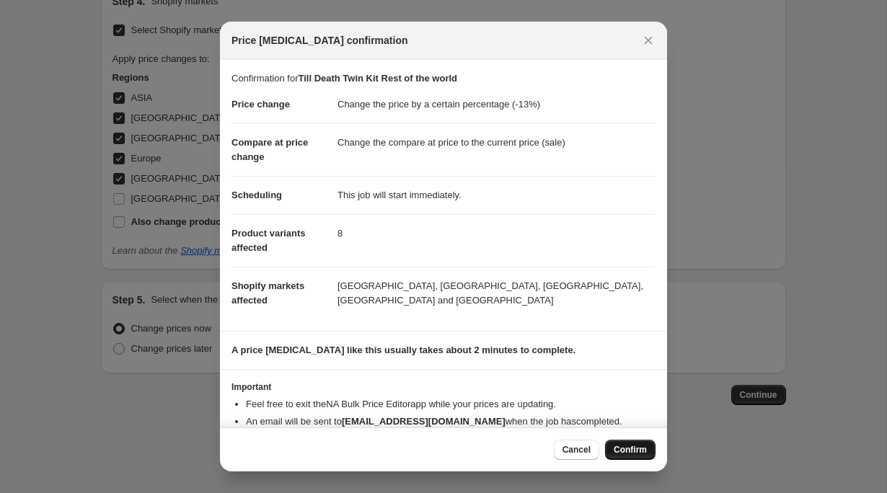
click at [624, 433] on span "Confirm" at bounding box center [630, 450] width 33 height 12
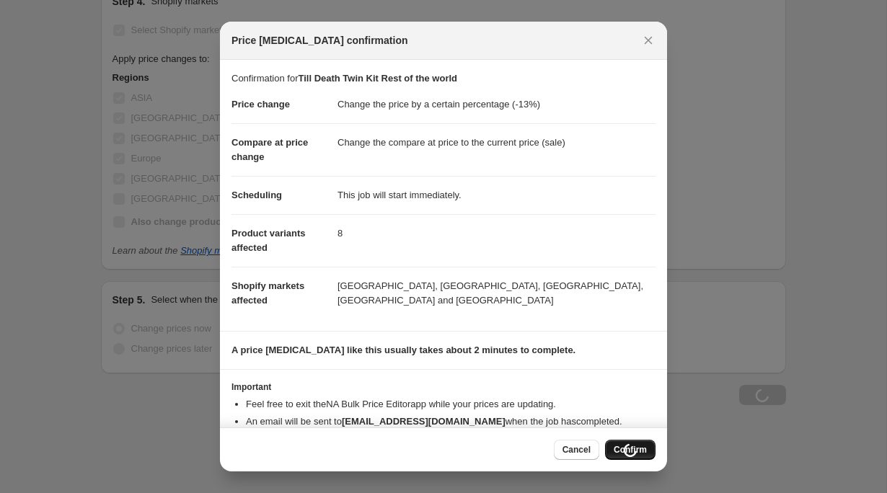
scroll to position [1320, 0]
